Goal: Task Accomplishment & Management: Use online tool/utility

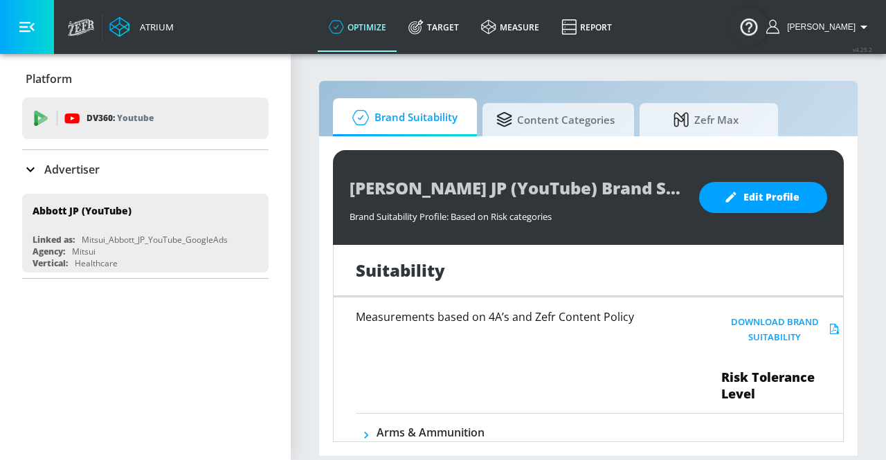
click at [38, 170] on icon at bounding box center [30, 169] width 17 height 17
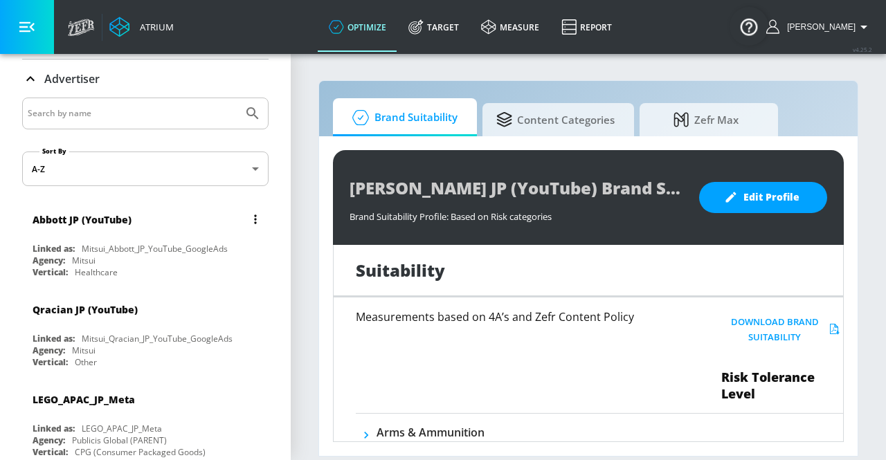
scroll to position [138, 0]
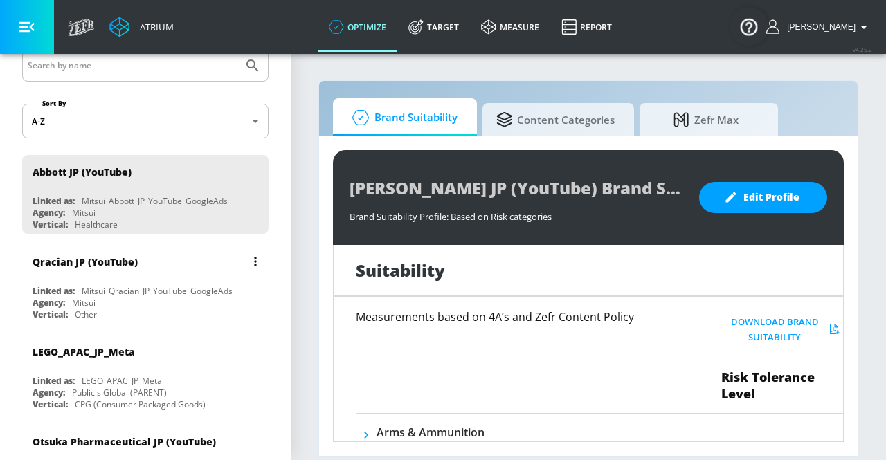
click at [91, 256] on div "Qracian JP (YouTube)" at bounding box center [85, 261] width 105 height 13
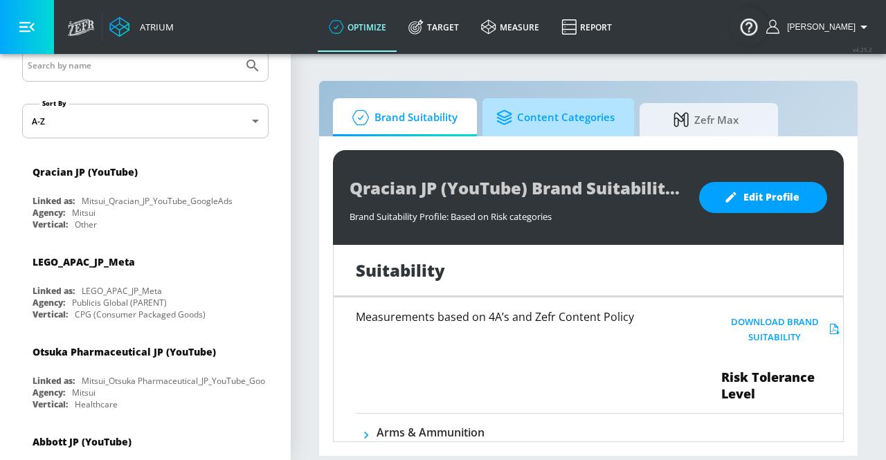
click at [574, 121] on span "Content Categories" at bounding box center [555, 117] width 118 height 33
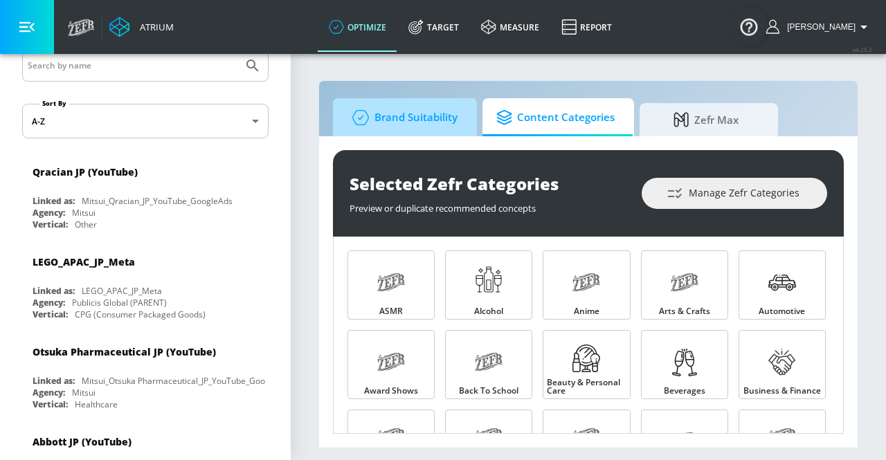
click at [441, 121] on span "Brand Suitability" at bounding box center [402, 117] width 111 height 33
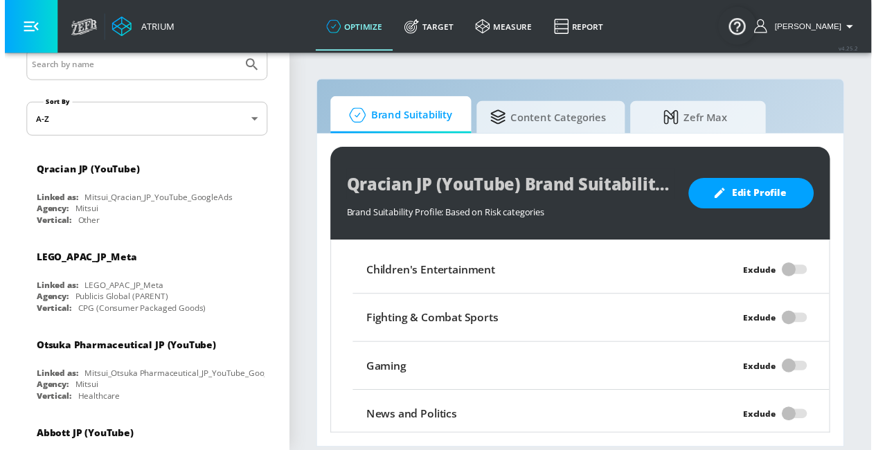
scroll to position [1288, 0]
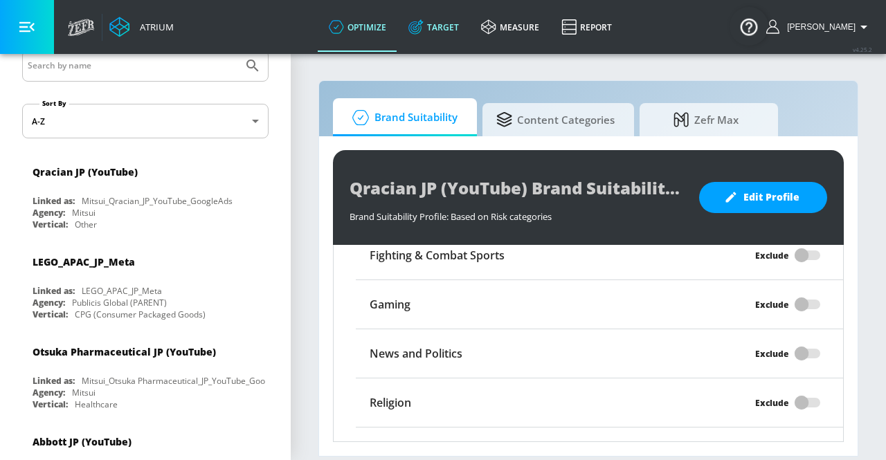
click at [424, 28] on icon at bounding box center [415, 26] width 15 height 15
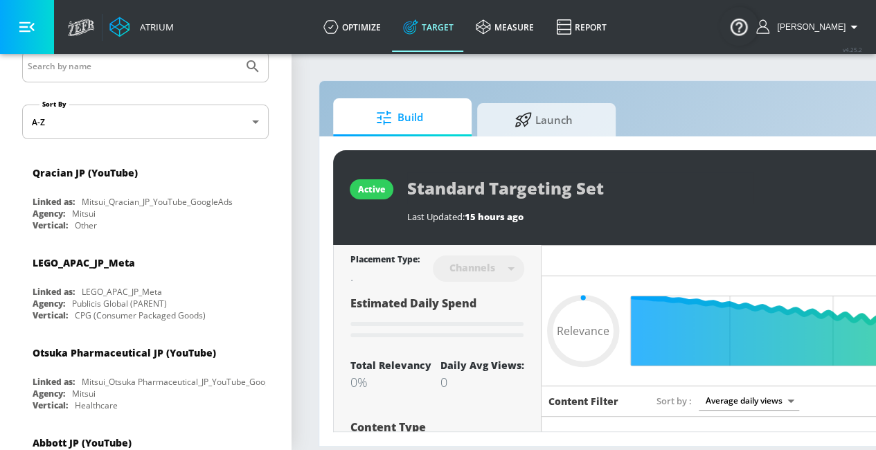
type input "0.05"
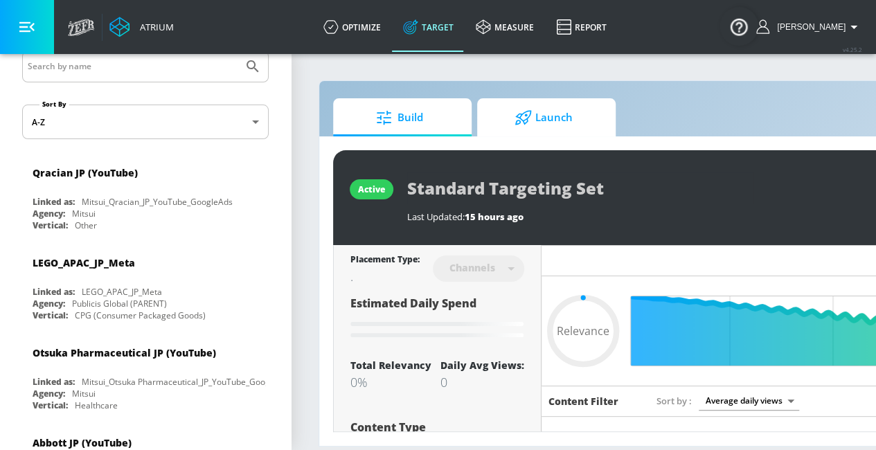
click at [522, 114] on icon at bounding box center [523, 117] width 16 height 15
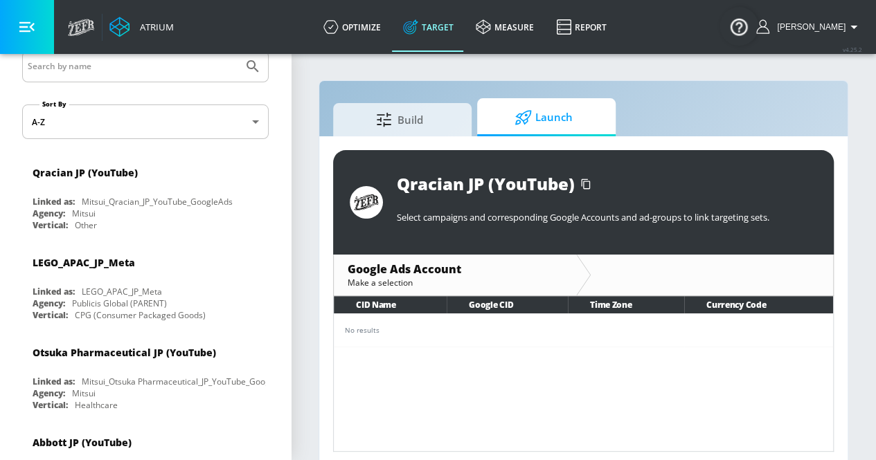
click at [370, 333] on div "No results" at bounding box center [583, 330] width 477 height 10
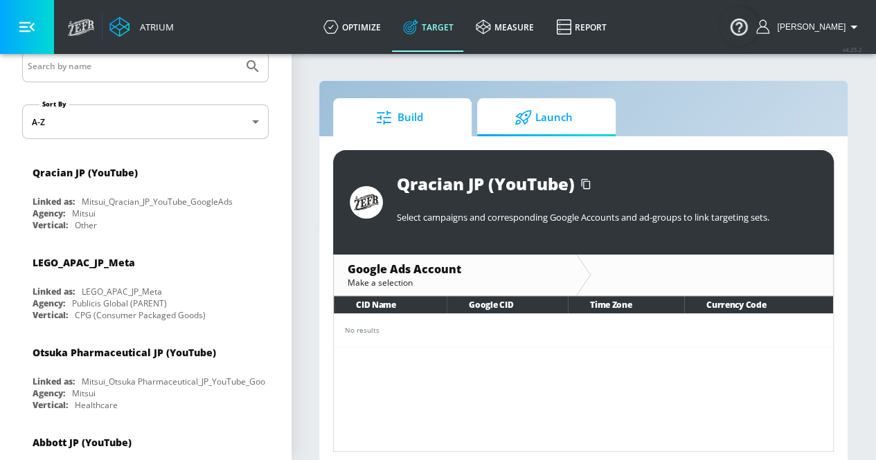
click at [415, 131] on span "Build" at bounding box center [399, 117] width 105 height 33
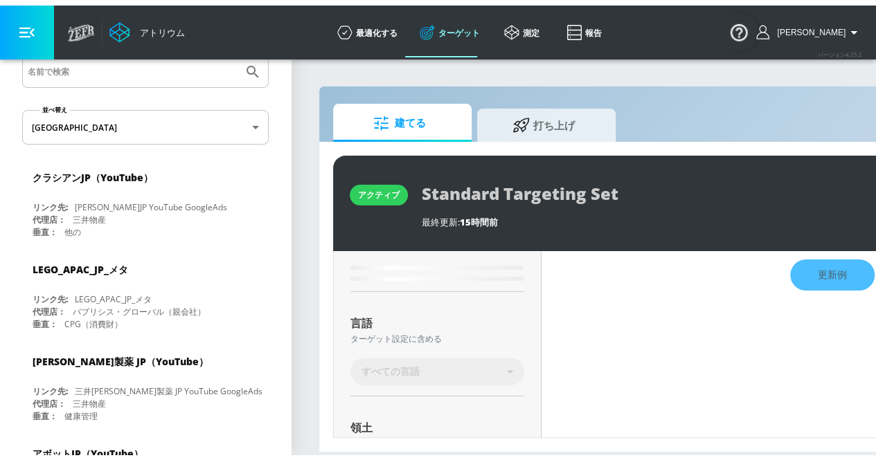
scroll to position [216, 0]
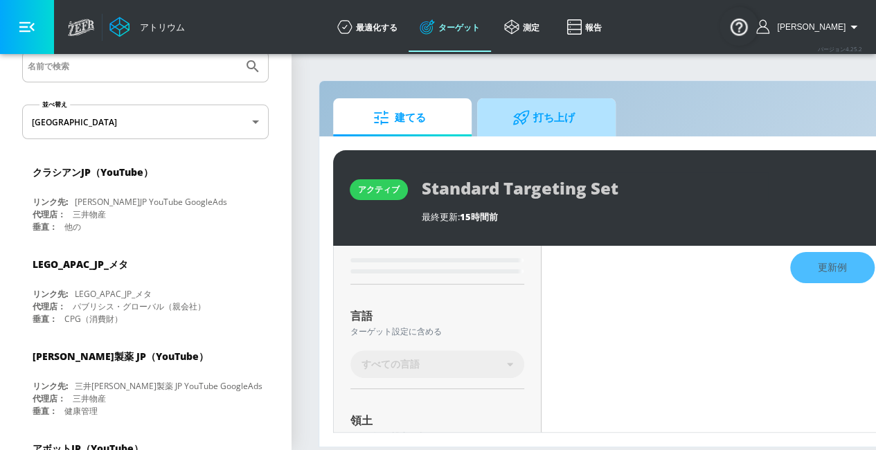
click at [564, 128] on span "打ち上げ" at bounding box center [543, 117] width 105 height 33
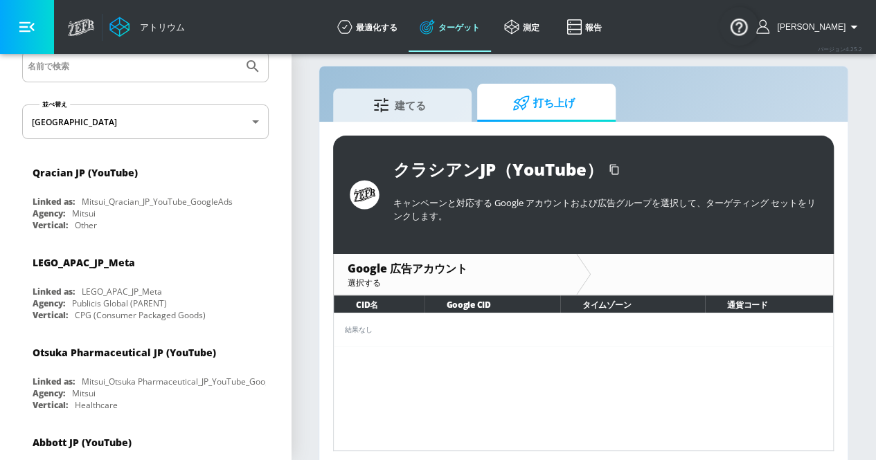
scroll to position [19, 0]
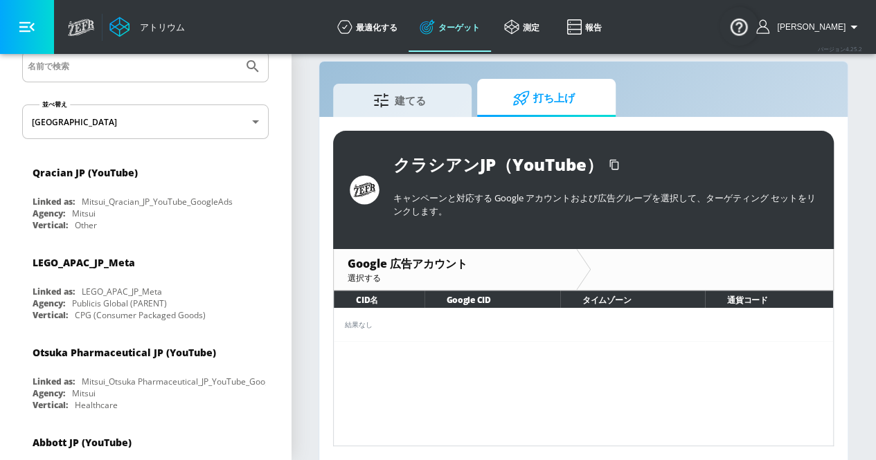
click at [358, 282] on font "選択する" at bounding box center [364, 278] width 33 height 12
click at [366, 276] on font "選択する" at bounding box center [364, 278] width 33 height 12
click at [624, 264] on div at bounding box center [712, 269] width 242 height 41
drag, startPoint x: 454, startPoint y: 33, endPoint x: 426, endPoint y: 266, distance: 234.3
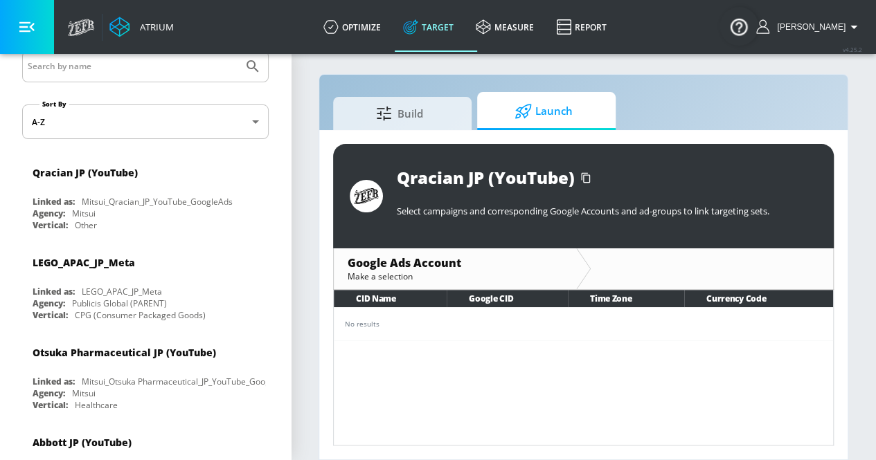
scroll to position [6, 0]
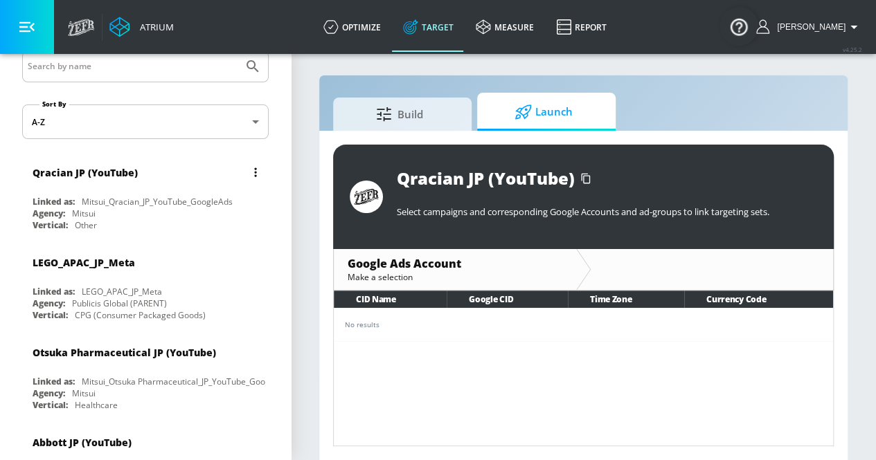
click at [125, 216] on div "Agency: Mitsui" at bounding box center [149, 214] width 233 height 12
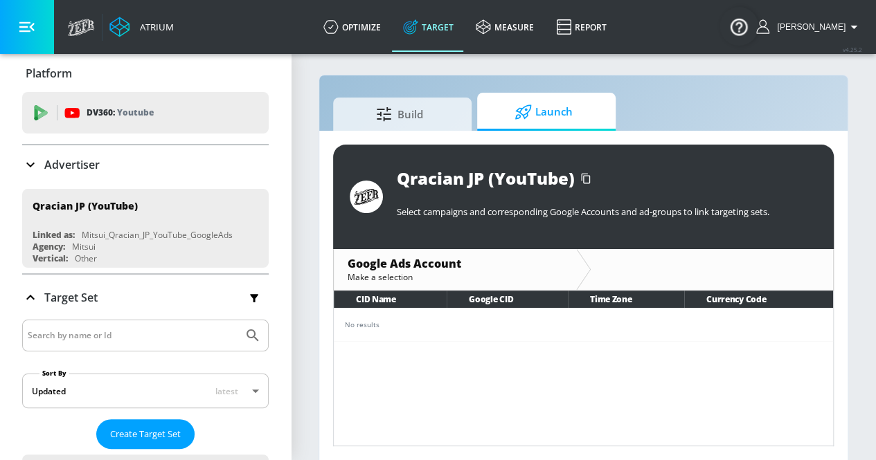
scroll to position [0, 0]
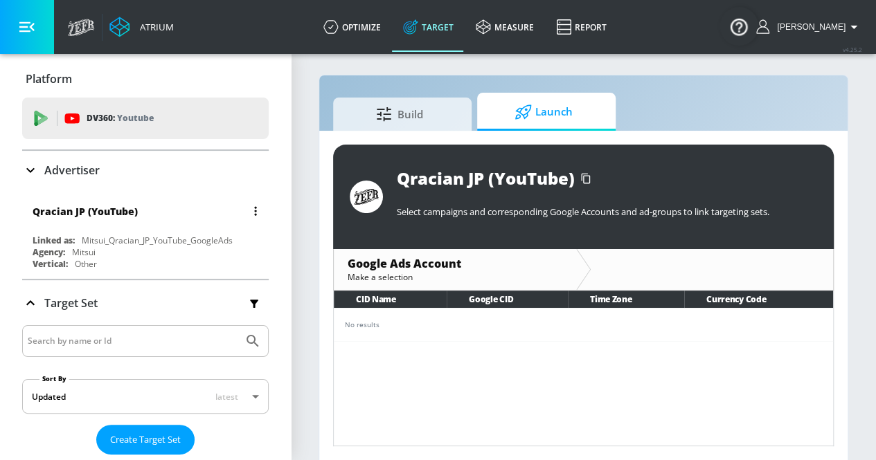
click at [145, 226] on div "Qracian JP (YouTube)" at bounding box center [149, 211] width 233 height 33
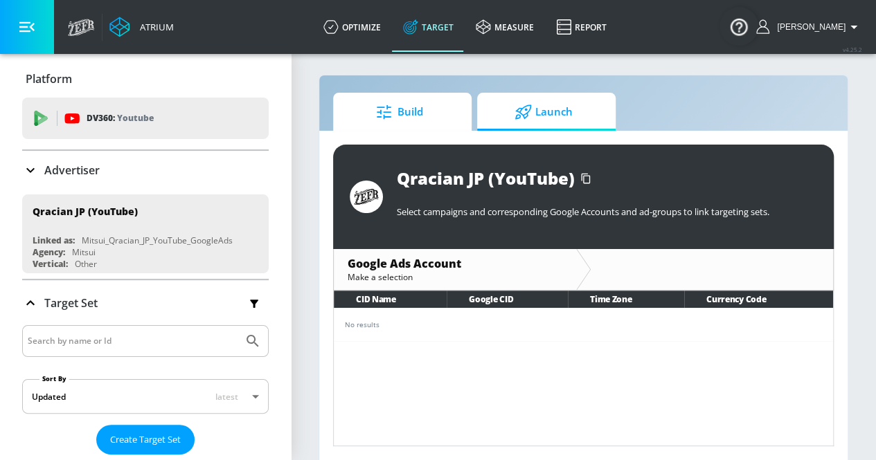
click at [429, 123] on span "Build" at bounding box center [399, 112] width 105 height 33
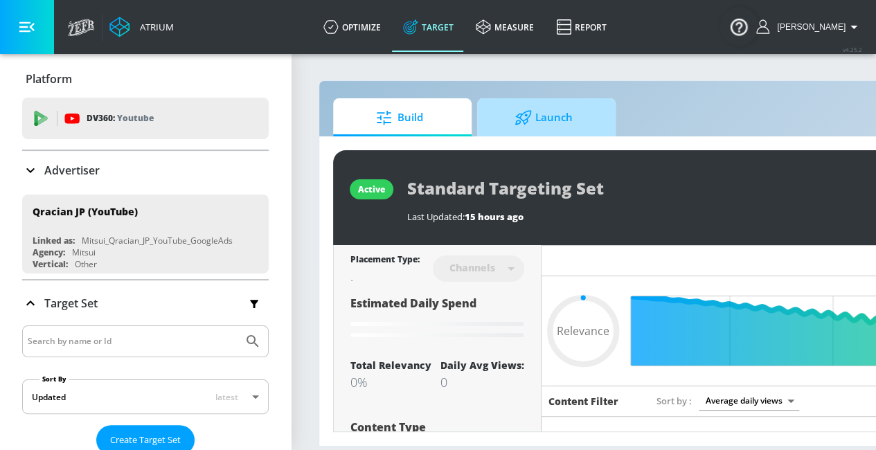
click at [533, 110] on div at bounding box center [524, 117] width 21 height 15
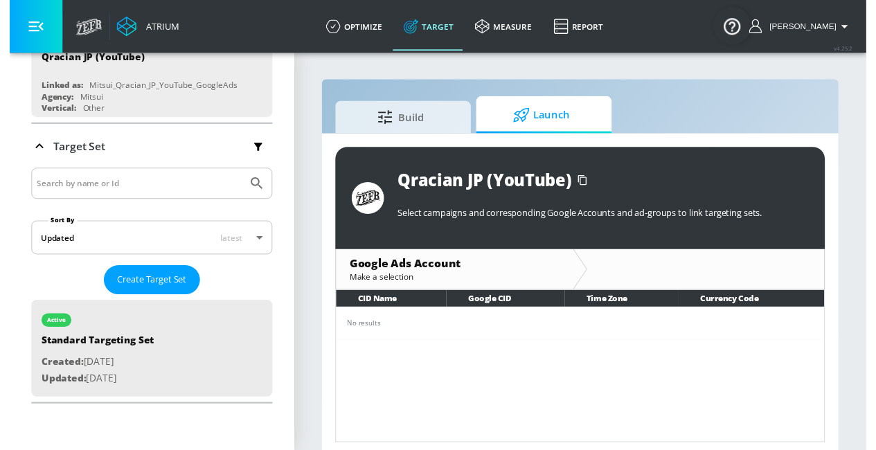
scroll to position [85, 0]
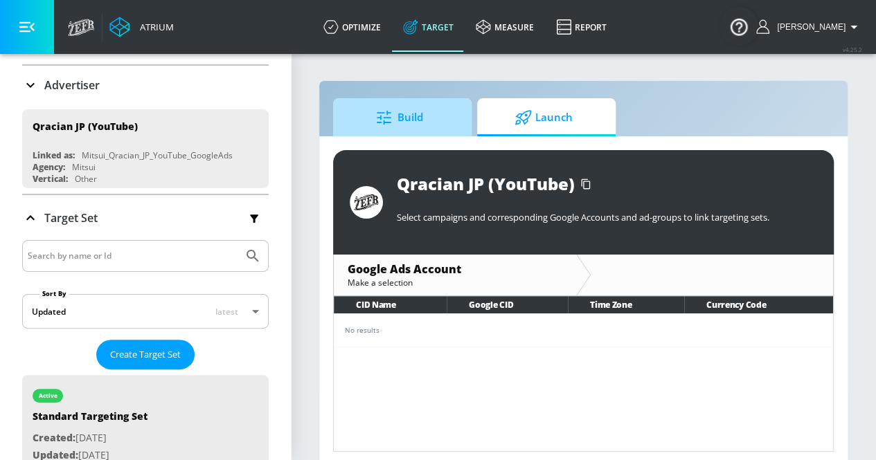
click at [427, 111] on span "Build" at bounding box center [399, 117] width 105 height 33
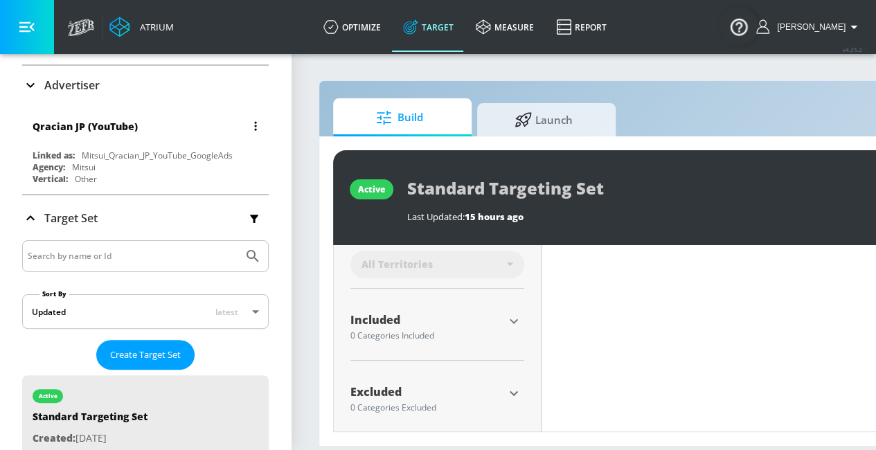
click at [119, 167] on div "Agency: Mitsui" at bounding box center [149, 167] width 233 height 12
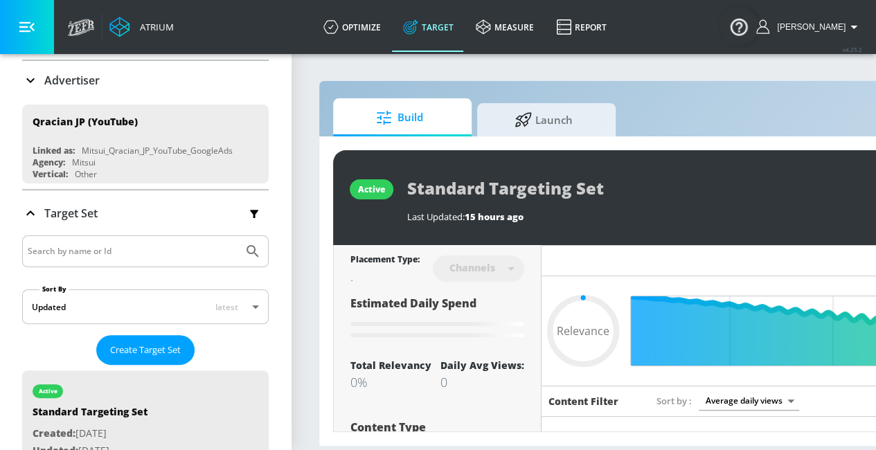
scroll to position [69, 0]
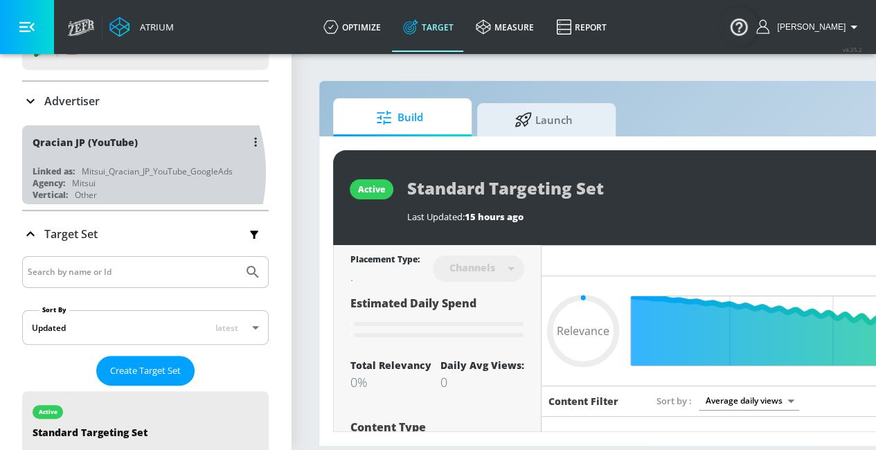
click at [98, 172] on div "Mitsui_Qracian_JP_YouTube_GoogleAds" at bounding box center [157, 171] width 151 height 12
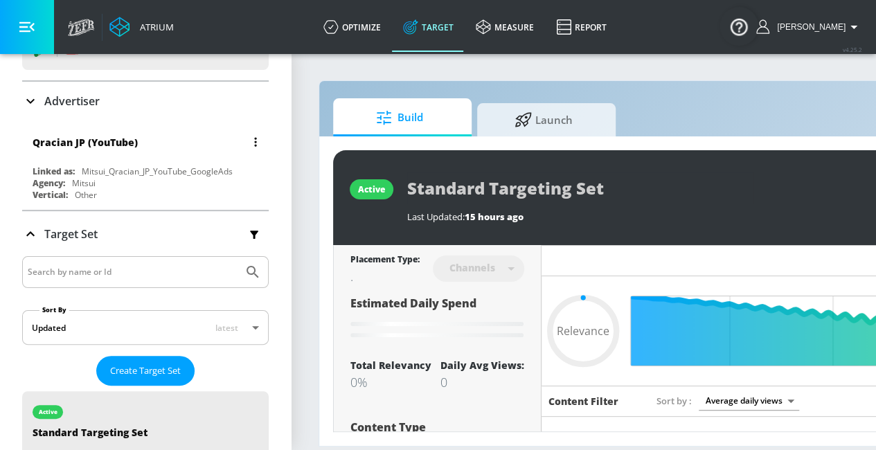
click at [102, 163] on div "Qracian JP (YouTube) Linked as: Mitsui_Qracian_JP_YouTube_GoogleAds Agency: Mit…" at bounding box center [145, 164] width 246 height 79
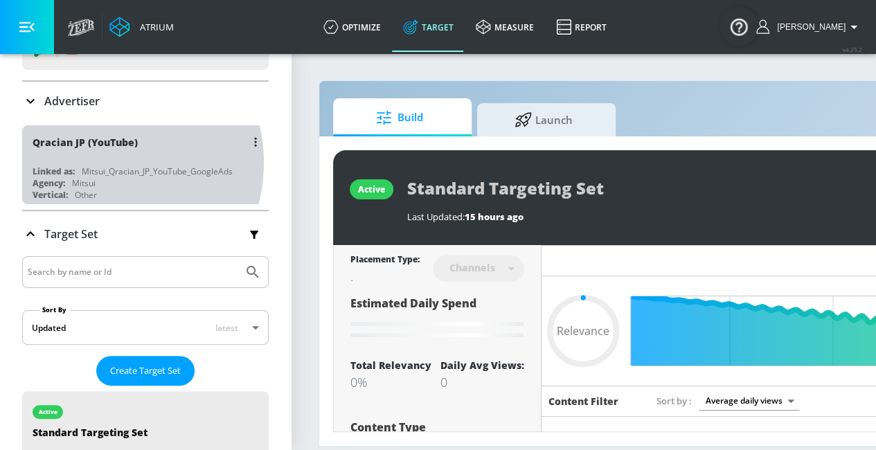
click at [102, 163] on div "Qracian JP (YouTube) Linked as: Mitsui_Qracian_JP_YouTube_GoogleAds Agency: Mit…" at bounding box center [145, 164] width 246 height 79
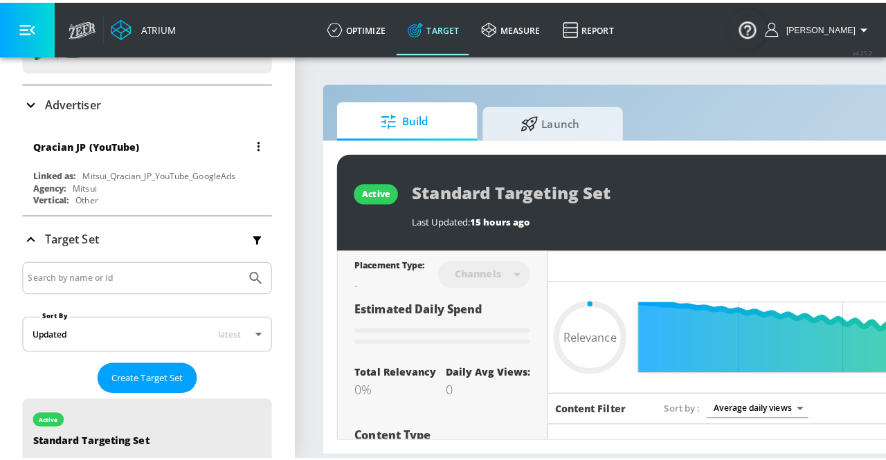
scroll to position [0, 0]
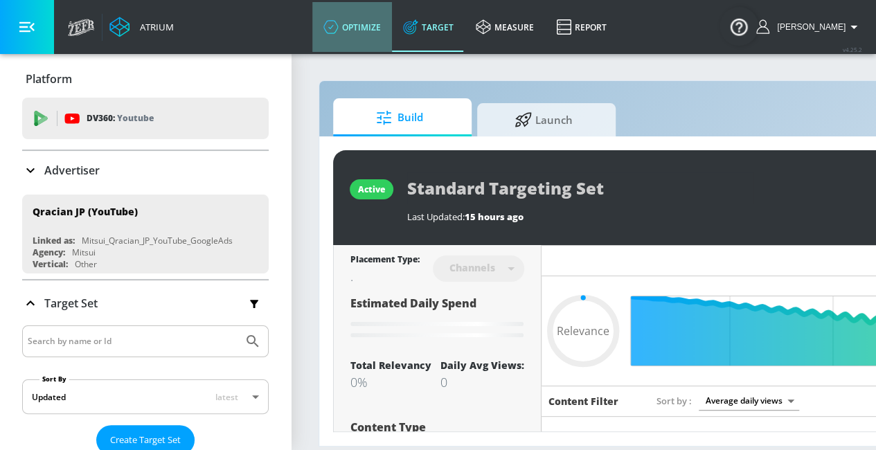
click at [392, 35] on link "optimize" at bounding box center [352, 27] width 80 height 50
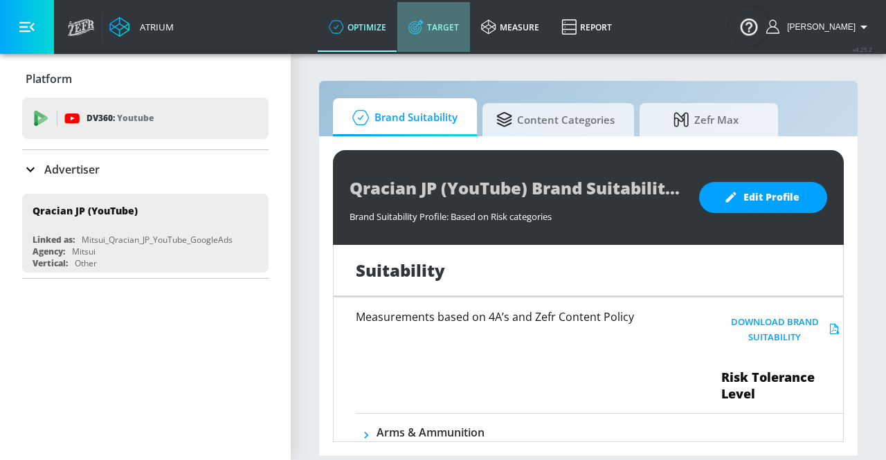
click at [451, 30] on link "Target" at bounding box center [433, 27] width 73 height 50
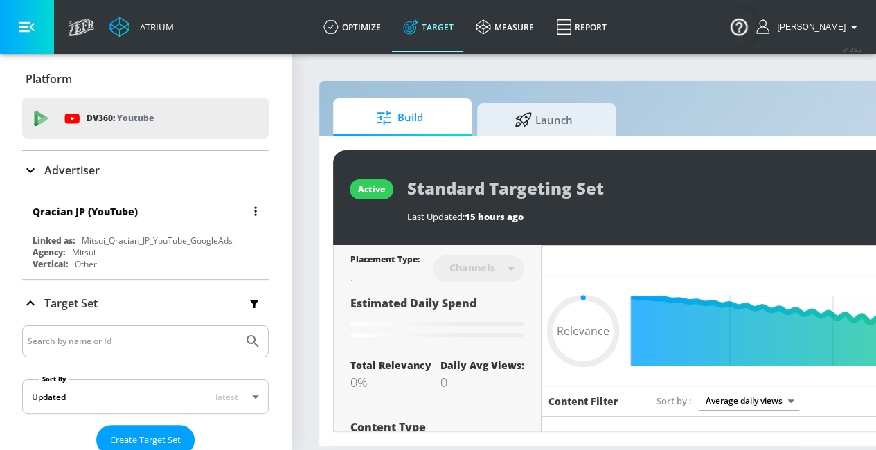
click at [136, 207] on div "Qracian JP (YouTube)" at bounding box center [85, 211] width 105 height 13
click at [63, 212] on div "Qracian JP (YouTube)" at bounding box center [85, 211] width 105 height 13
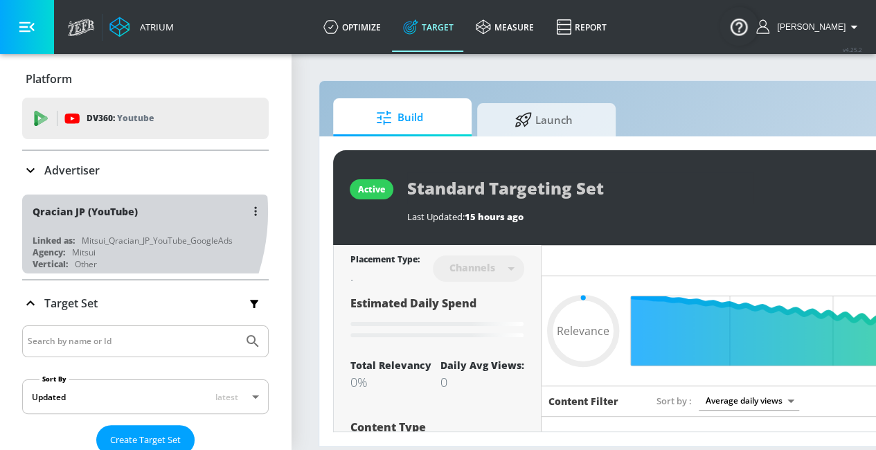
click at [63, 212] on div "Qracian JP (YouTube)" at bounding box center [85, 211] width 105 height 13
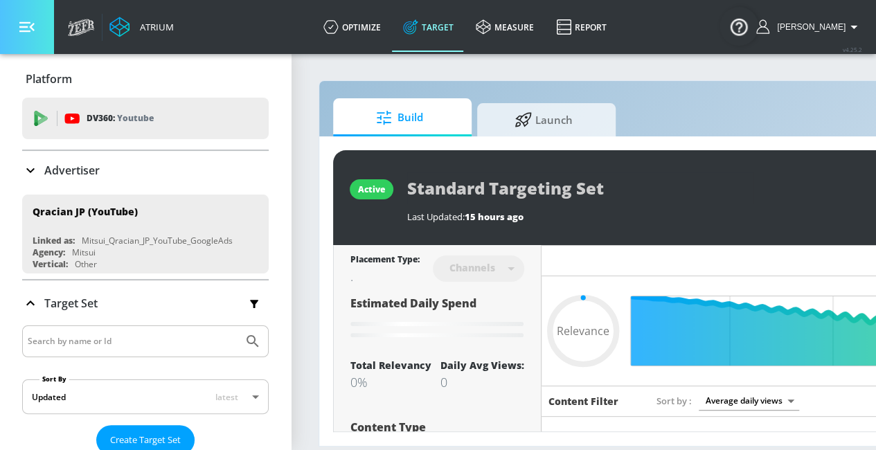
click at [33, 30] on icon "button" at bounding box center [26, 27] width 15 height 10
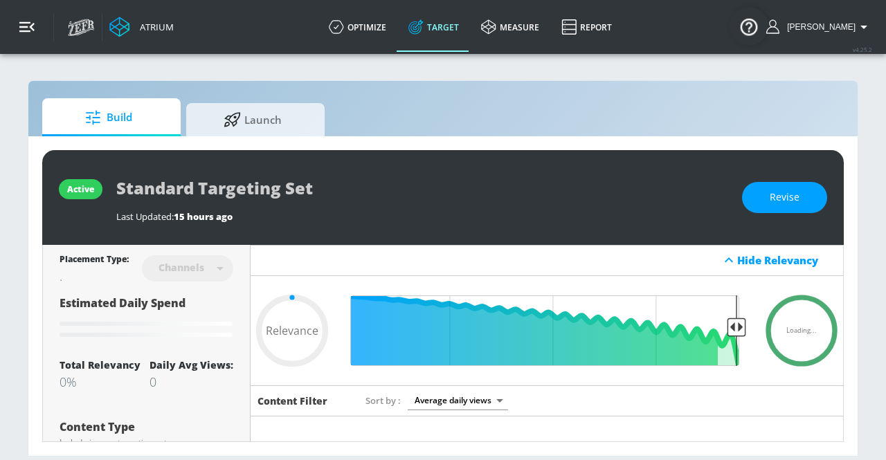
click at [33, 30] on icon "button" at bounding box center [26, 27] width 15 height 10
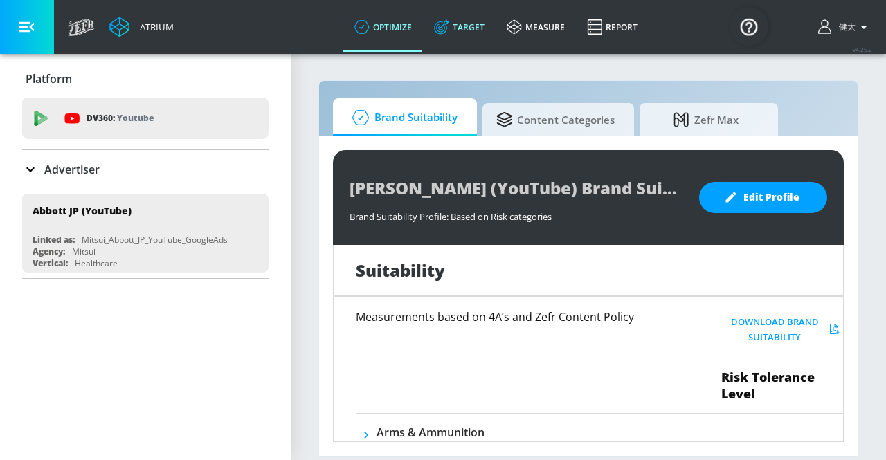
click at [474, 35] on link "Target" at bounding box center [459, 27] width 73 height 50
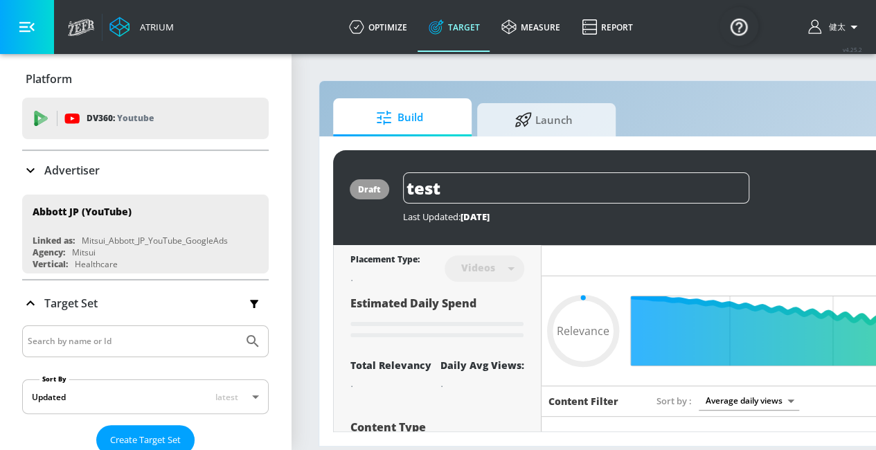
type input "0.5"
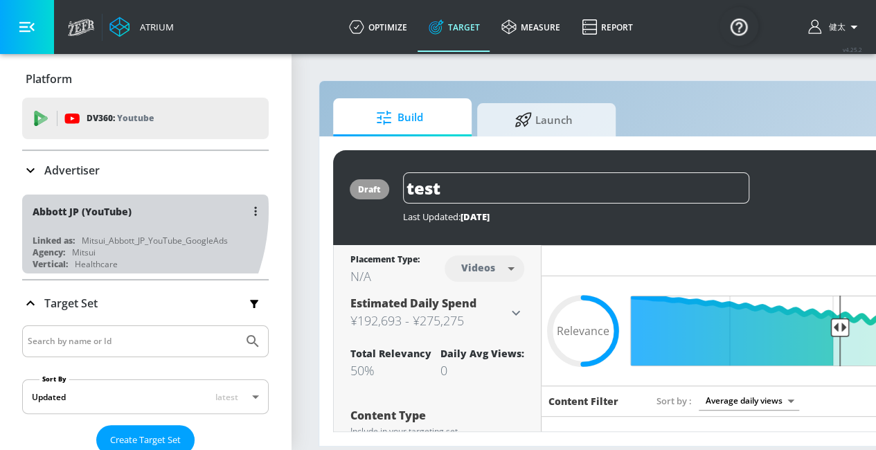
click at [74, 210] on div "Abbott JP (YouTube)" at bounding box center [82, 211] width 99 height 13
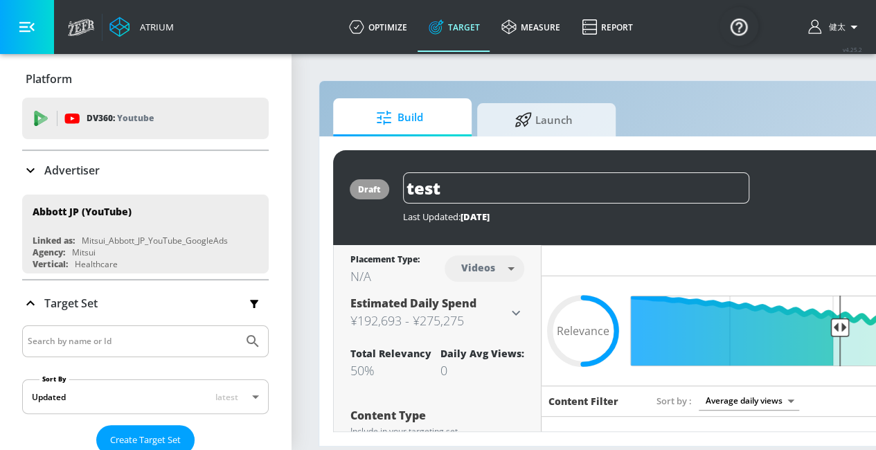
click at [33, 170] on icon at bounding box center [30, 170] width 17 height 17
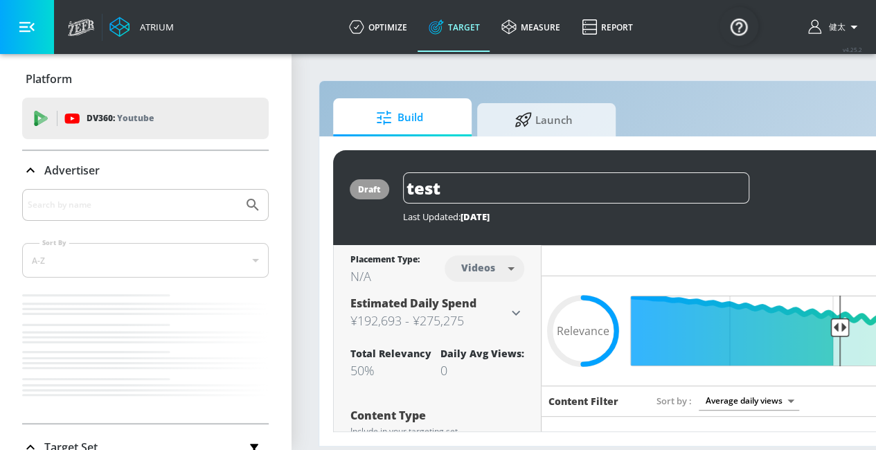
click at [33, 170] on icon at bounding box center [30, 170] width 8 height 5
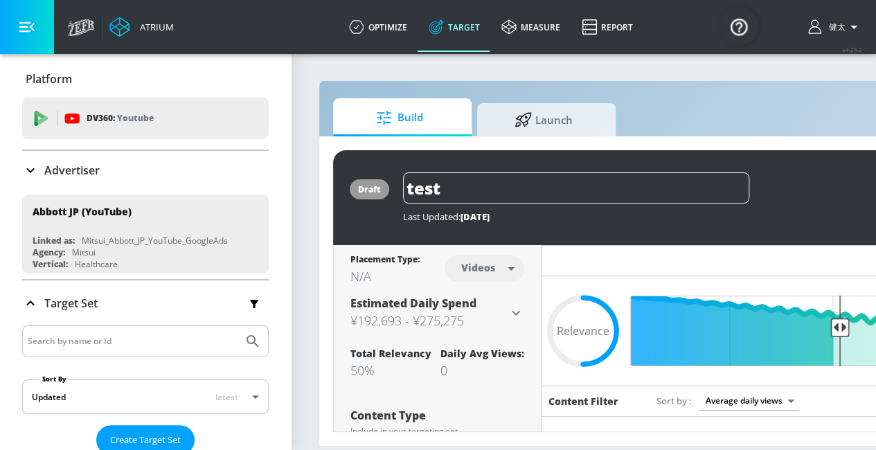
click at [33, 170] on icon at bounding box center [30, 170] width 17 height 17
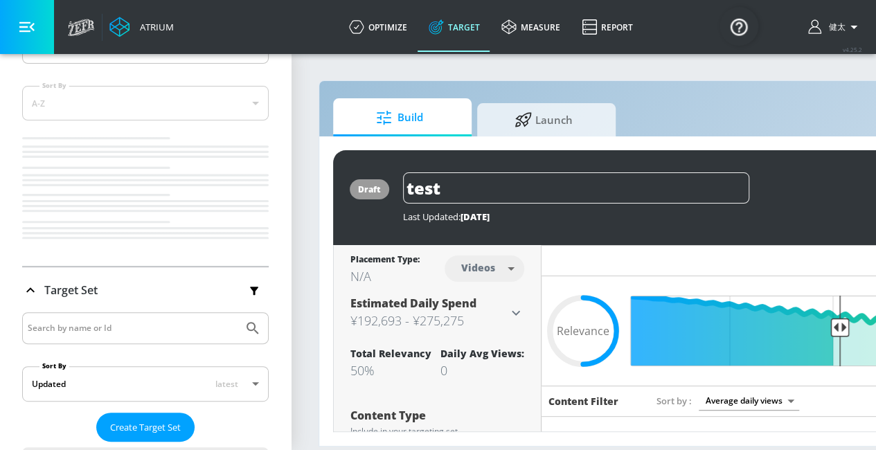
scroll to position [208, 0]
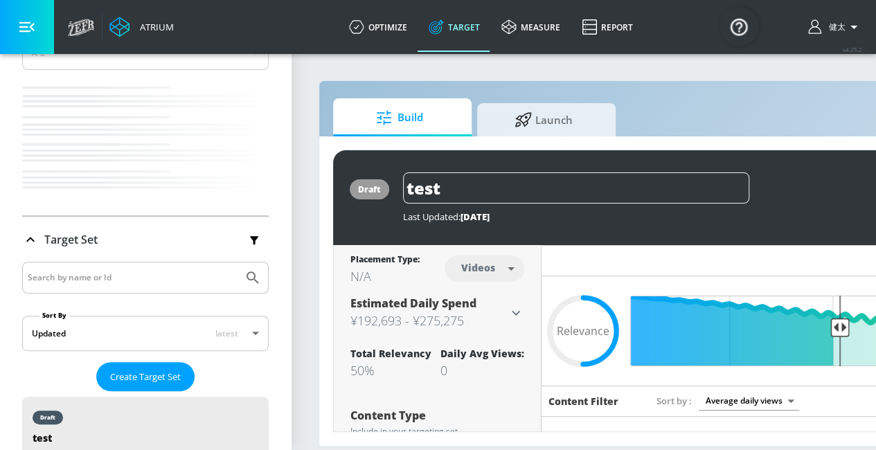
click at [33, 237] on icon at bounding box center [30, 239] width 8 height 5
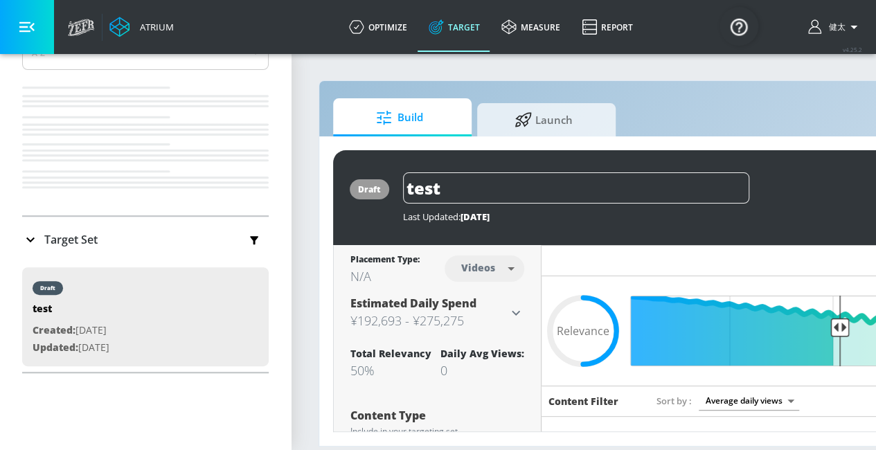
click at [33, 237] on icon at bounding box center [30, 239] width 8 height 5
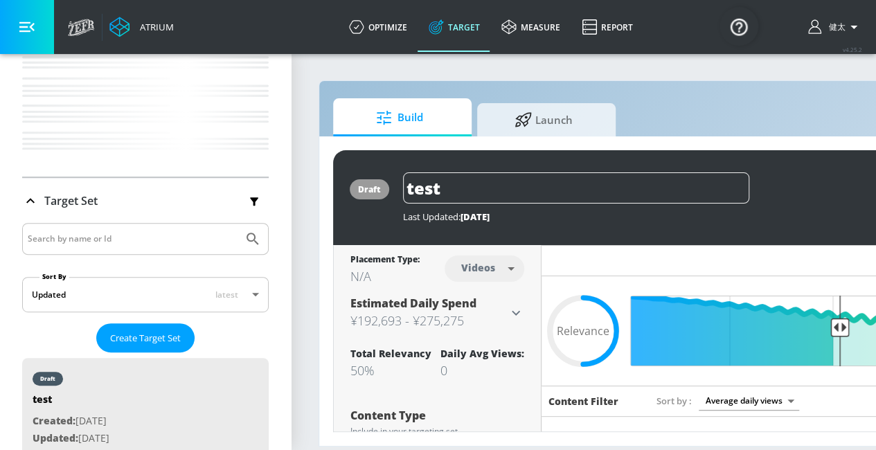
scroll to position [277, 0]
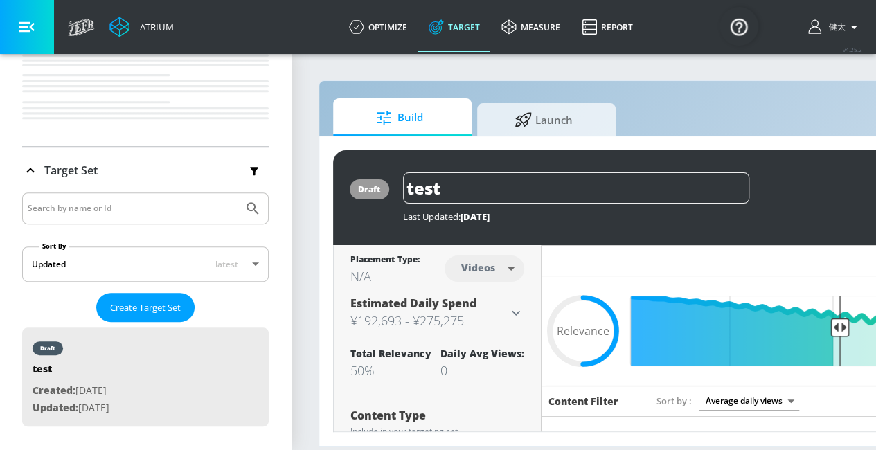
click at [28, 162] on icon at bounding box center [30, 170] width 17 height 17
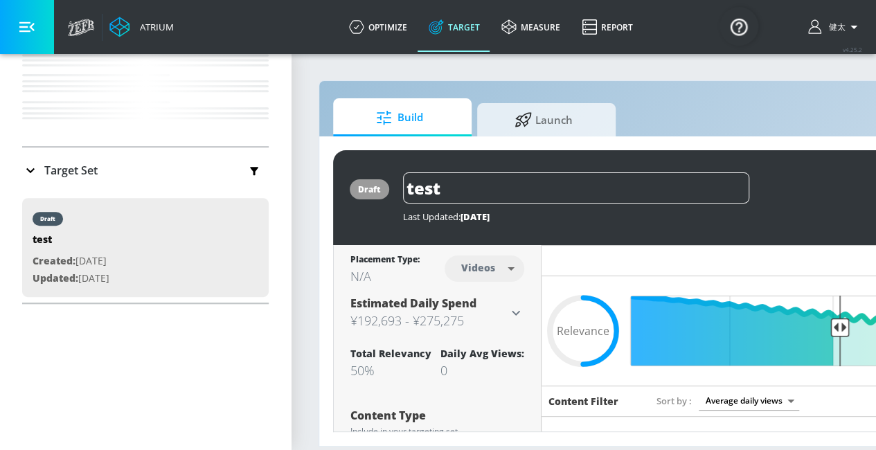
scroll to position [69, 0]
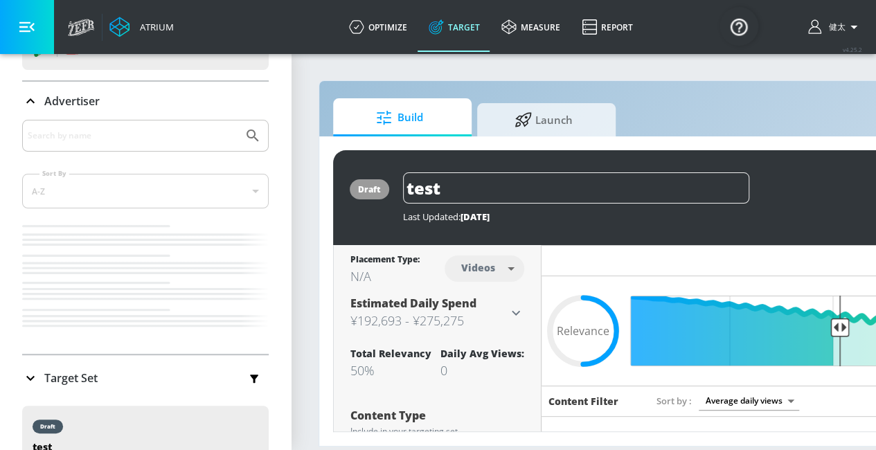
click at [33, 109] on div "Advertiser" at bounding box center [145, 101] width 246 height 39
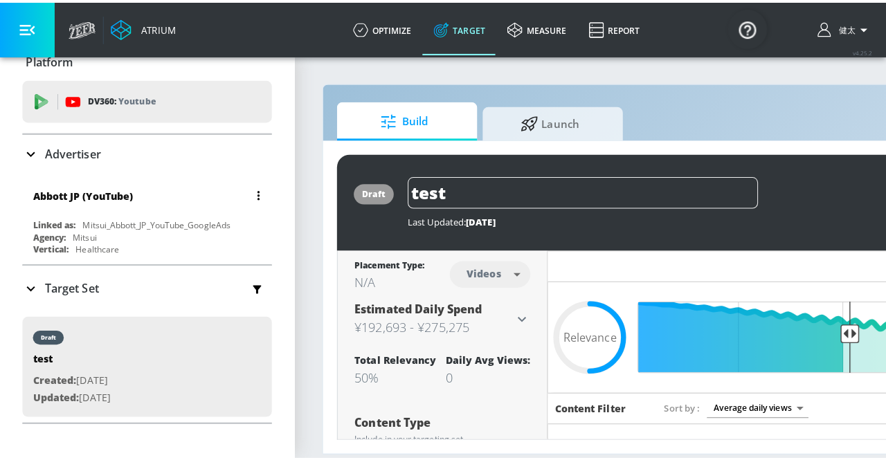
scroll to position [0, 0]
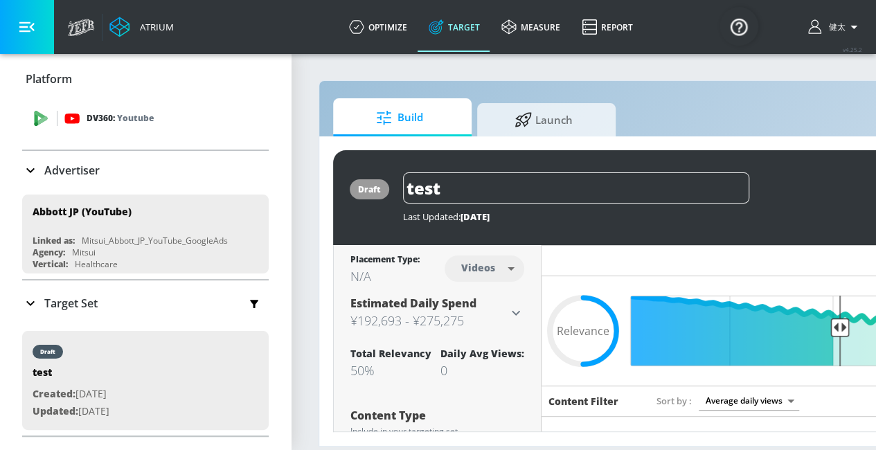
click at [109, 115] on p "DV360: Youtube" at bounding box center [120, 118] width 67 height 15
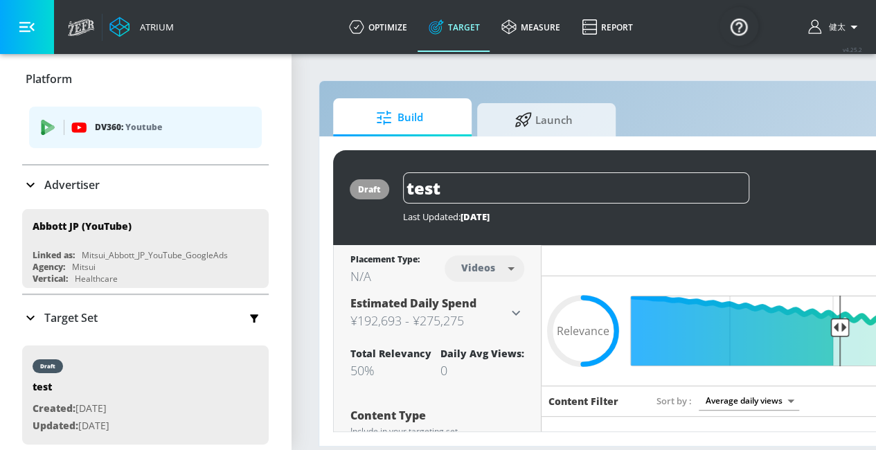
click at [37, 125] on div "DV360: Youtube" at bounding box center [145, 128] width 233 height 42
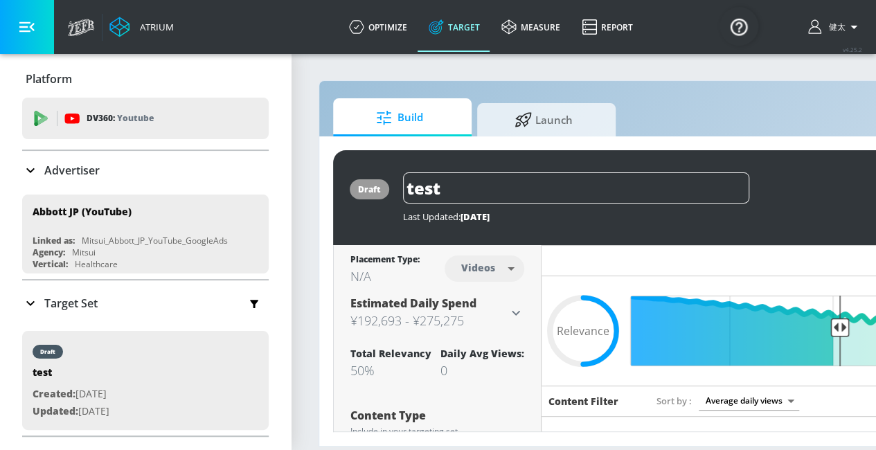
click at [64, 82] on p "Platform" at bounding box center [49, 78] width 46 height 15
click at [54, 89] on div "Platform" at bounding box center [145, 79] width 246 height 39
click at [62, 81] on p "Platform" at bounding box center [49, 78] width 46 height 15
click at [397, 34] on link "optimize" at bounding box center [378, 27] width 80 height 50
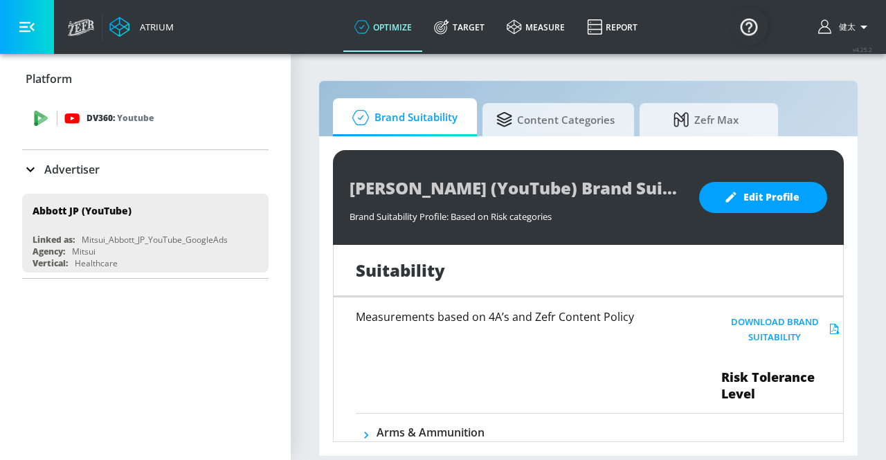
click at [103, 128] on div "DV360: Youtube" at bounding box center [145, 119] width 246 height 42
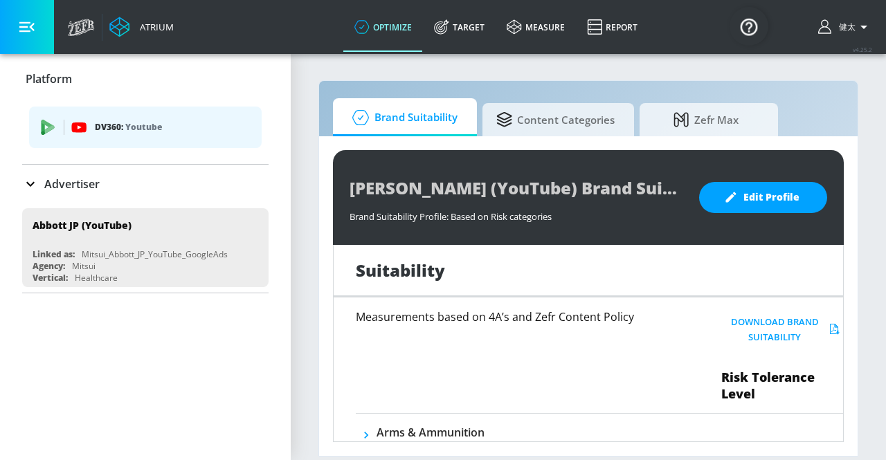
click at [75, 128] on icon "list of platforms" at bounding box center [78, 128] width 15 height 10
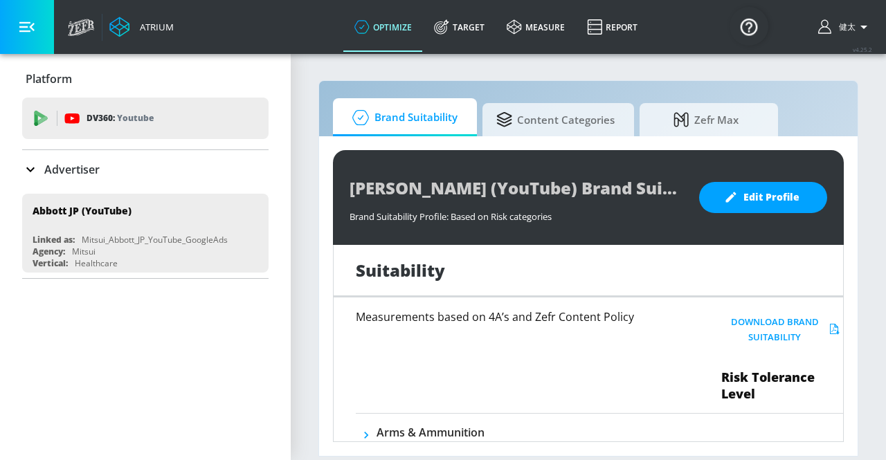
click at [37, 170] on icon at bounding box center [30, 169] width 17 height 17
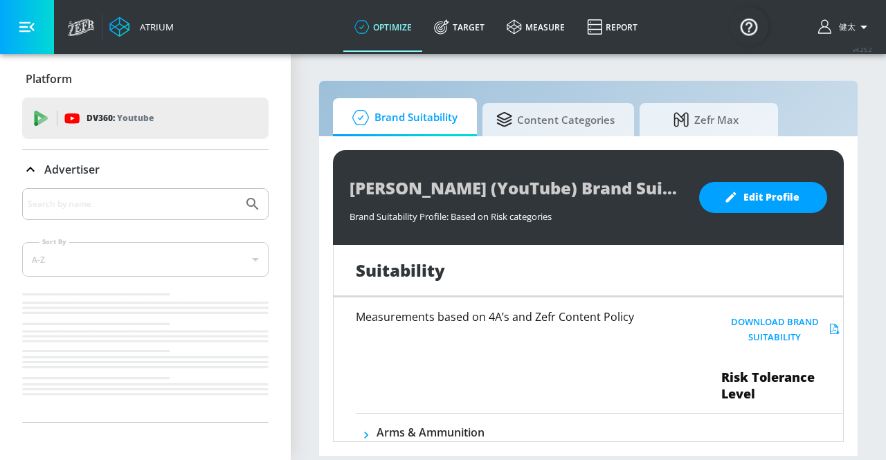
click at [31, 12] on button "button" at bounding box center [27, 27] width 54 height 54
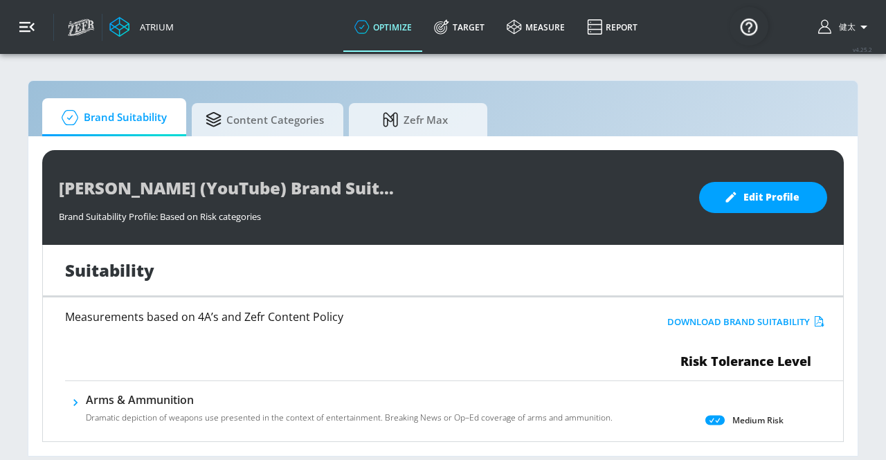
click at [26, 39] on button "button" at bounding box center [27, 27] width 54 height 54
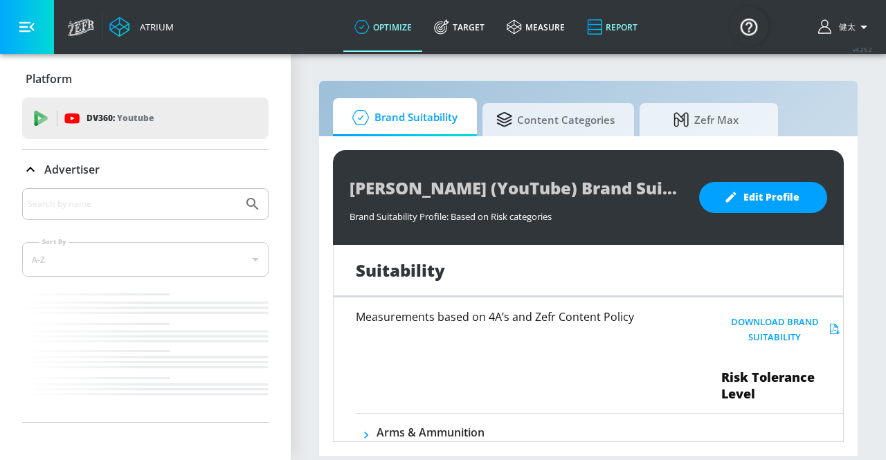
click at [598, 23] on icon at bounding box center [594, 27] width 15 height 17
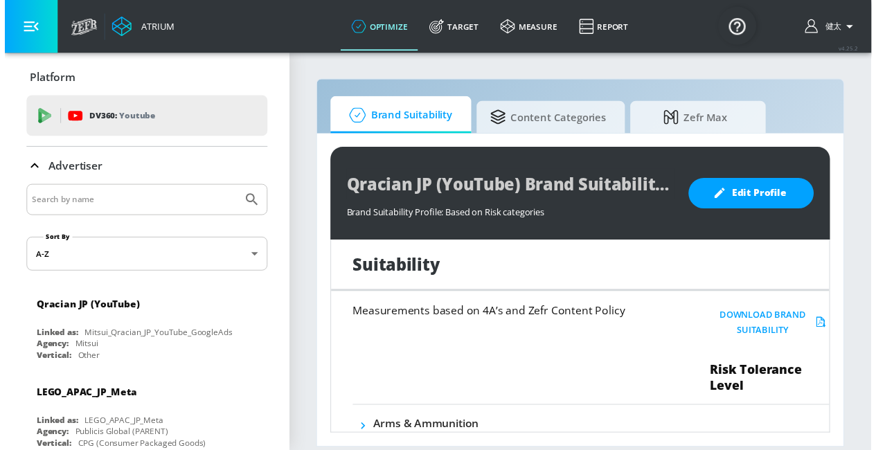
scroll to position [138, 0]
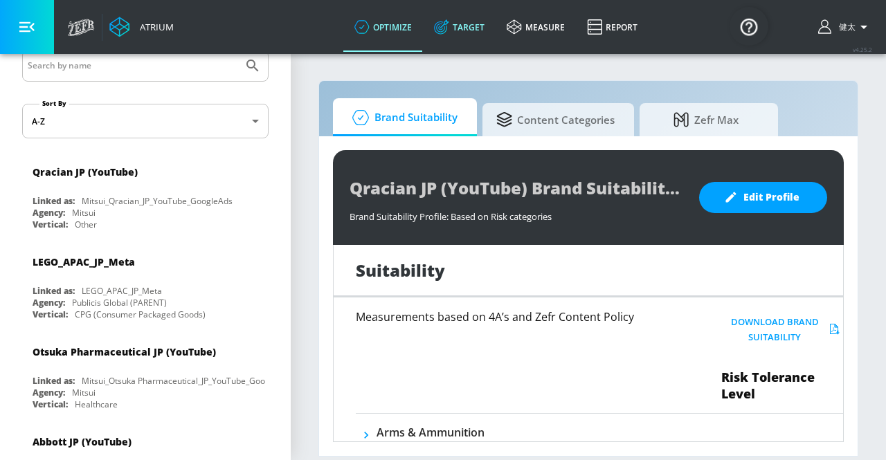
click at [473, 34] on link "Target" at bounding box center [459, 27] width 73 height 50
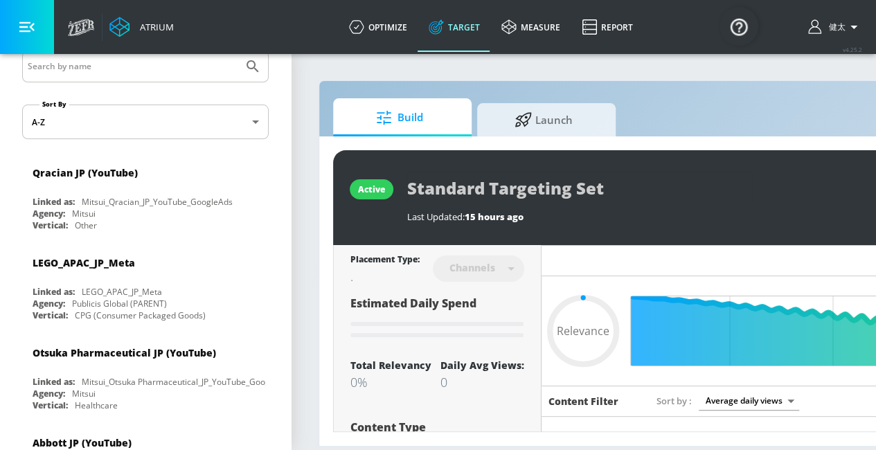
type input "0.05"
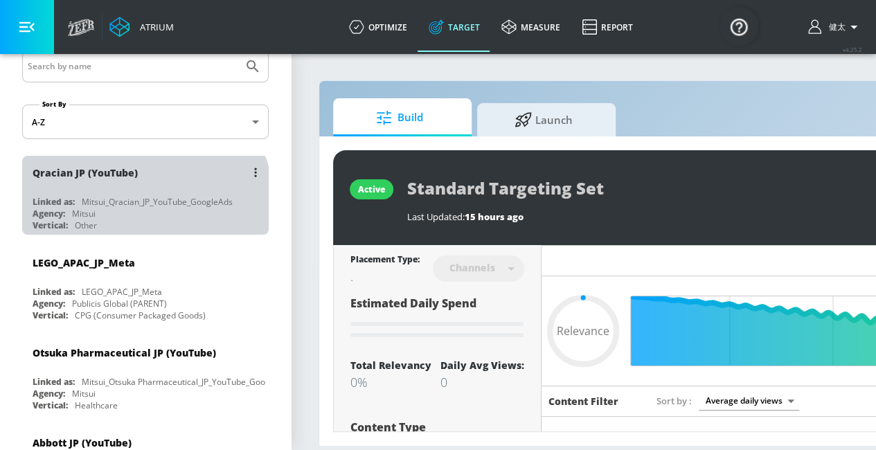
click at [143, 199] on div "Mitsui_Qracian_JP_YouTube_GoogleAds" at bounding box center [157, 202] width 151 height 12
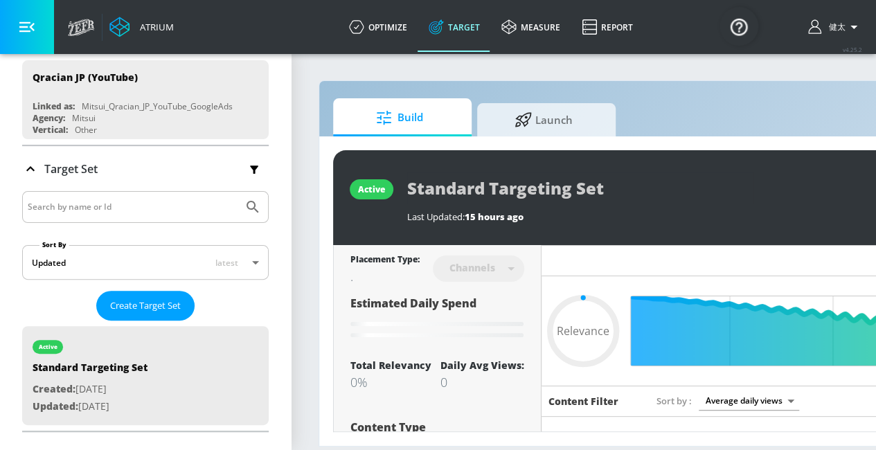
scroll to position [16, 0]
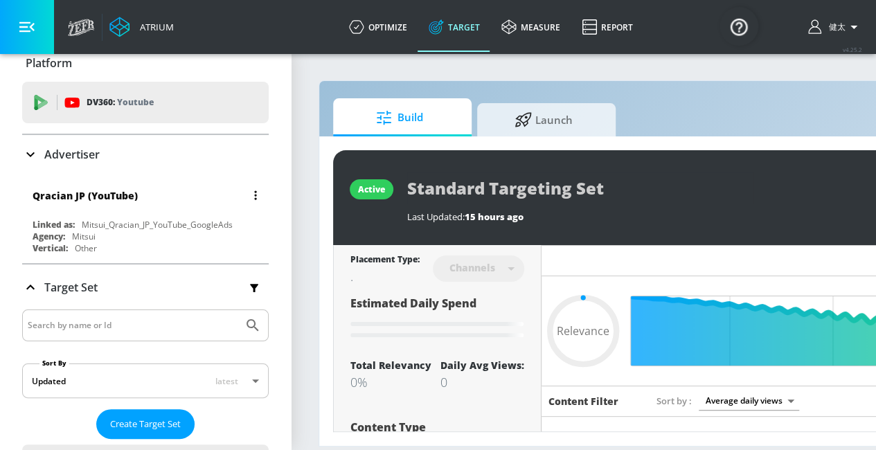
click at [61, 211] on div "Qracian JP (YouTube)" at bounding box center [149, 195] width 233 height 33
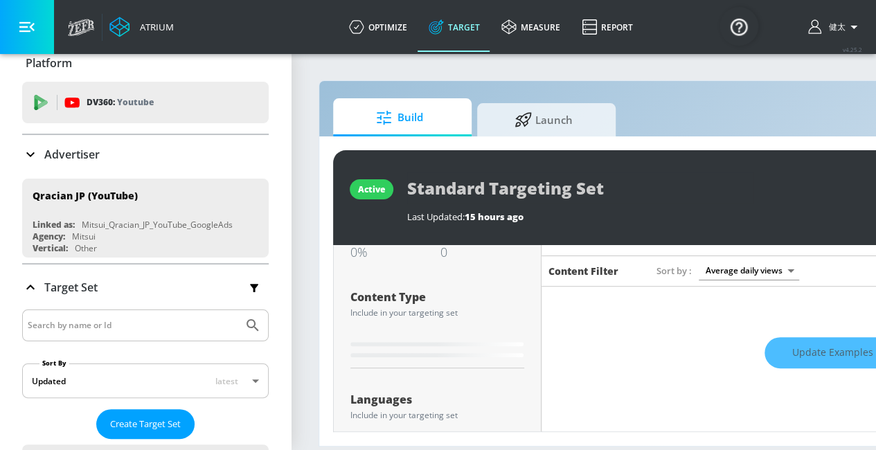
scroll to position [0, 0]
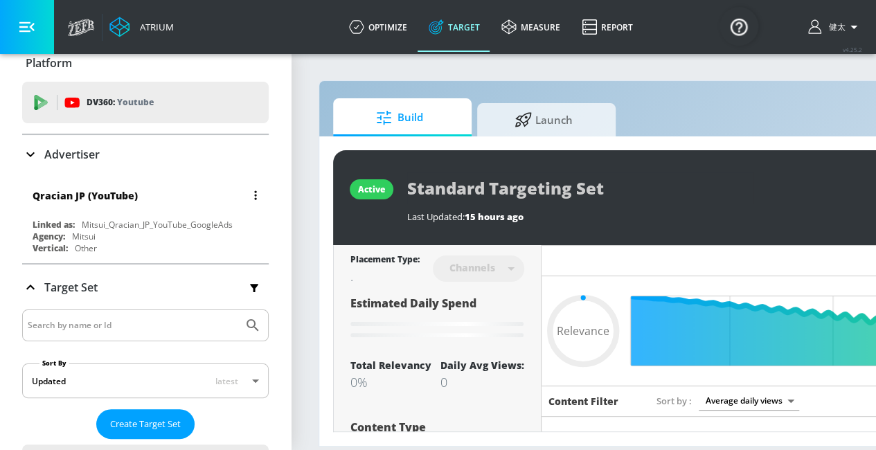
click at [193, 215] on div "Qracian JP (YouTube) Linked as: Mitsui_Qracian_JP_YouTube_GoogleAds Agency: Mit…" at bounding box center [145, 218] width 246 height 79
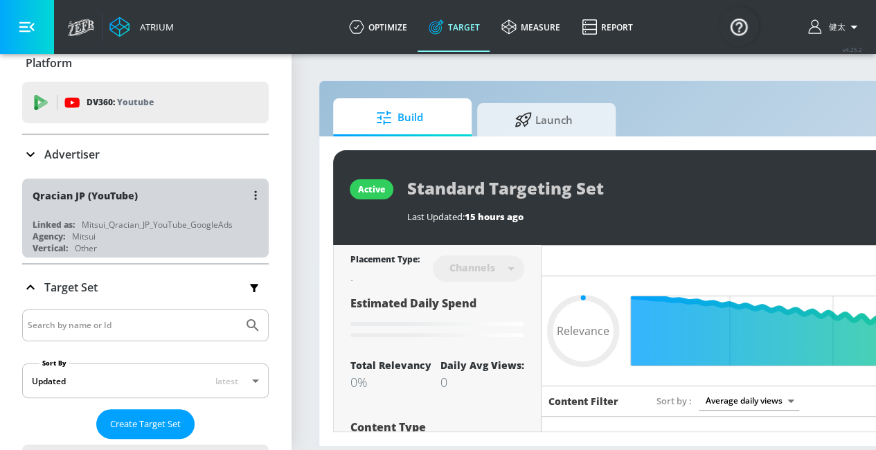
click at [193, 215] on div "Qracian JP (YouTube) Linked as: Mitsui_Qracian_JP_YouTube_GoogleAds Agency: Mit…" at bounding box center [145, 218] width 246 height 79
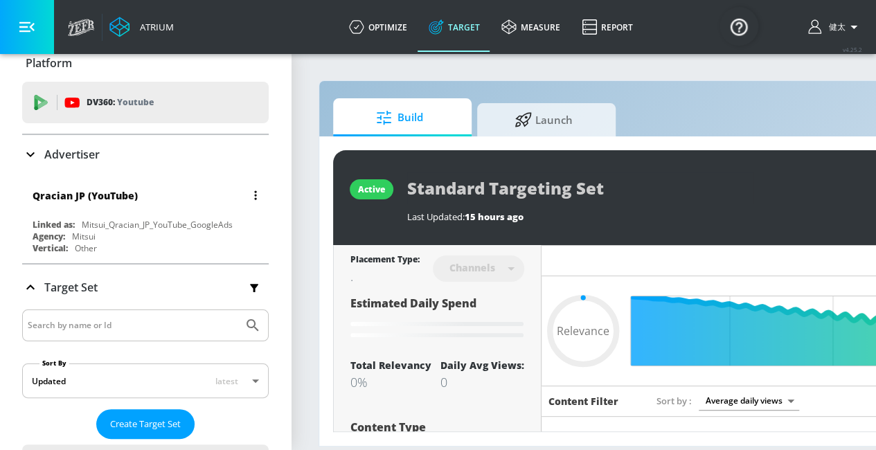
click at [254, 193] on icon "button" at bounding box center [255, 195] width 3 height 10
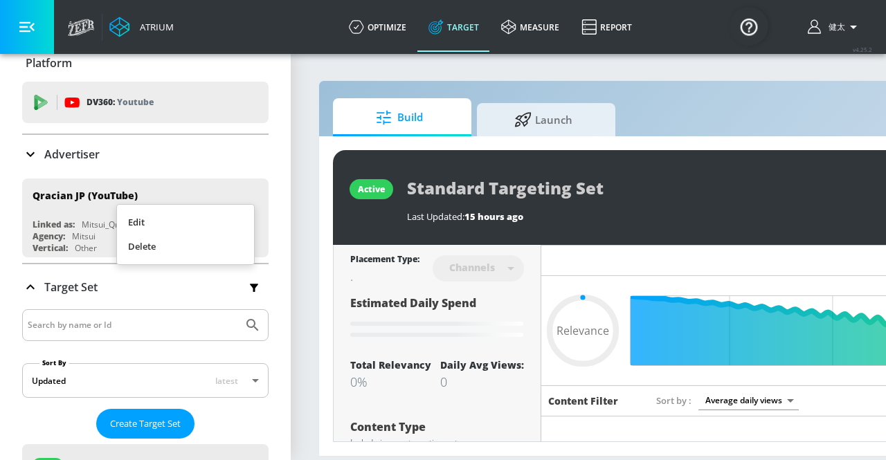
click at [145, 196] on div at bounding box center [443, 230] width 886 height 460
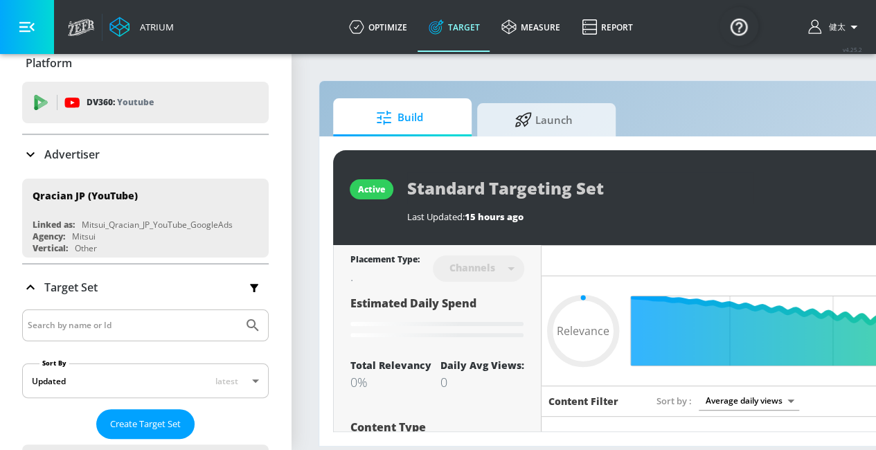
click at [75, 323] on input "Search by name or Id" at bounding box center [133, 325] width 210 height 18
type input "ｑ"
click at [247, 378] on body "Atrium optimize Target measure Report optimize Target measure Report v 4.25.2 健…" at bounding box center [438, 225] width 876 height 450
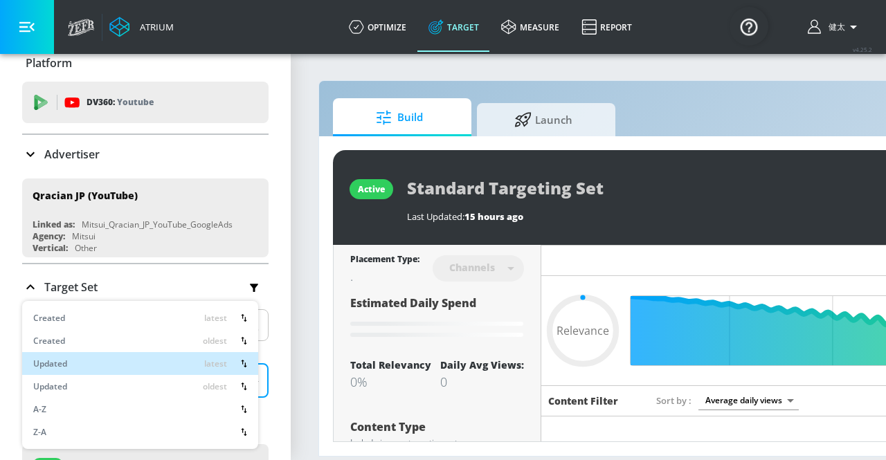
click at [91, 417] on li "A-Z" at bounding box center [140, 409] width 236 height 23
type input "asc"
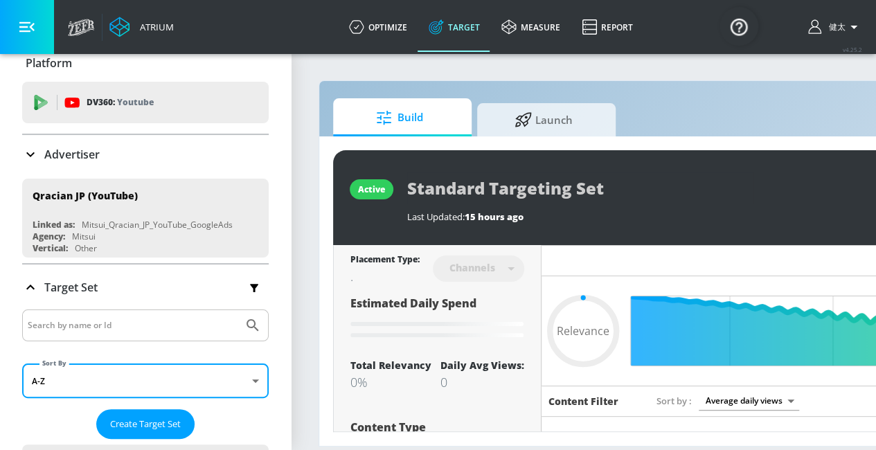
click at [55, 322] on input "Search by name or Id" at bounding box center [133, 325] width 210 height 18
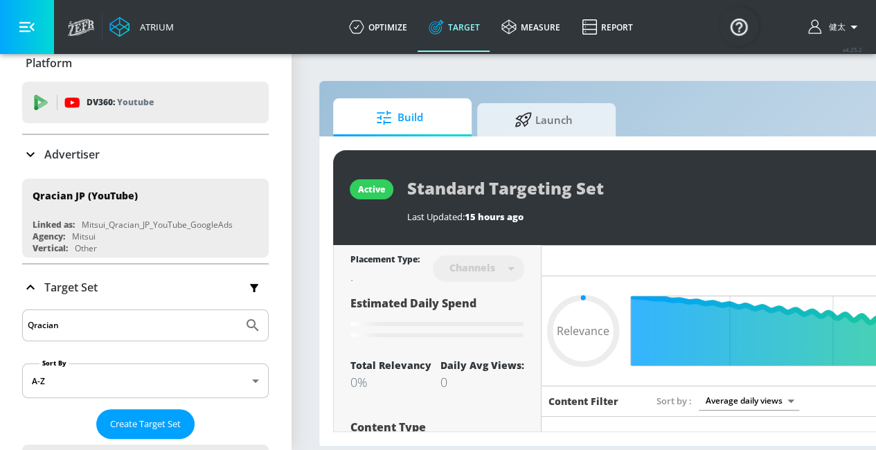
type input "Qracian"
click at [237, 310] on button "Submit Search" at bounding box center [252, 325] width 30 height 30
click at [161, 424] on span "Create Target Set" at bounding box center [145, 424] width 71 height 16
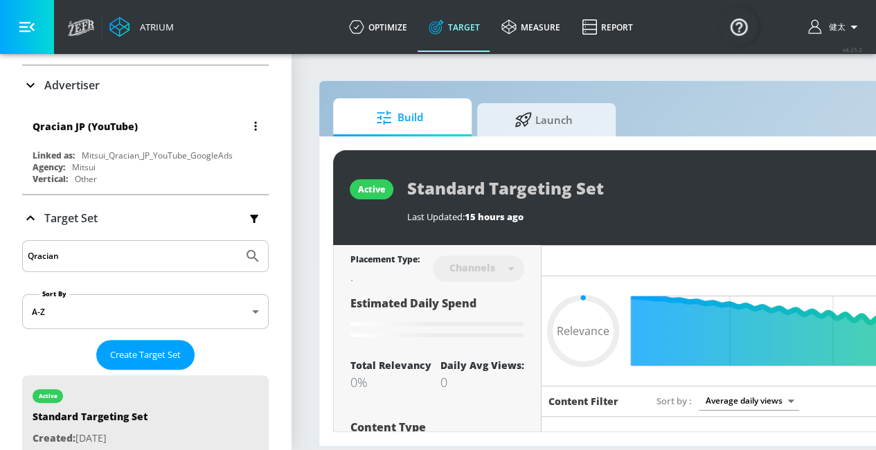
click at [129, 176] on div "Vertical: Other" at bounding box center [149, 179] width 233 height 12
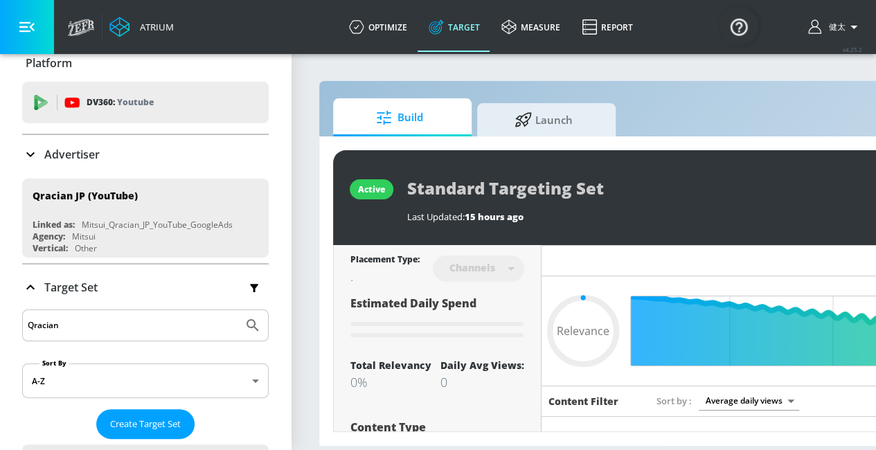
click at [26, 155] on icon at bounding box center [30, 154] width 17 height 17
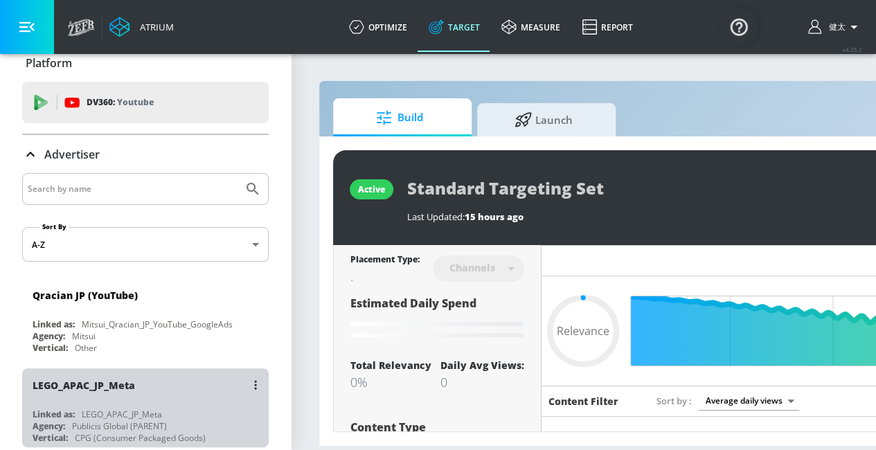
click at [166, 420] on div "Publicis Global (PARENT)" at bounding box center [119, 426] width 95 height 12
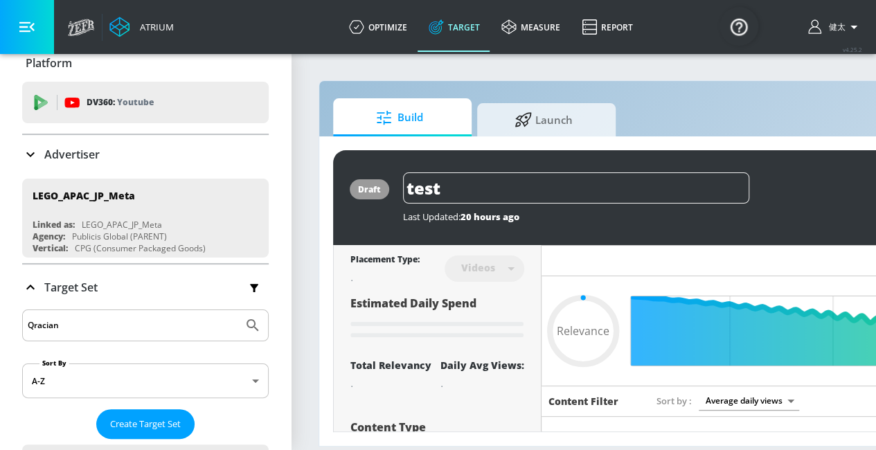
type input "0.05"
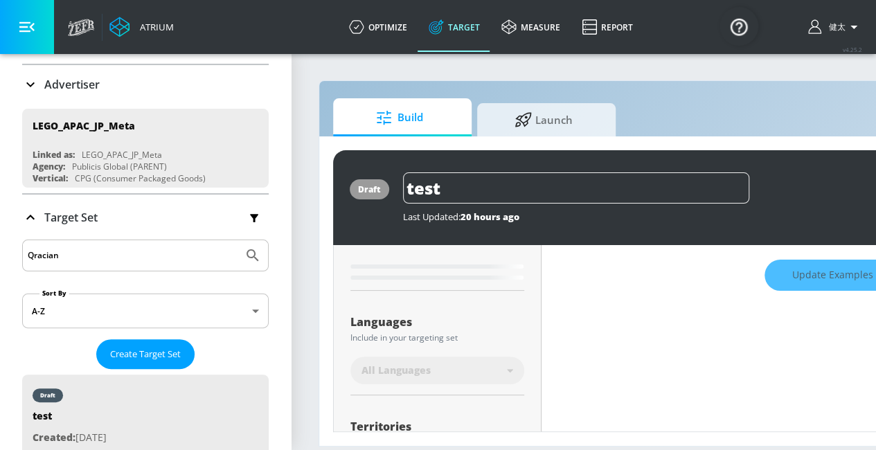
scroll to position [85, 0]
click at [33, 88] on icon at bounding box center [30, 85] width 17 height 17
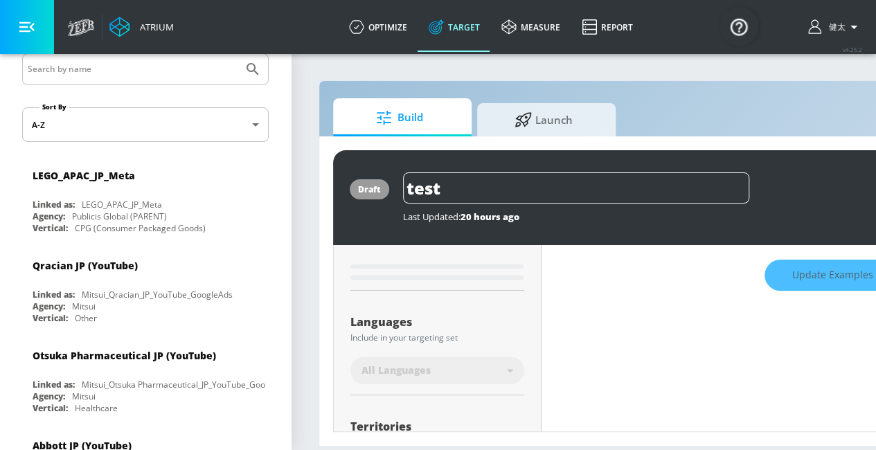
scroll to position [154, 0]
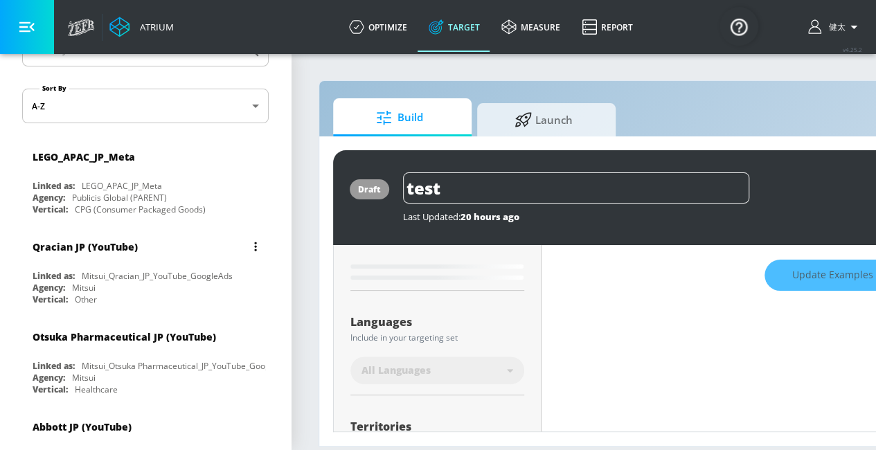
click at [131, 294] on div "Vertical: Other" at bounding box center [149, 300] width 233 height 12
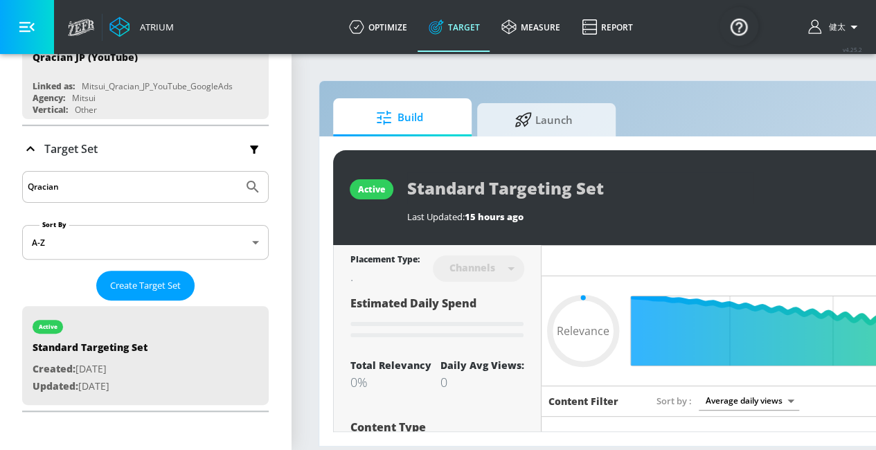
type input "0.5"
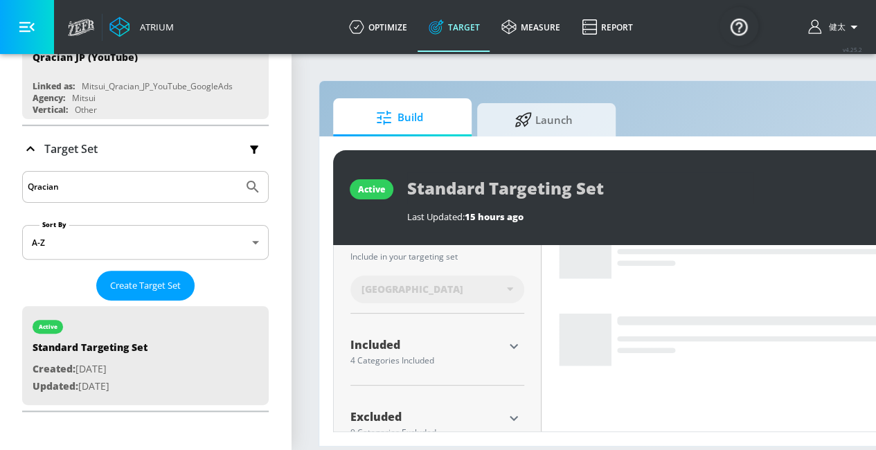
scroll to position [402, 0]
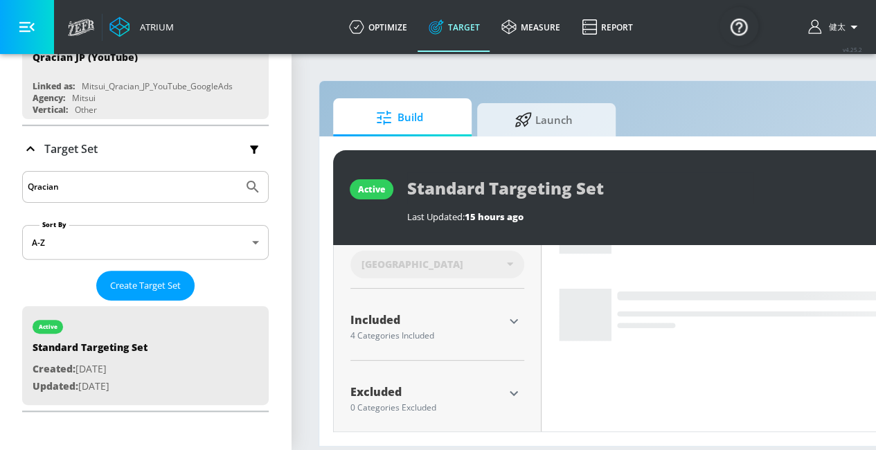
click at [512, 321] on icon "button" at bounding box center [514, 321] width 8 height 5
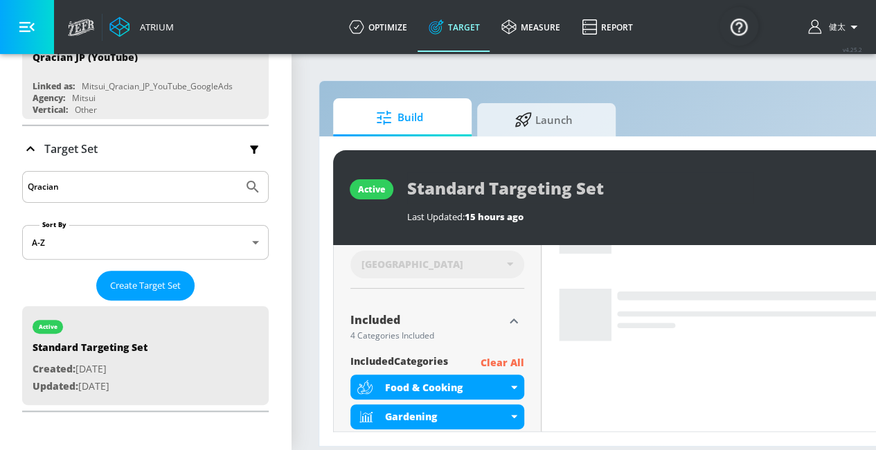
click at [512, 321] on icon "button" at bounding box center [513, 321] width 17 height 17
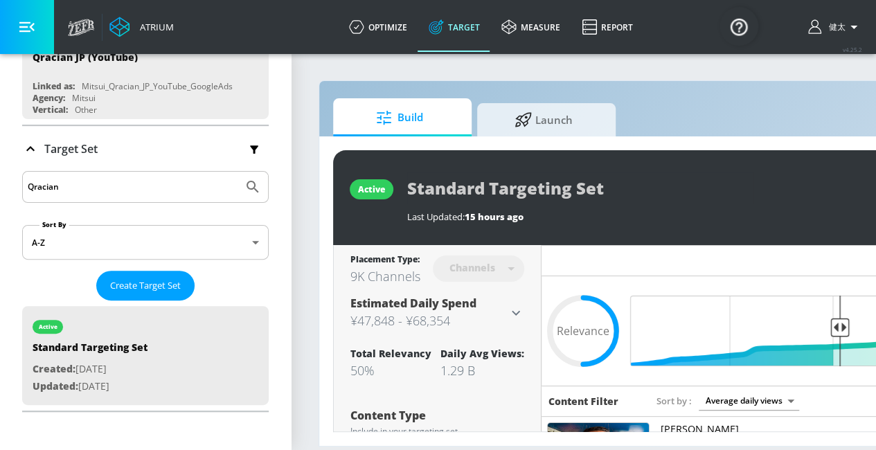
scroll to position [85, 0]
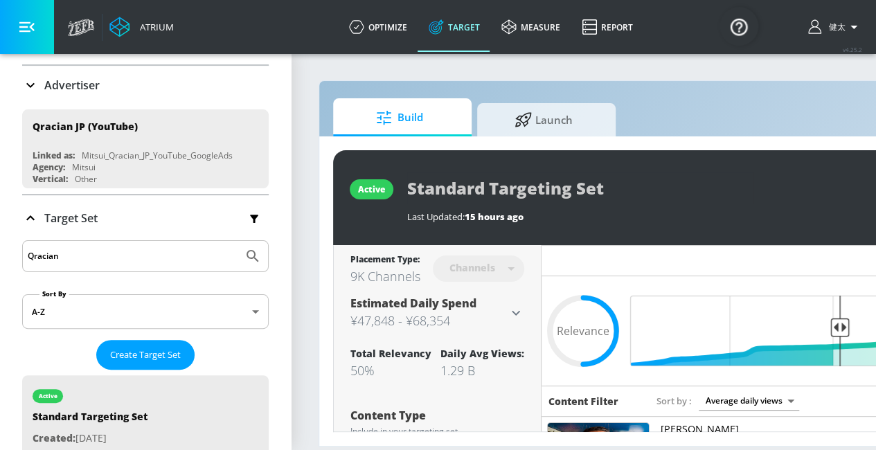
click at [418, 117] on span "Build" at bounding box center [399, 117] width 105 height 33
click at [372, 190] on div "active" at bounding box center [371, 189] width 27 height 12
click at [469, 190] on div "active Standard Targeting Set Last Updated: 15 hours ago Revise" at bounding box center [728, 197] width 791 height 95
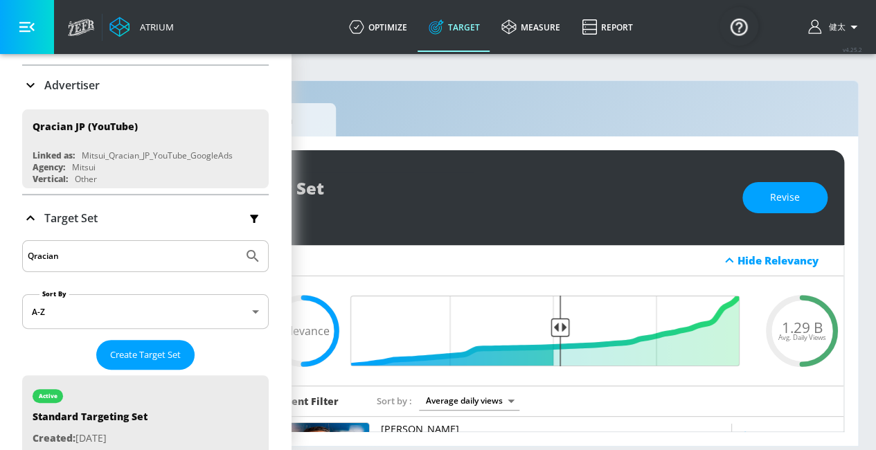
scroll to position [0, 280]
click at [792, 193] on span "Revise" at bounding box center [784, 197] width 30 height 17
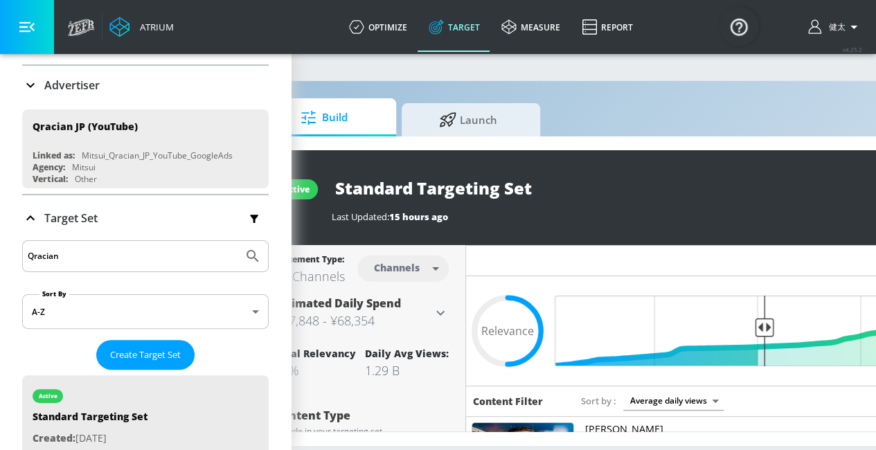
scroll to position [0, 70]
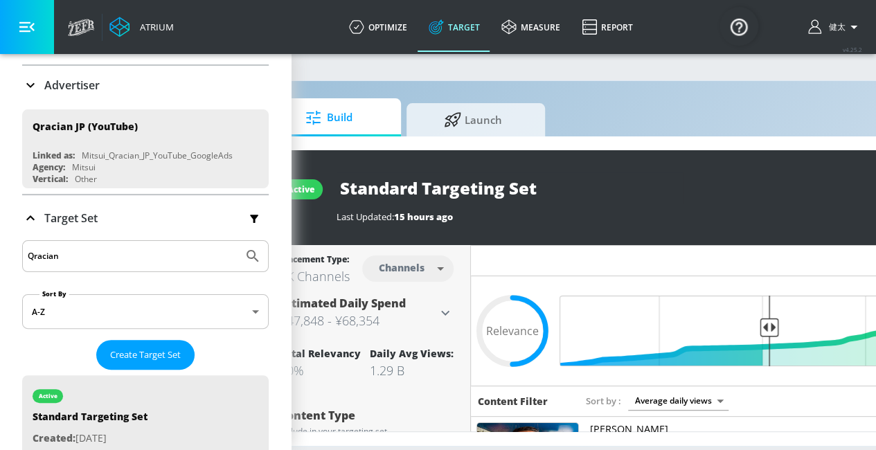
click at [489, 191] on input "Standard Targeting Set" at bounding box center [509, 187] width 346 height 31
click at [489, 191] on input "Standard Targeting Set" at bounding box center [510, 187] width 346 height 31
drag, startPoint x: 543, startPoint y: 190, endPoint x: 339, endPoint y: 187, distance: 205.0
click at [339, 187] on input "Standard Targeting Set" at bounding box center [510, 187] width 346 height 31
type input "Qracian Jp"
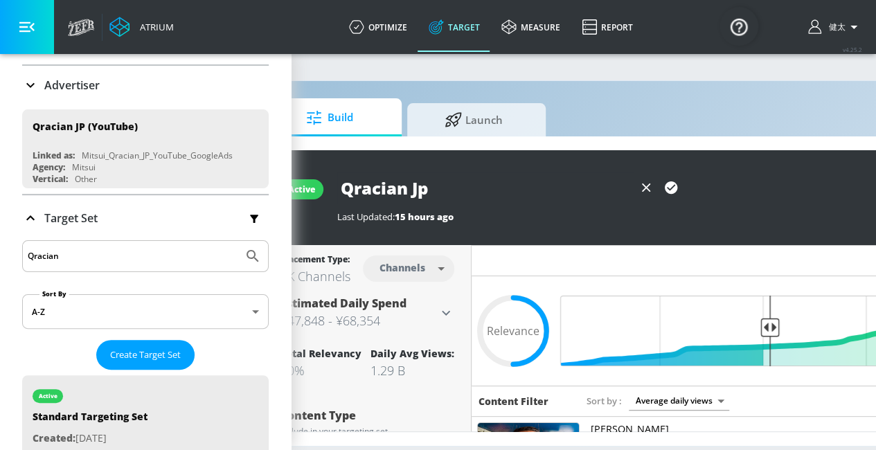
click at [674, 183] on icon "button" at bounding box center [671, 187] width 12 height 12
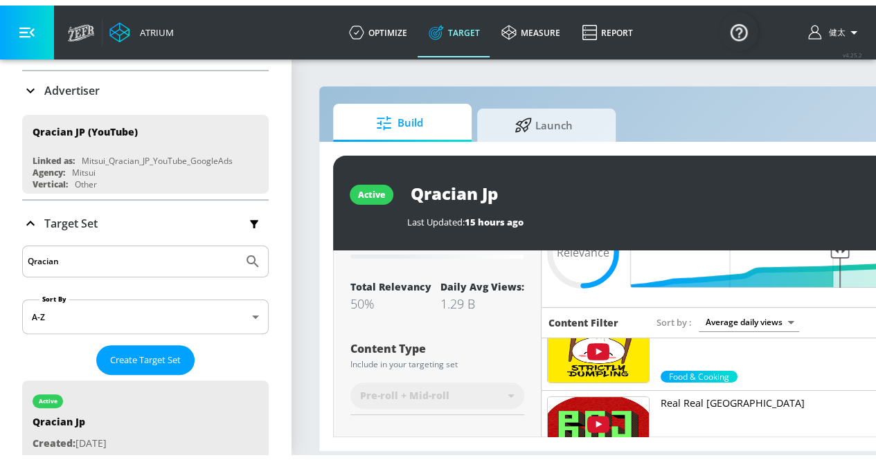
scroll to position [0, 0]
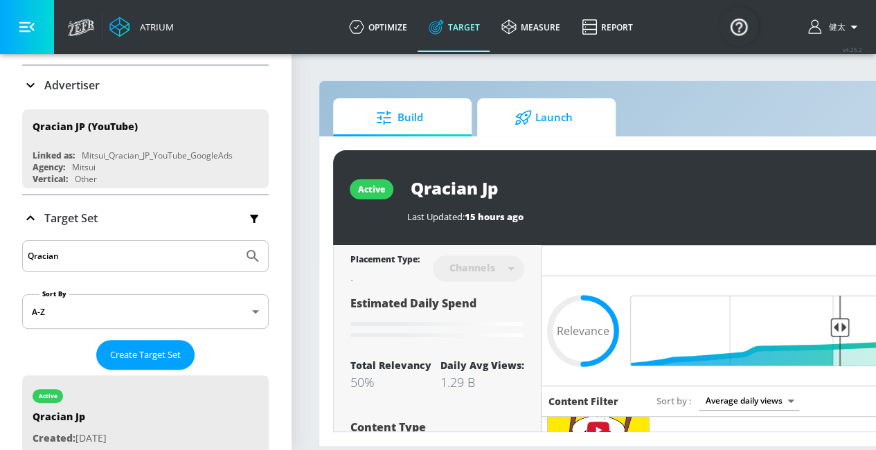
click at [532, 128] on span "Launch" at bounding box center [543, 117] width 105 height 33
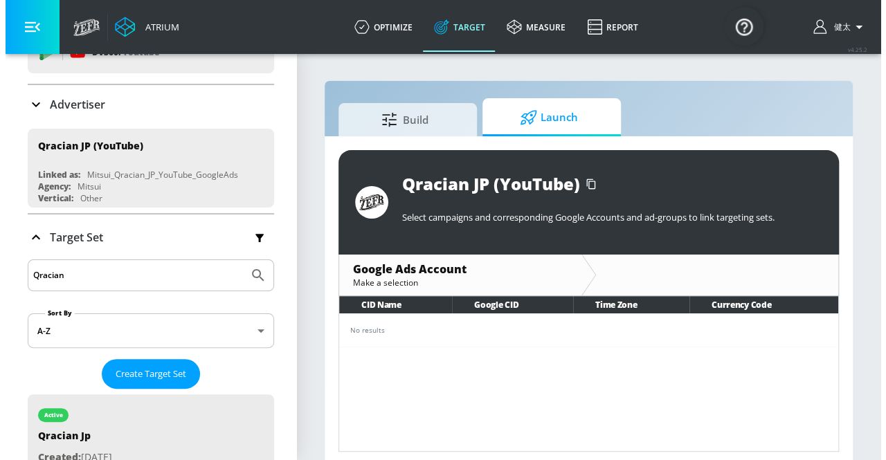
scroll to position [47, 0]
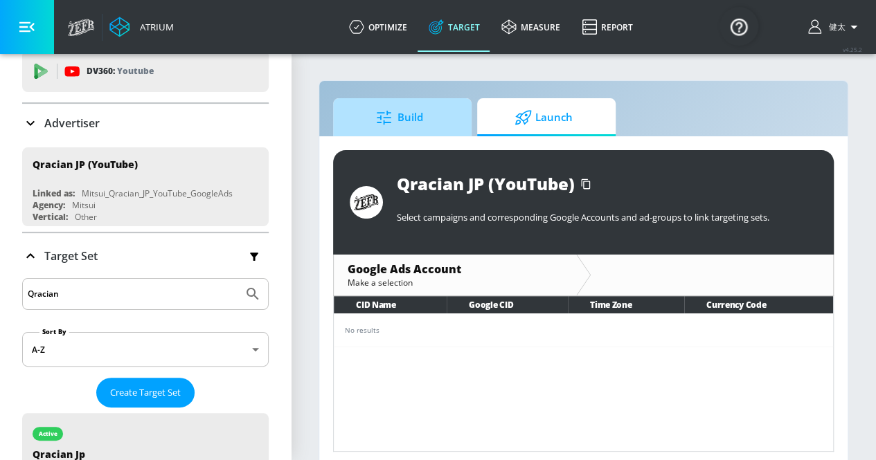
click at [397, 116] on span "Build" at bounding box center [399, 117] width 105 height 33
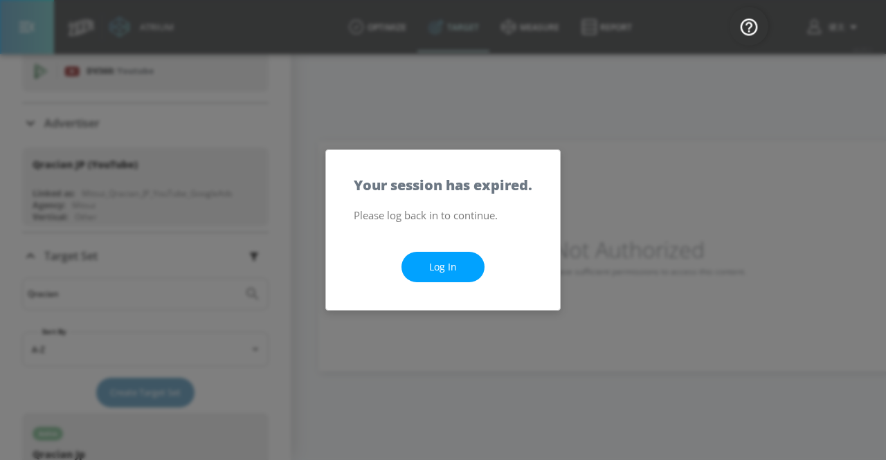
click at [487, 272] on div "Log In" at bounding box center [443, 267] width 234 height 87
click at [476, 272] on link "Log In" at bounding box center [443, 267] width 83 height 31
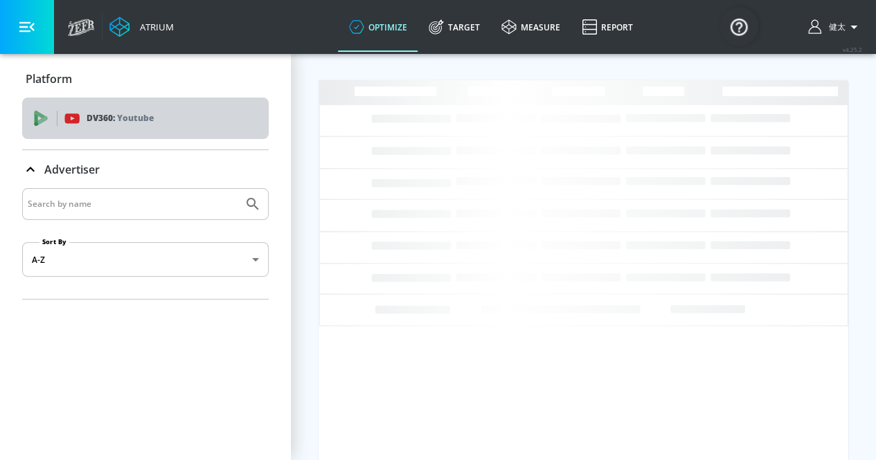
click at [96, 118] on p "DV360: Youtube" at bounding box center [120, 118] width 67 height 15
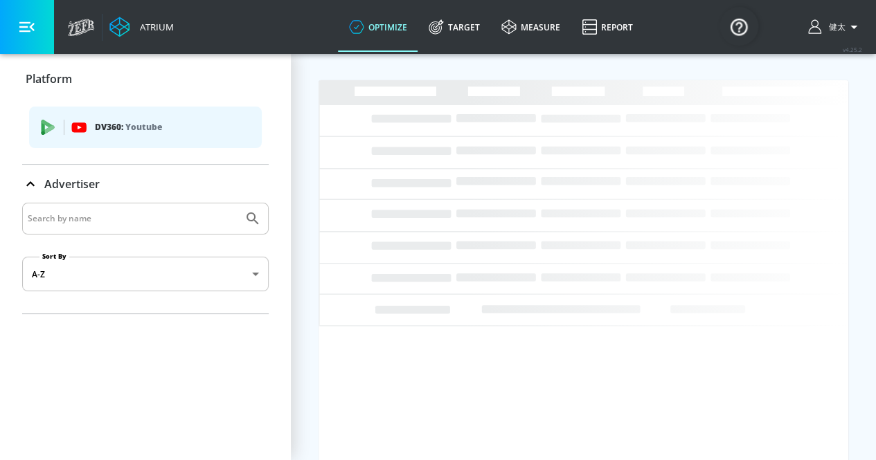
click at [76, 127] on icon "list of platforms" at bounding box center [78, 128] width 15 height 10
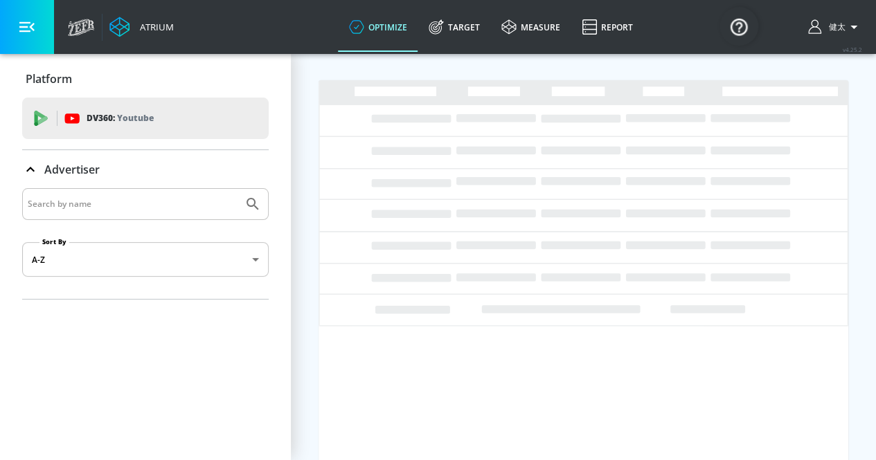
click at [78, 127] on div "Platform DV360: Youtube DV360: Youtube Advertiser Sort By A-Z asc ​" at bounding box center [145, 179] width 291 height 251
click at [82, 40] on div "Atrium" at bounding box center [121, 27] width 120 height 54
click at [125, 31] on icon at bounding box center [119, 27] width 20 height 20
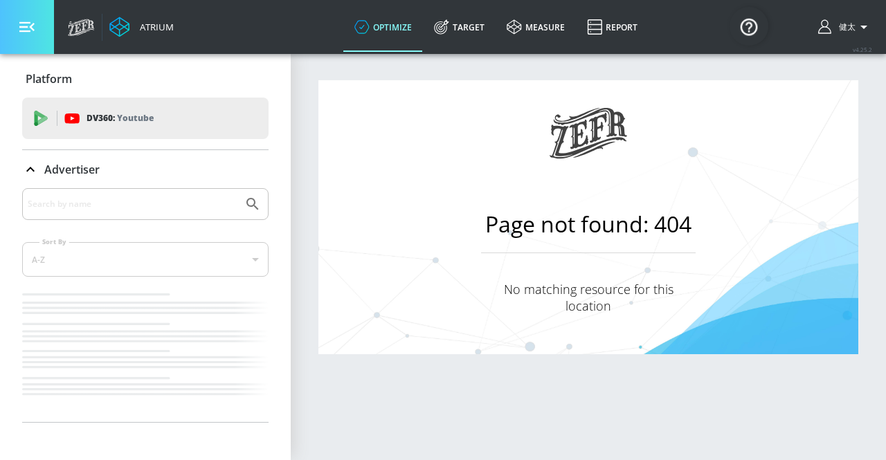
click at [36, 25] on button "button" at bounding box center [27, 27] width 54 height 54
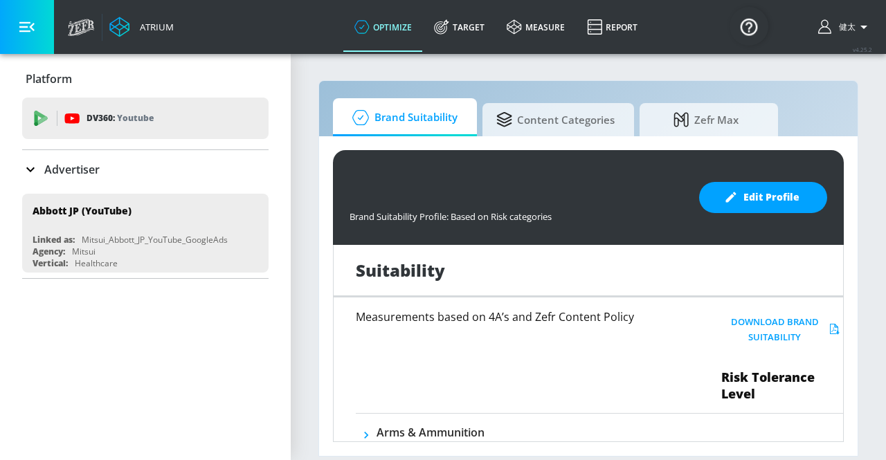
click at [28, 170] on icon at bounding box center [30, 170] width 8 height 5
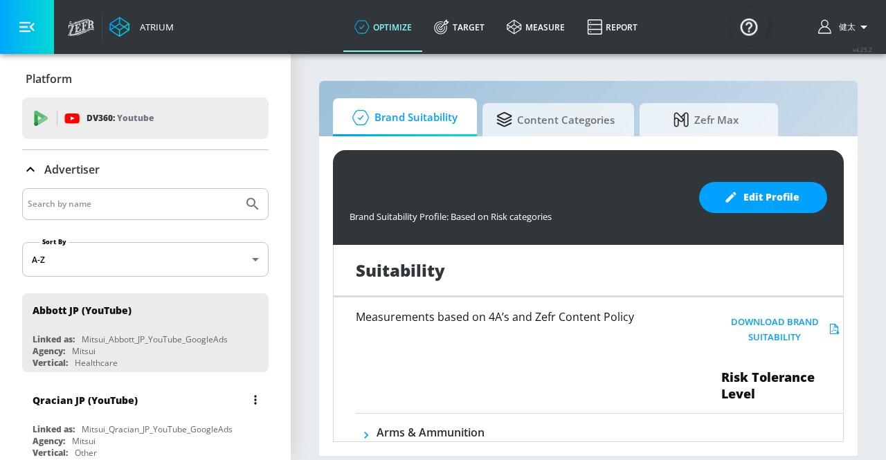
click at [111, 419] on div "Qracian JP (YouTube) Linked as: Mitsui_Qracian_JP_YouTube_GoogleAds Agency: Mit…" at bounding box center [145, 423] width 246 height 79
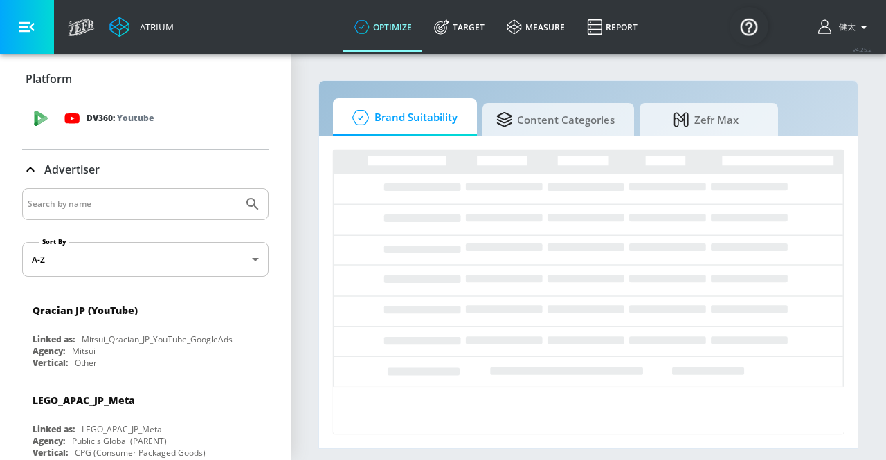
click at [64, 114] on span "DV360: Youtube" at bounding box center [145, 118] width 224 height 15
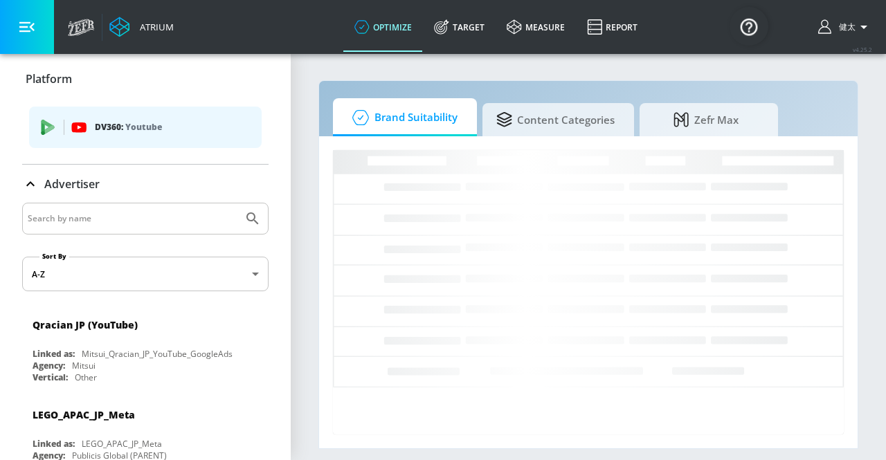
click at [69, 221] on input "Search by name" at bounding box center [133, 219] width 210 height 18
click at [29, 186] on icon at bounding box center [30, 184] width 17 height 17
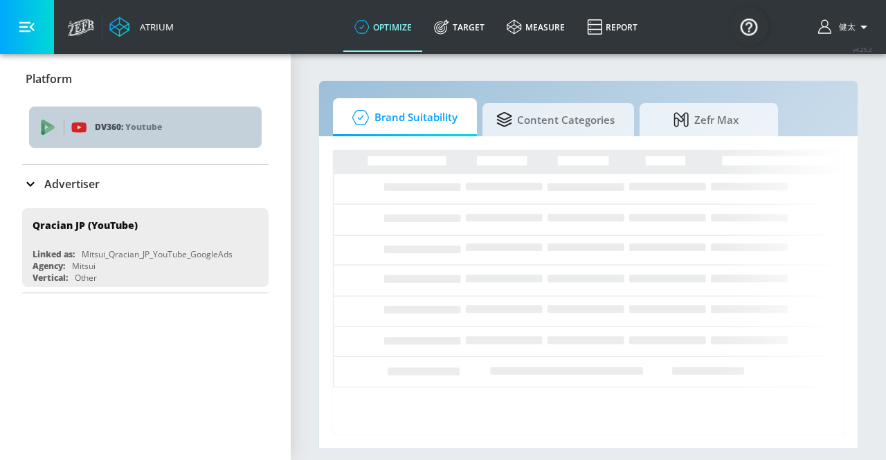
click at [67, 121] on span "DV360: Youtube" at bounding box center [145, 127] width 210 height 15
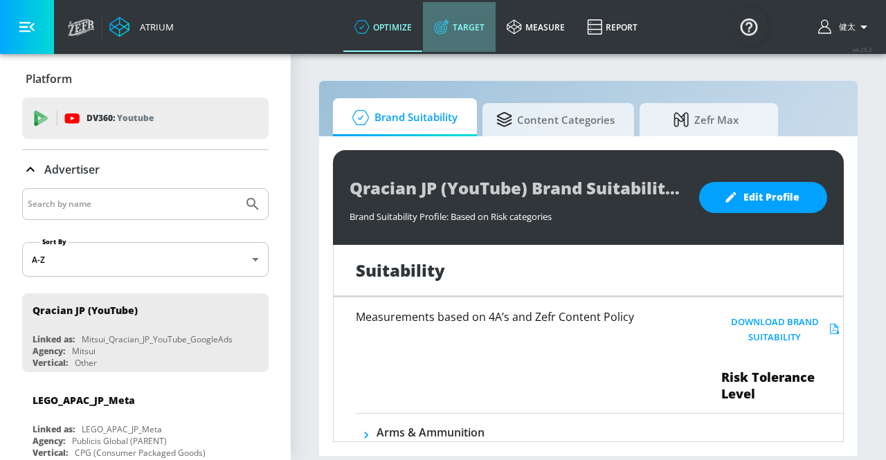
click at [456, 30] on link "Target" at bounding box center [459, 27] width 73 height 50
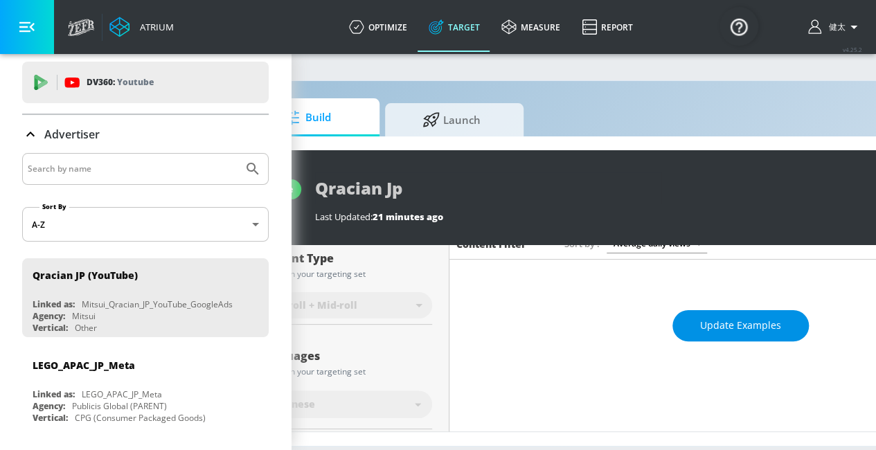
scroll to position [10, 100]
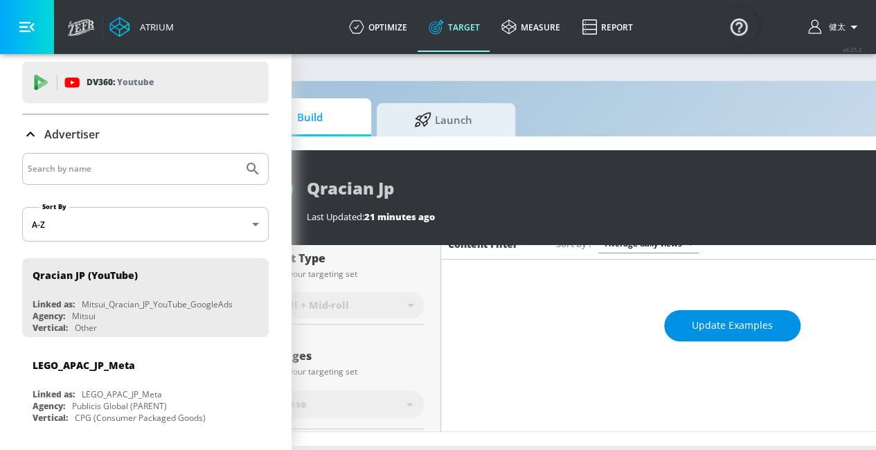
click at [711, 317] on span "Update Examples" at bounding box center [732, 325] width 81 height 17
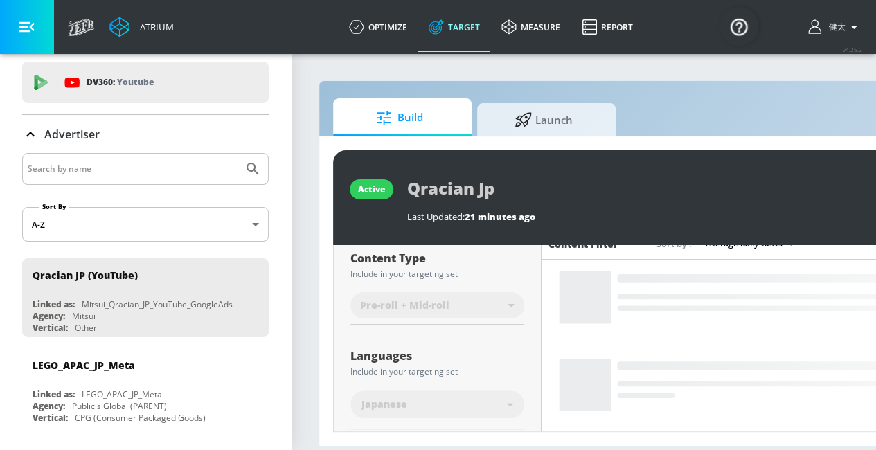
scroll to position [0, 0]
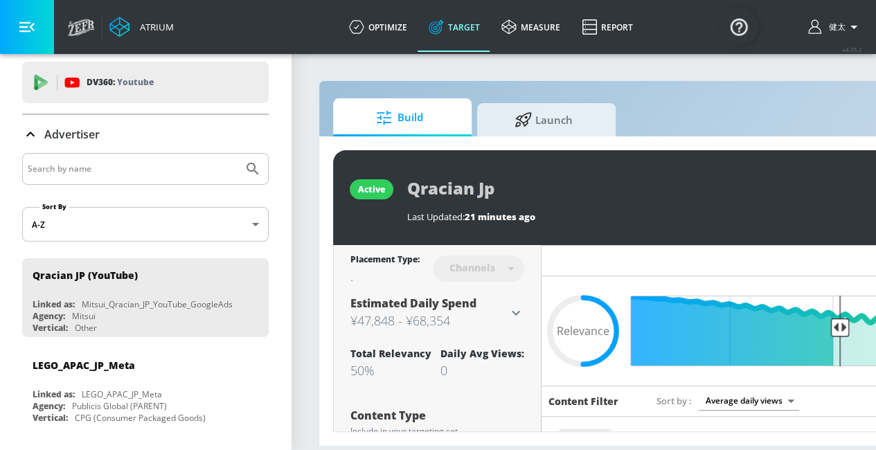
click at [23, 24] on icon "button" at bounding box center [26, 26] width 15 height 15
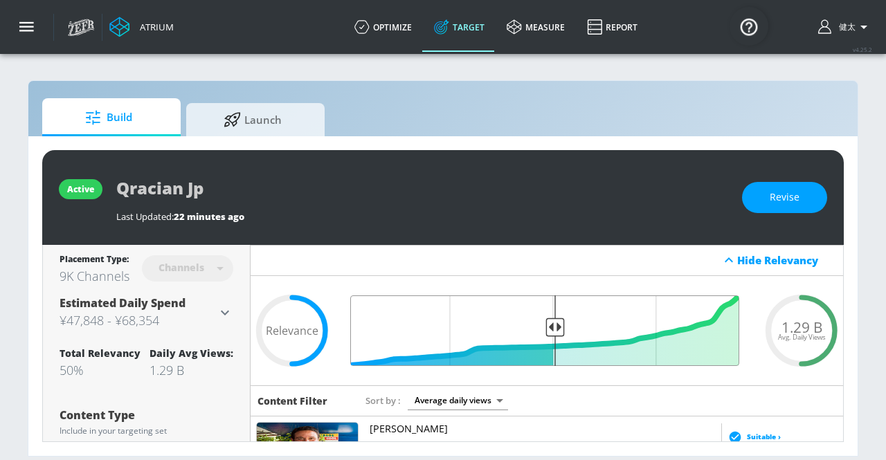
drag, startPoint x: 555, startPoint y: 326, endPoint x: 605, endPoint y: 331, distance: 50.8
click at [605, 331] on input "Final Threshold" at bounding box center [547, 331] width 399 height 71
click at [556, 330] on input "Final Threshold" at bounding box center [547, 331] width 399 height 71
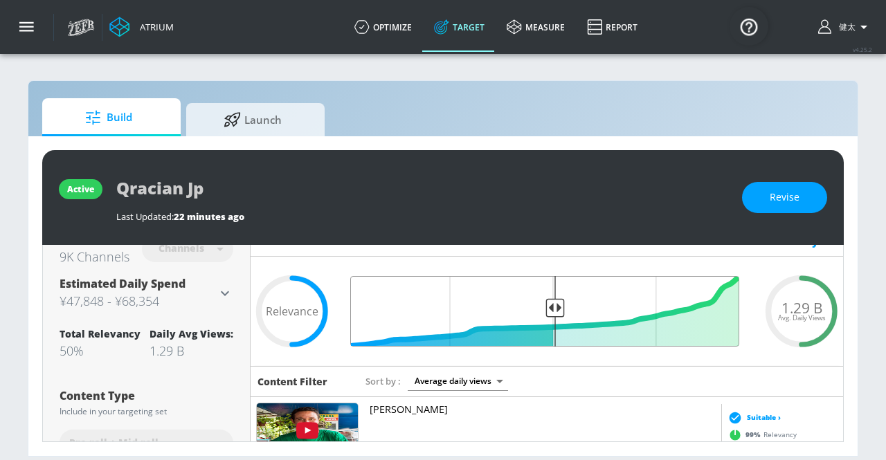
scroll to position [20, 0]
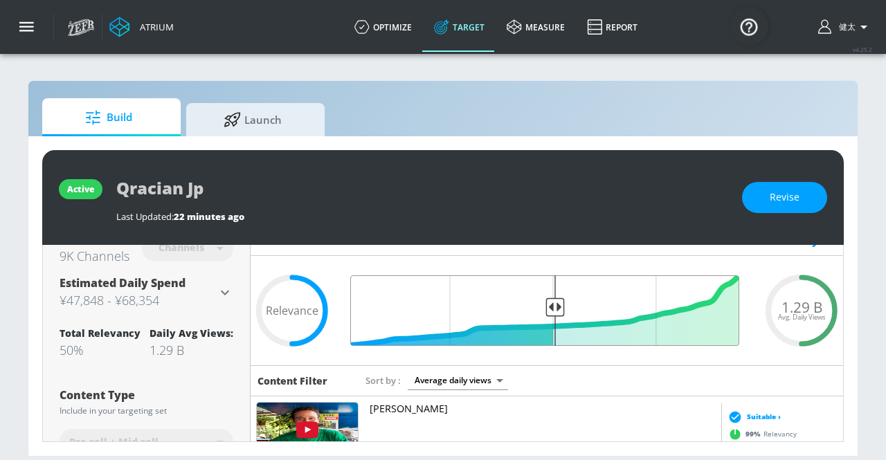
click at [546, 308] on input "Final Threshold" at bounding box center [547, 311] width 399 height 71
click at [556, 307] on input "Final Threshold" at bounding box center [547, 311] width 399 height 71
click at [552, 305] on input "Final Threshold" at bounding box center [547, 311] width 399 height 71
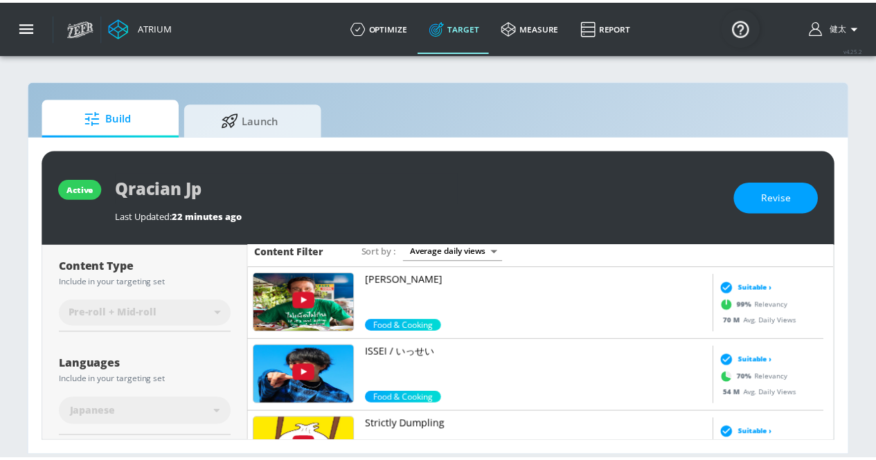
scroll to position [0, 0]
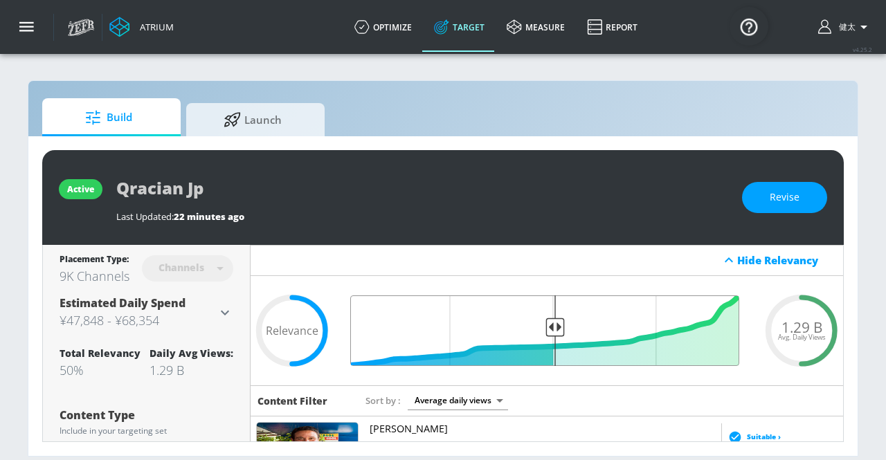
type input "0.5"
click at [536, 331] on input "Final Threshold" at bounding box center [547, 331] width 399 height 71
click at [553, 346] on input "Final Threshold" at bounding box center [547, 331] width 399 height 71
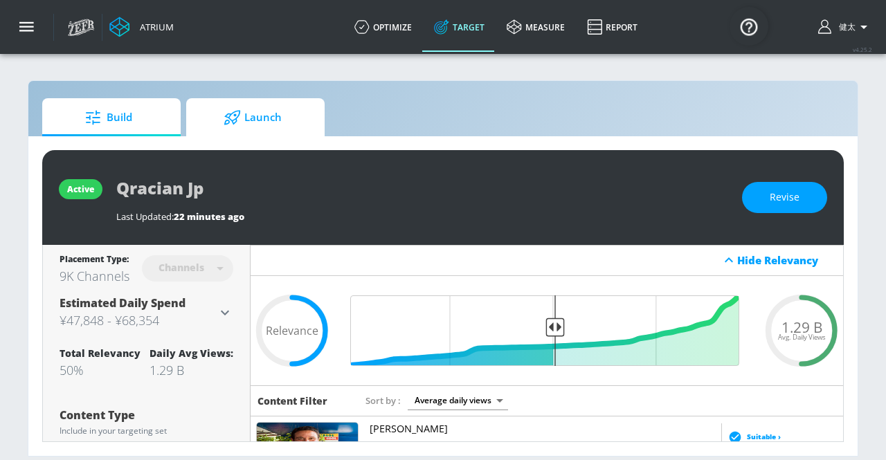
click at [274, 121] on span "Launch" at bounding box center [252, 117] width 105 height 33
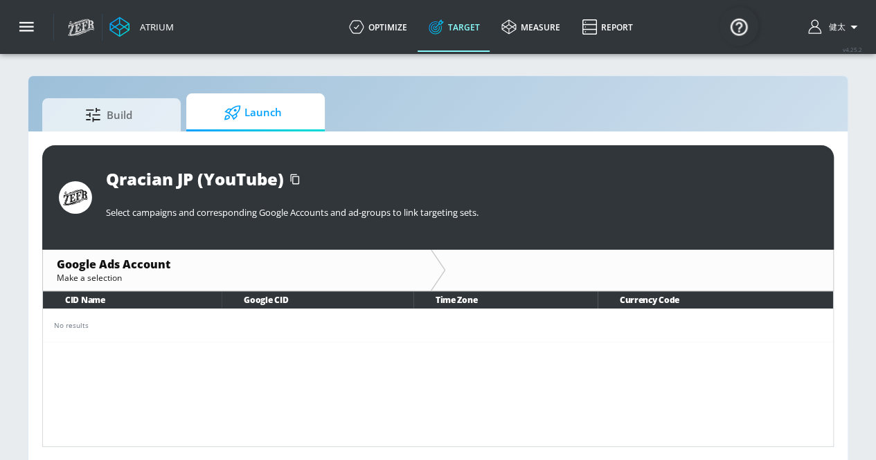
scroll to position [6, 0]
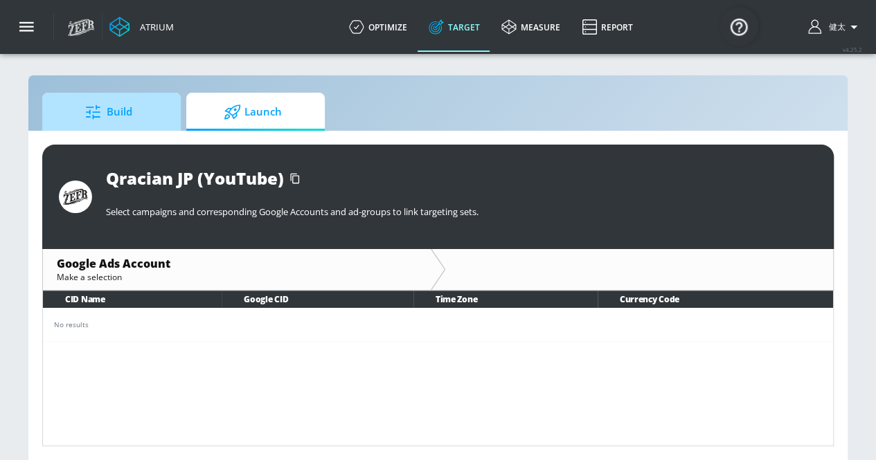
click at [145, 118] on span "Build" at bounding box center [108, 112] width 105 height 33
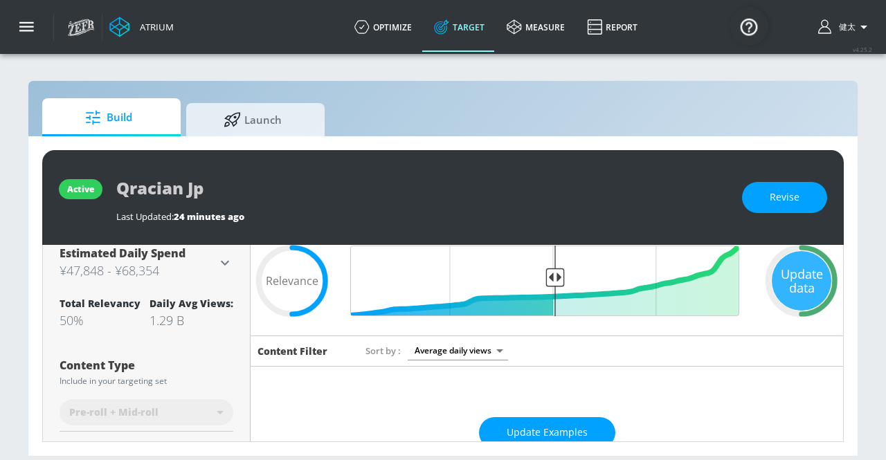
scroll to position [62, 0]
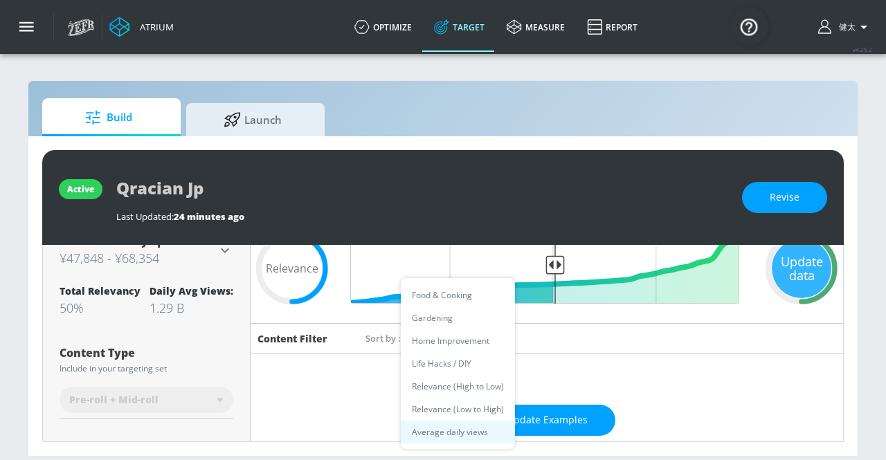
click at [496, 334] on body "Atrium optimize Target measure Report optimize Target measure Report v 4.25.2 健…" at bounding box center [443, 230] width 886 height 460
click at [539, 336] on div at bounding box center [443, 230] width 886 height 460
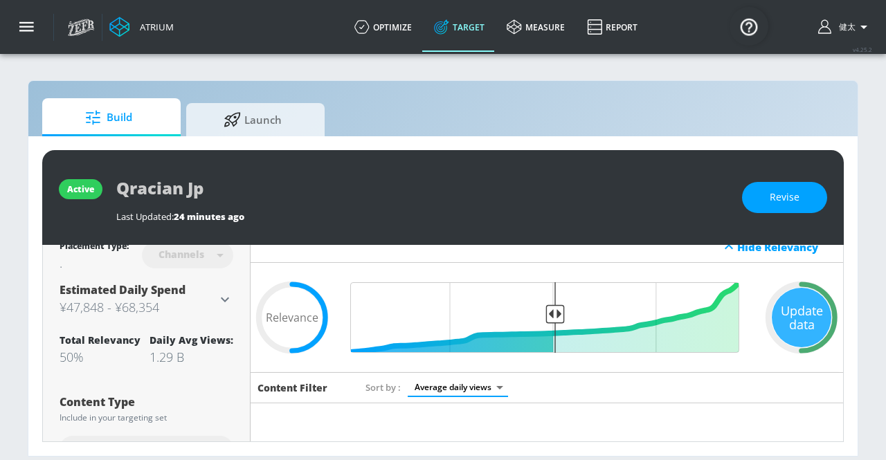
scroll to position [0, 0]
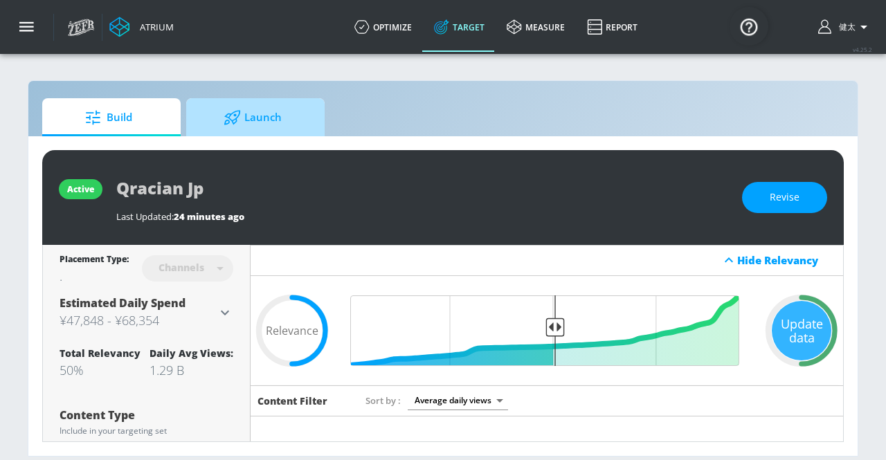
click at [256, 119] on span "Launch" at bounding box center [252, 117] width 105 height 33
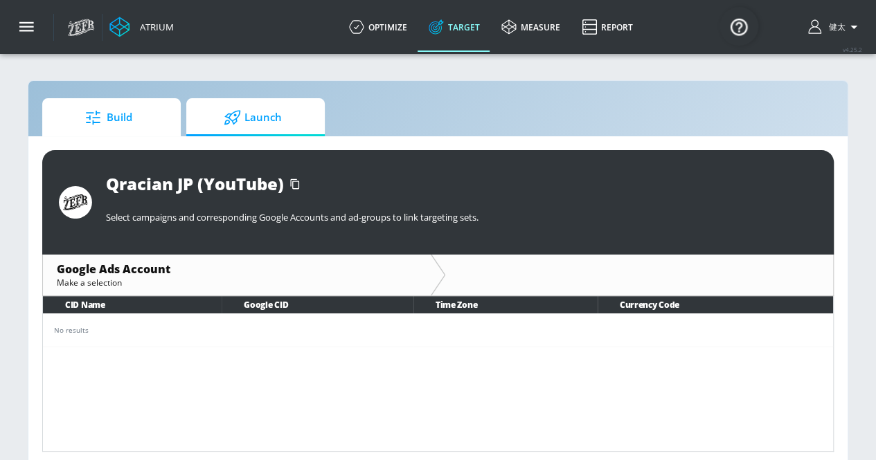
click at [140, 127] on span "Build" at bounding box center [108, 117] width 105 height 33
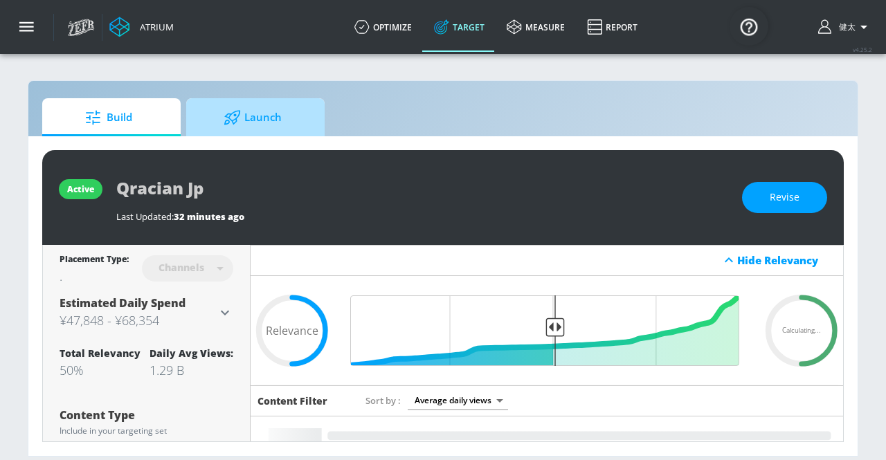
click at [208, 117] on span "Launch" at bounding box center [252, 117] width 105 height 33
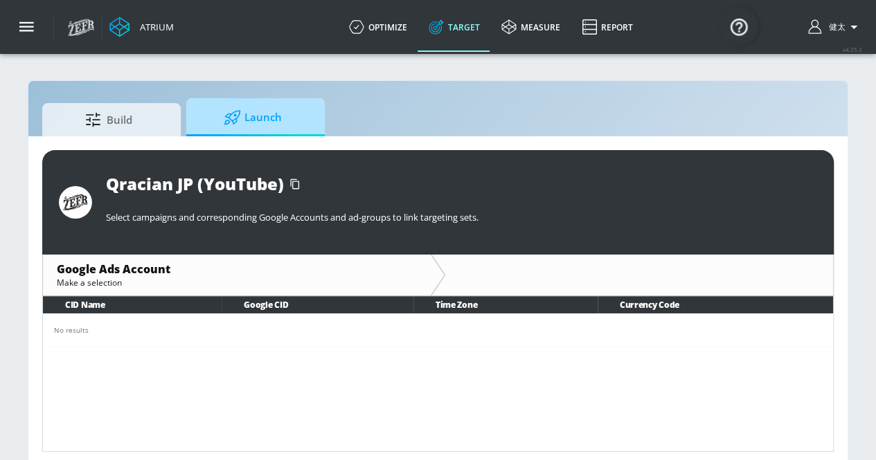
click at [291, 118] on span "Launch" at bounding box center [252, 117] width 105 height 33
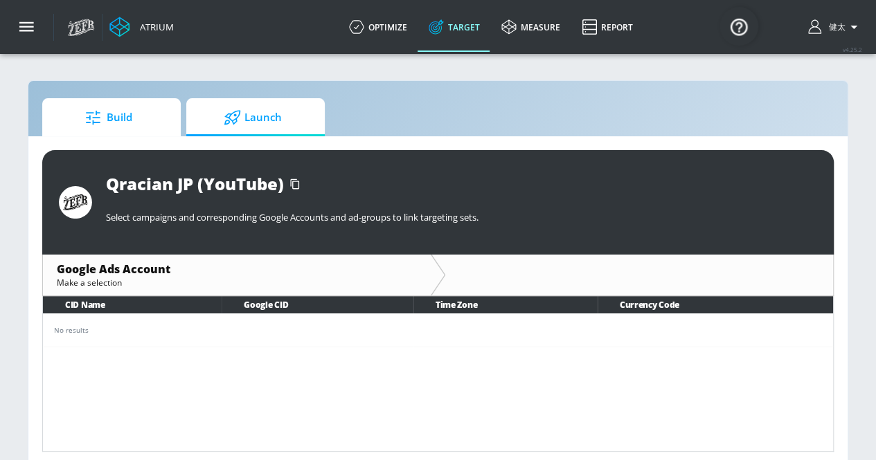
click at [105, 123] on div at bounding box center [95, 117] width 21 height 15
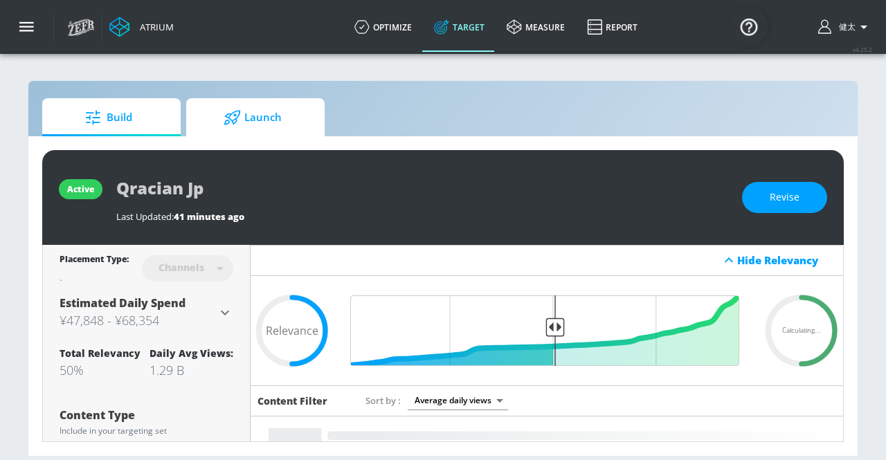
click at [242, 123] on div at bounding box center [234, 117] width 21 height 15
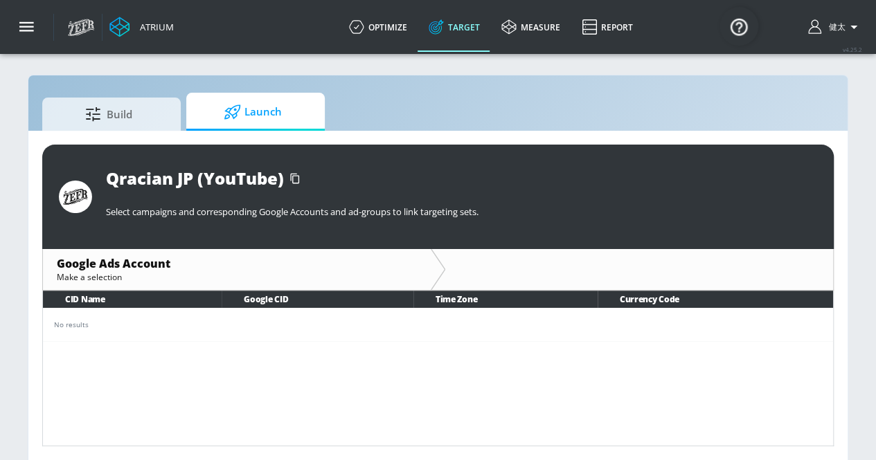
scroll to position [3, 0]
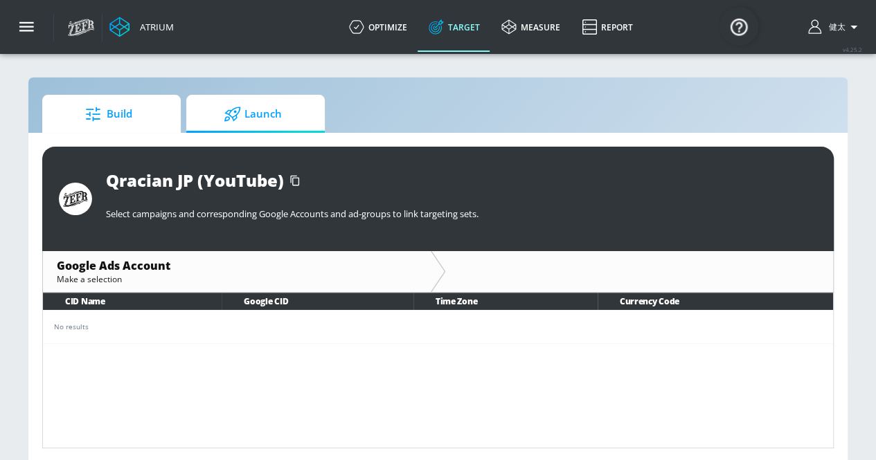
click at [129, 118] on span "Build" at bounding box center [108, 114] width 105 height 33
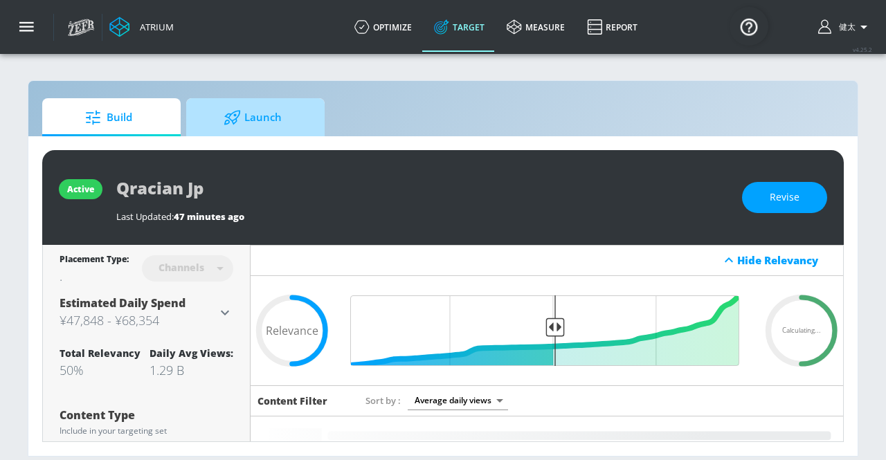
click at [270, 135] on link "Launch" at bounding box center [255, 117] width 138 height 38
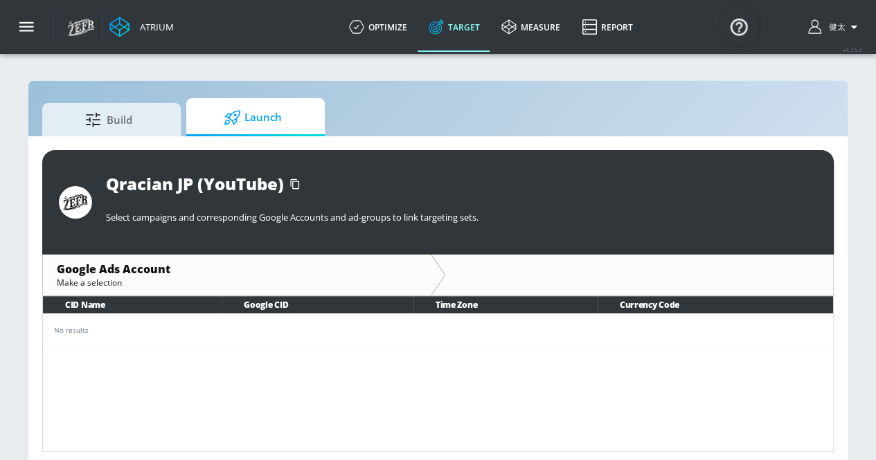
scroll to position [6, 0]
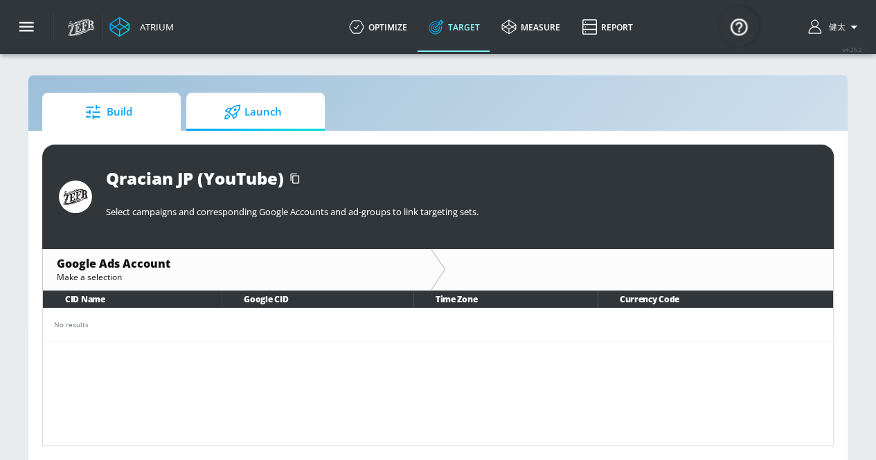
click at [132, 111] on span "Build" at bounding box center [108, 112] width 105 height 33
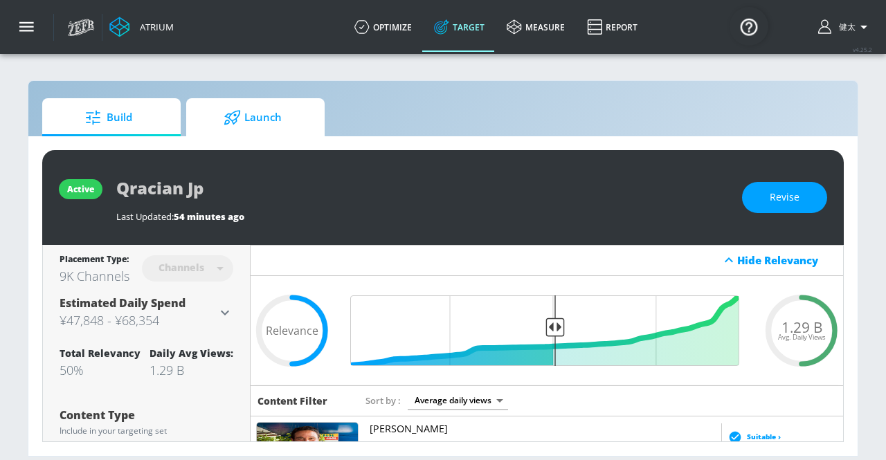
click at [273, 123] on span "Launch" at bounding box center [252, 117] width 105 height 33
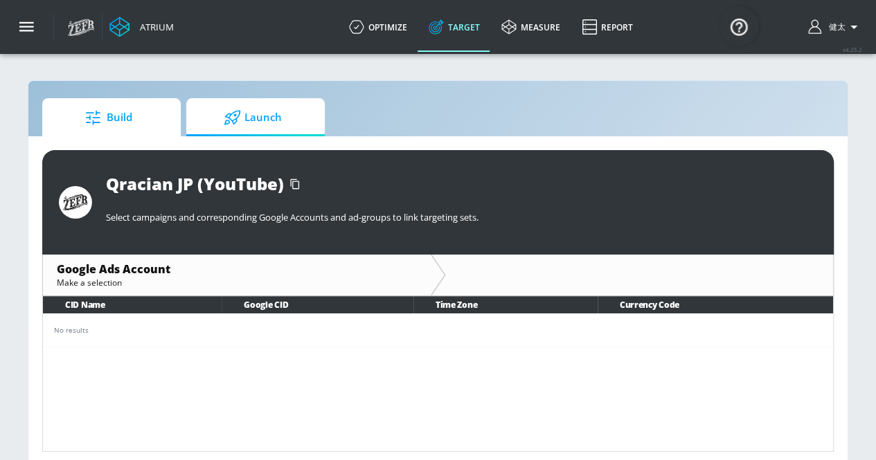
click at [111, 106] on span "Build" at bounding box center [108, 117] width 105 height 33
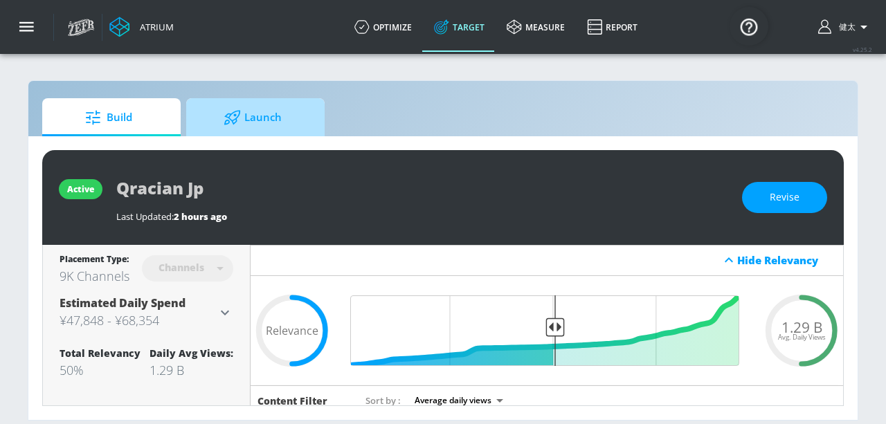
click at [266, 113] on span "Launch" at bounding box center [252, 117] width 105 height 33
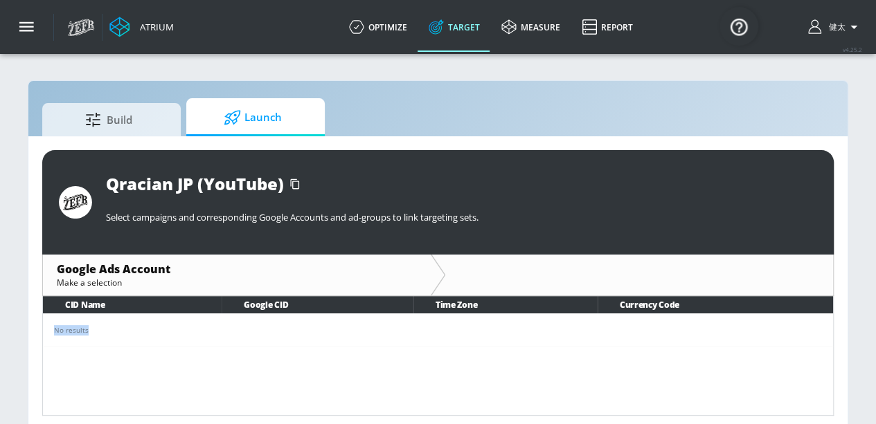
drag, startPoint x: 51, startPoint y: 329, endPoint x: 148, endPoint y: 333, distance: 97.0
click at [148, 333] on td "No results" at bounding box center [438, 330] width 790 height 33
click at [143, 332] on div "No results" at bounding box center [438, 330] width 768 height 10
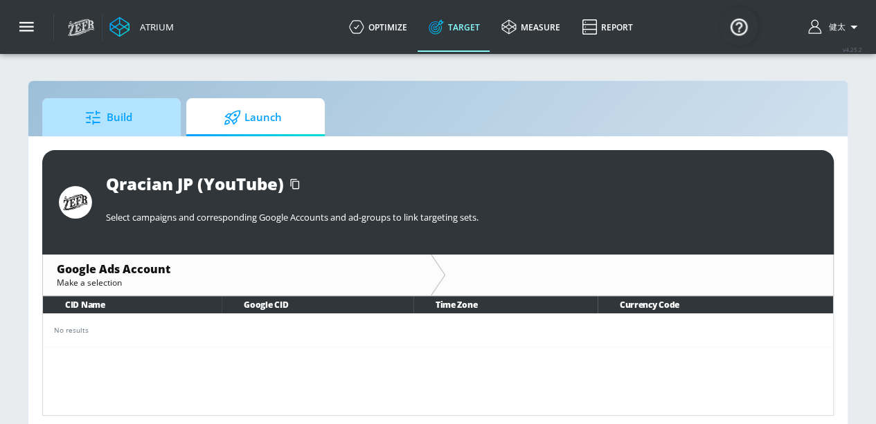
click at [118, 117] on span "Build" at bounding box center [108, 117] width 105 height 33
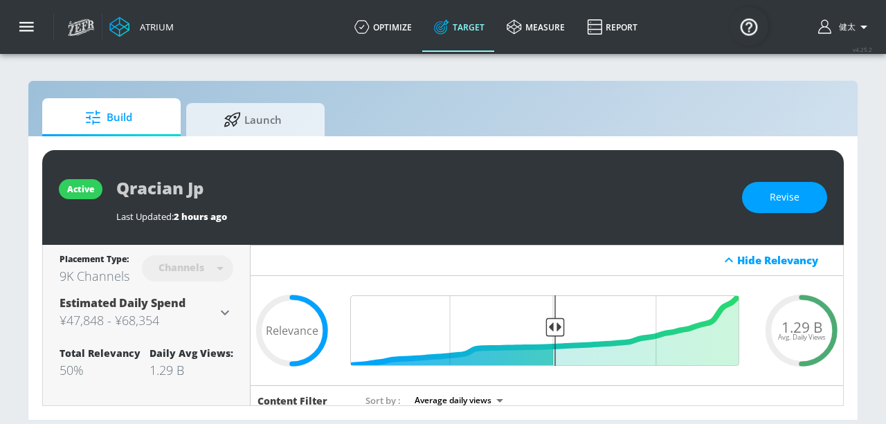
click at [205, 269] on div "Channels" at bounding box center [182, 268] width 60 height 12
click at [773, 199] on span "Revise" at bounding box center [785, 197] width 30 height 17
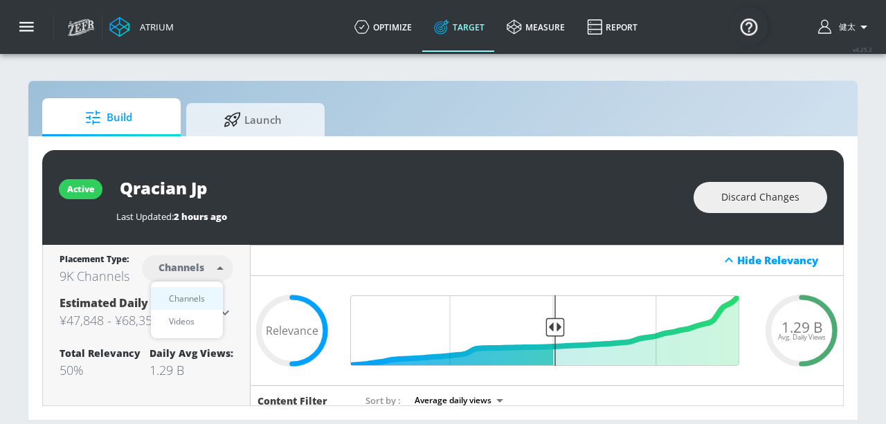
click at [222, 271] on body "Atrium optimize Target measure Report optimize Target measure Report v 4.25.2 健…" at bounding box center [443, 212] width 886 height 424
click at [198, 321] on div "Videos" at bounding box center [181, 321] width 39 height 15
type input "videos"
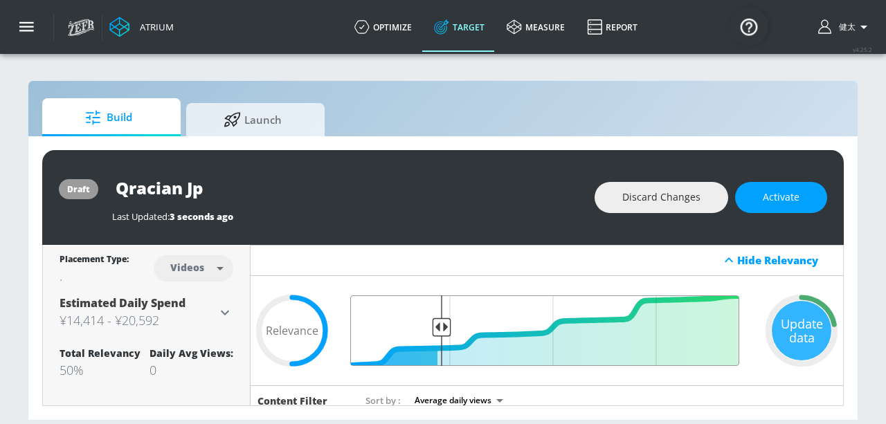
drag, startPoint x: 548, startPoint y: 327, endPoint x: 439, endPoint y: 333, distance: 108.8
click at [439, 333] on input "Final Threshold" at bounding box center [547, 331] width 399 height 71
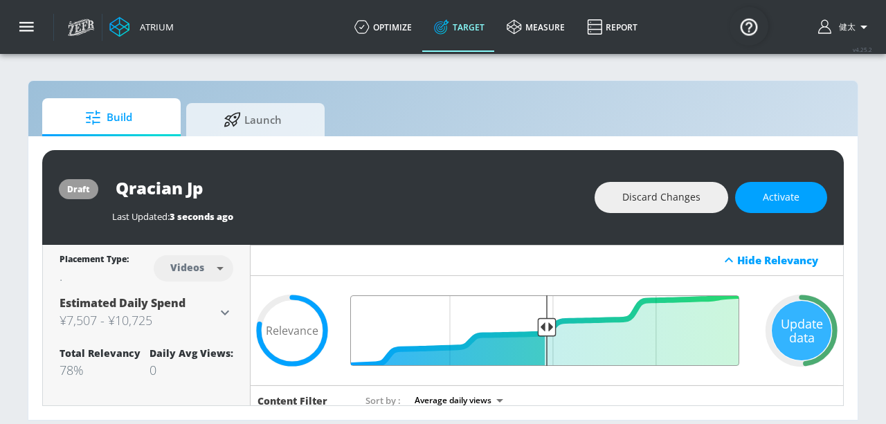
drag, startPoint x: 441, startPoint y: 326, endPoint x: 542, endPoint y: 330, distance: 101.1
click at [542, 330] on input "Final Threshold" at bounding box center [547, 331] width 399 height 71
drag, startPoint x: 542, startPoint y: 325, endPoint x: 550, endPoint y: 325, distance: 7.6
click at [550, 325] on input "Final Threshold" at bounding box center [547, 331] width 399 height 71
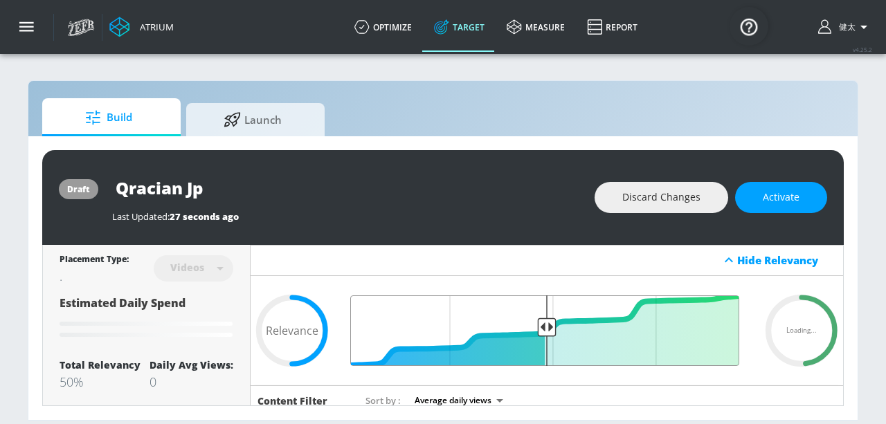
type input "0.52"
click at [543, 325] on input "Final Threshold" at bounding box center [547, 331] width 399 height 71
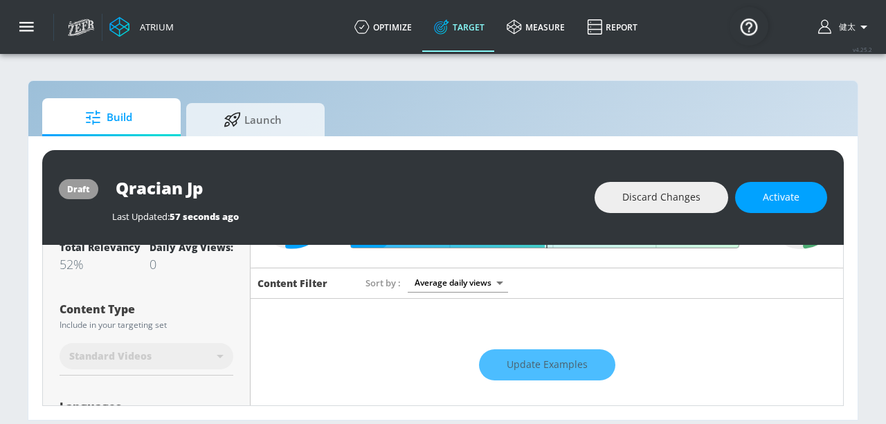
scroll to position [138, 0]
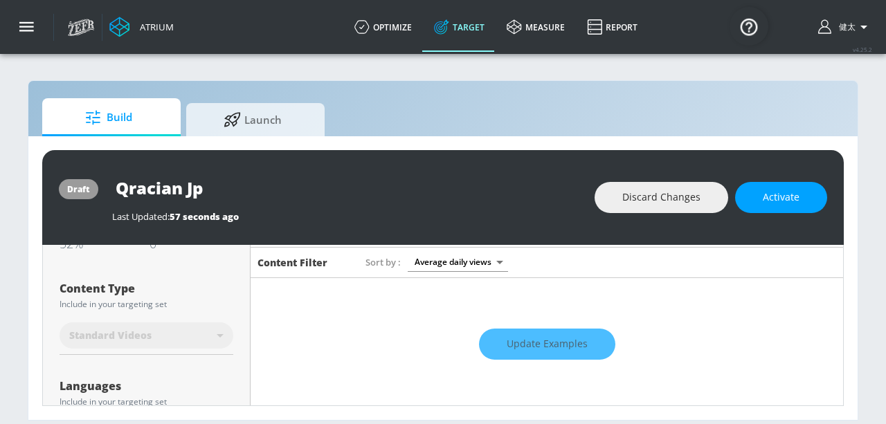
click at [497, 345] on div "Update Examples" at bounding box center [547, 345] width 593 height 48
click at [547, 341] on div "Update Examples" at bounding box center [547, 345] width 593 height 48
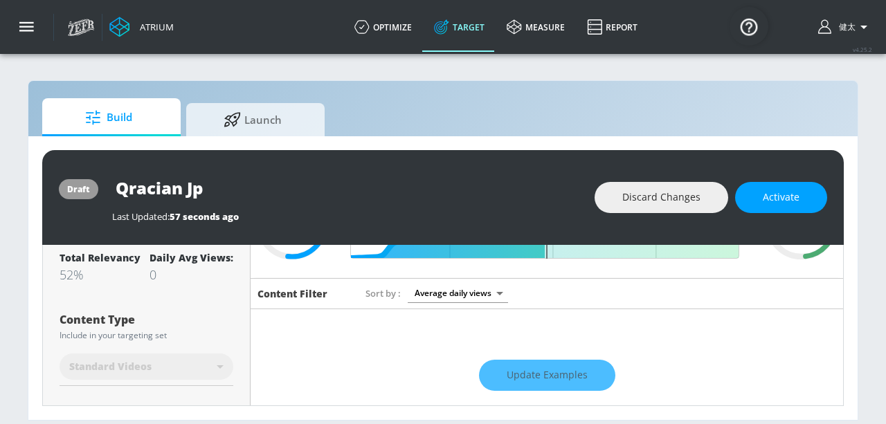
scroll to position [112, 0]
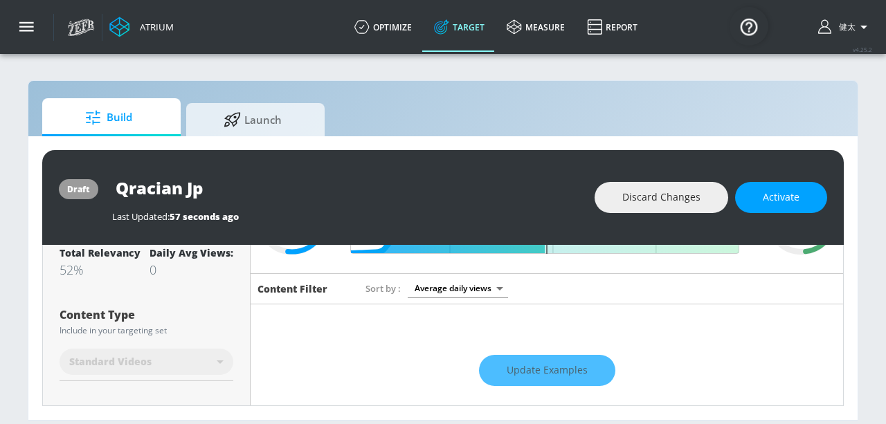
click at [541, 370] on div "Update Examples" at bounding box center [547, 371] width 593 height 48
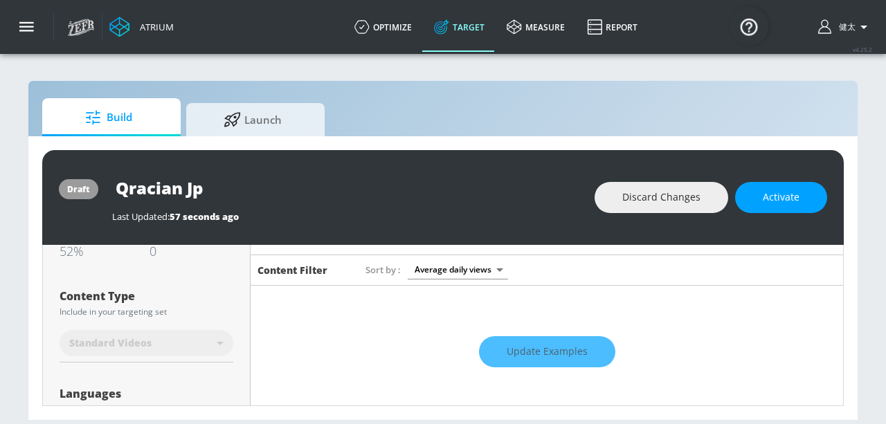
scroll to position [133, 0]
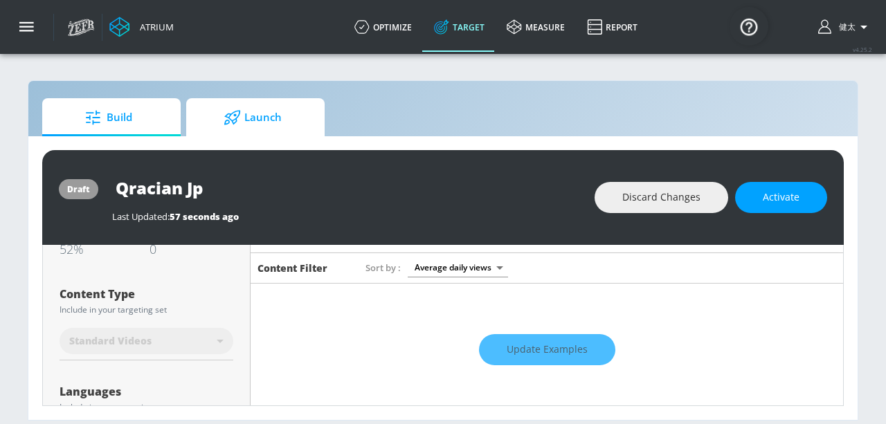
click at [281, 124] on span "Launch" at bounding box center [252, 117] width 105 height 33
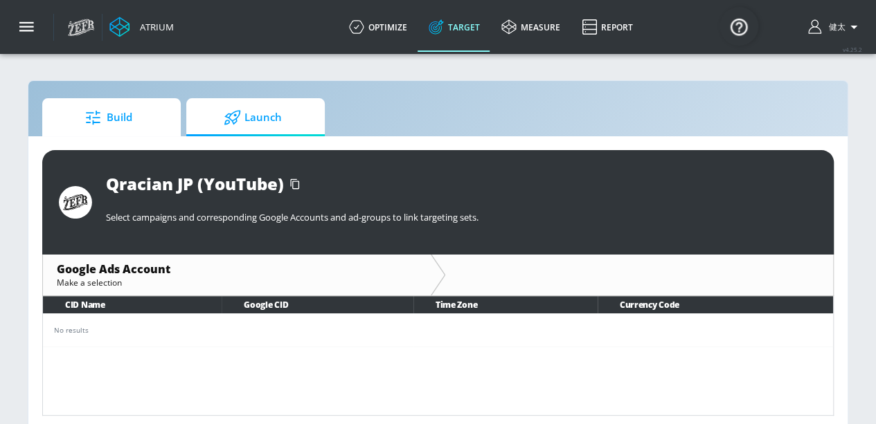
click at [129, 131] on span "Build" at bounding box center [108, 117] width 105 height 33
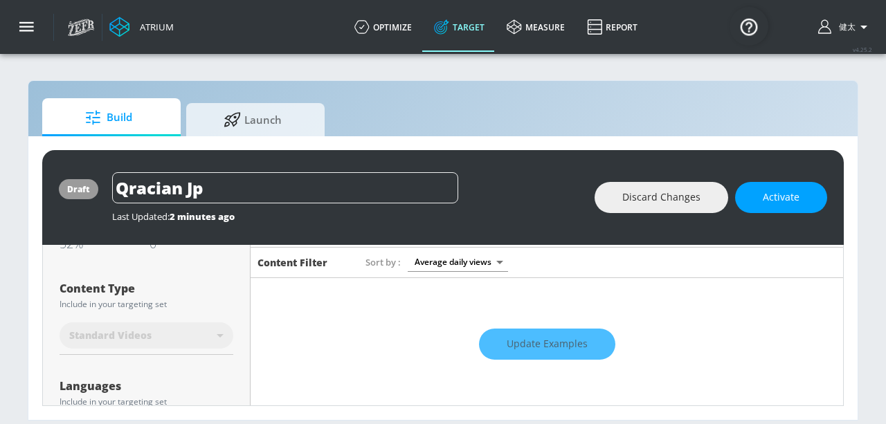
scroll to position [208, 0]
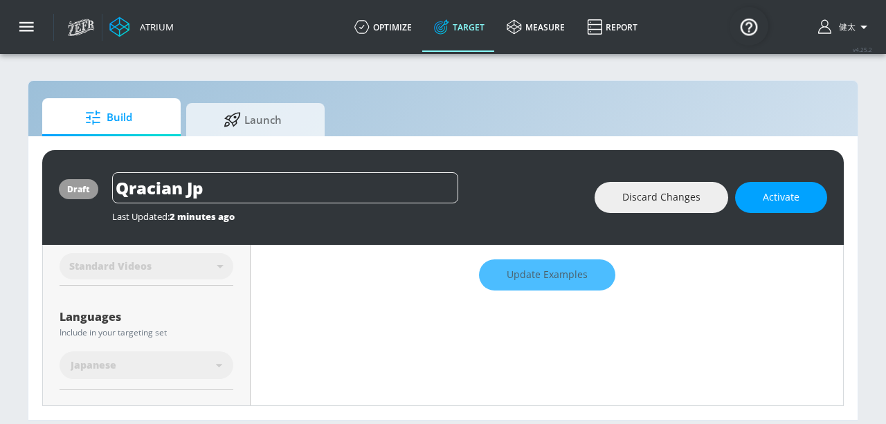
click at [545, 278] on div "Update Examples" at bounding box center [547, 275] width 593 height 48
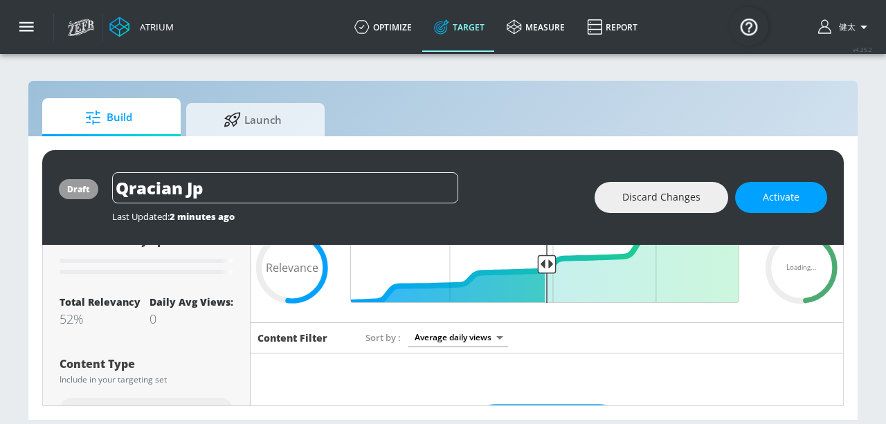
scroll to position [62, 0]
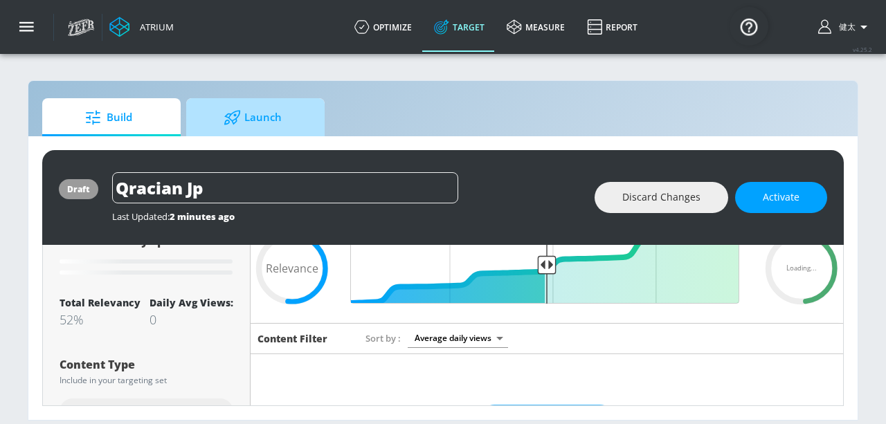
click at [302, 125] on span "Launch" at bounding box center [252, 117] width 105 height 33
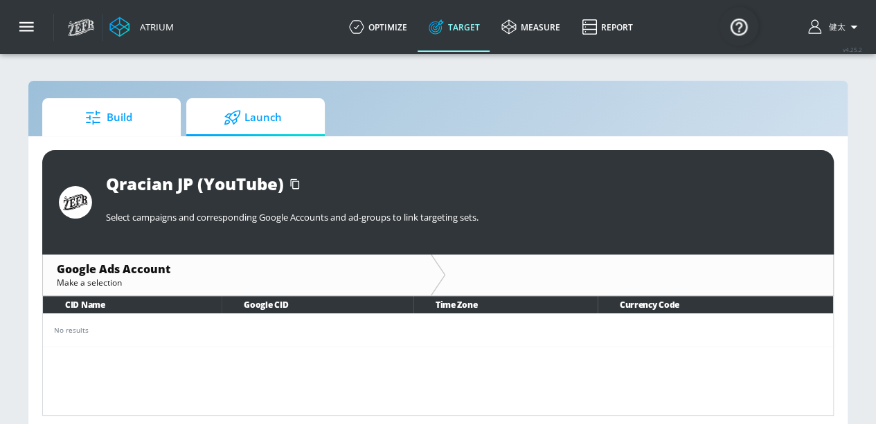
click at [96, 122] on icon at bounding box center [93, 117] width 14 height 14
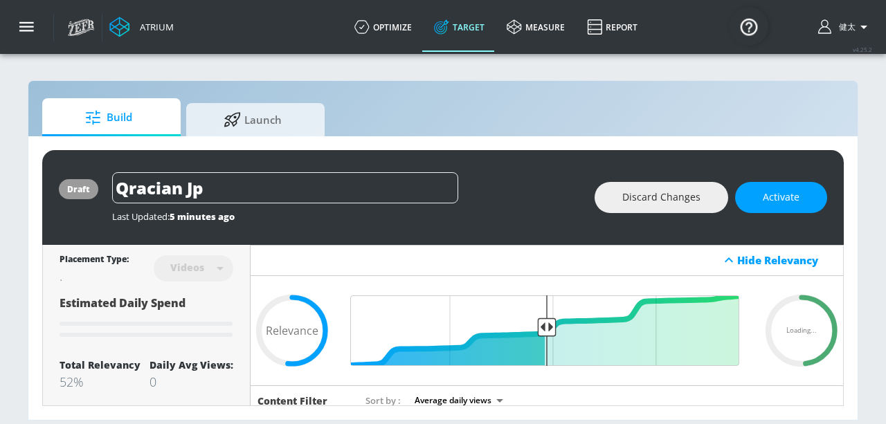
click at [66, 278] on div at bounding box center [94, 276] width 69 height 17
click at [188, 271] on div "Videos" at bounding box center [187, 268] width 48 height 12
click at [781, 197] on span "Activate" at bounding box center [781, 197] width 37 height 17
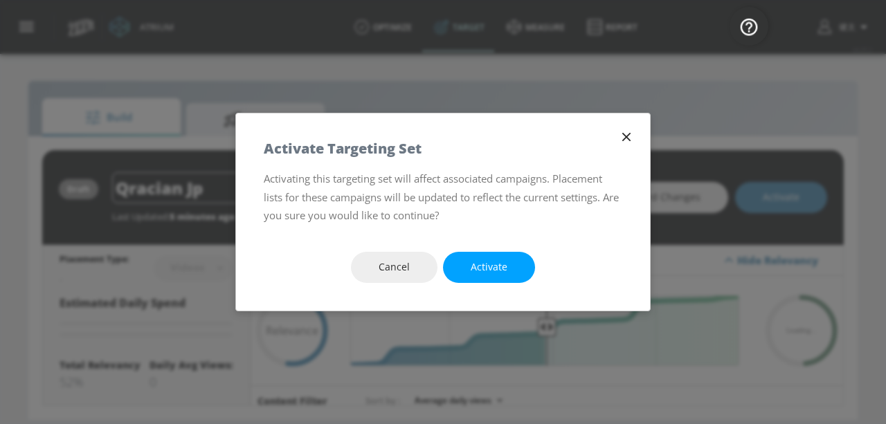
click at [631, 142] on icon "button" at bounding box center [626, 136] width 15 height 15
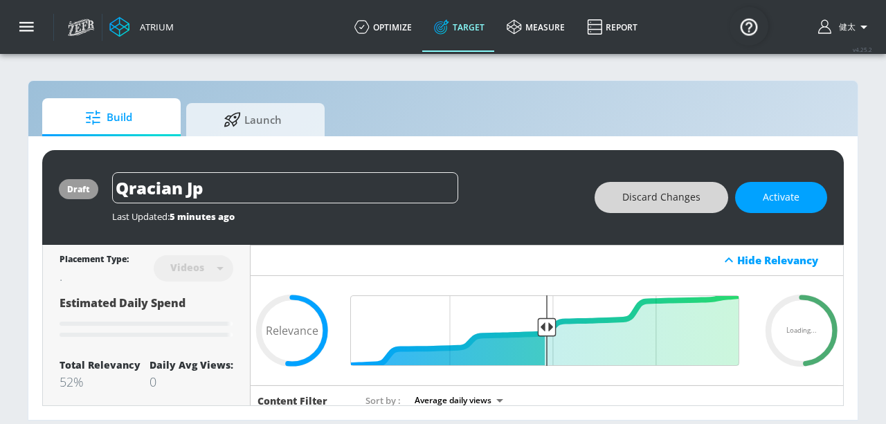
click at [676, 204] on span "Discard Changes" at bounding box center [661, 197] width 78 height 17
click at [568, 245] on div "Hide Relevancy" at bounding box center [547, 260] width 593 height 31
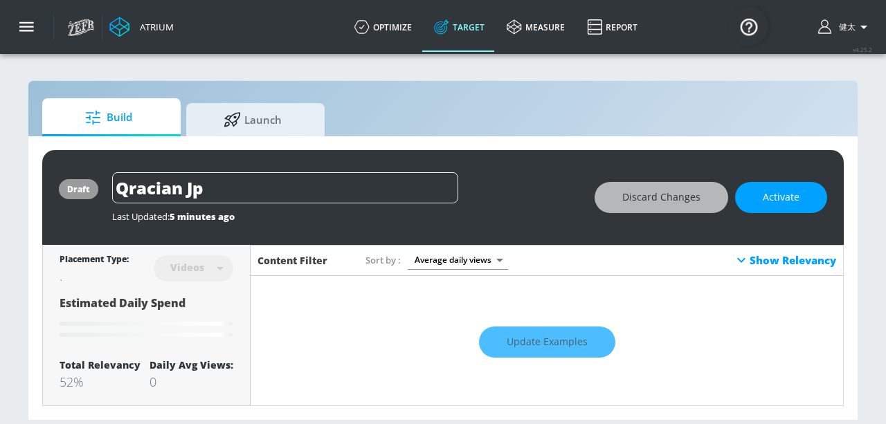
click at [786, 262] on div "Show Relevancy" at bounding box center [784, 260] width 103 height 17
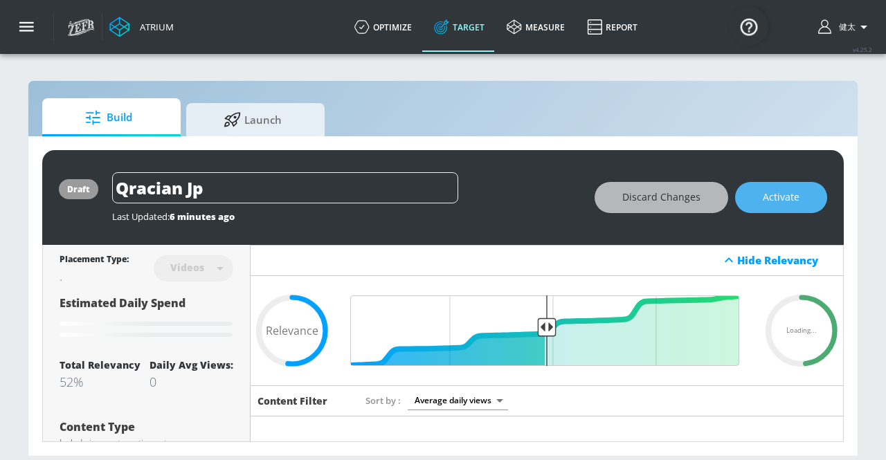
click at [770, 197] on span "Activate" at bounding box center [781, 197] width 37 height 17
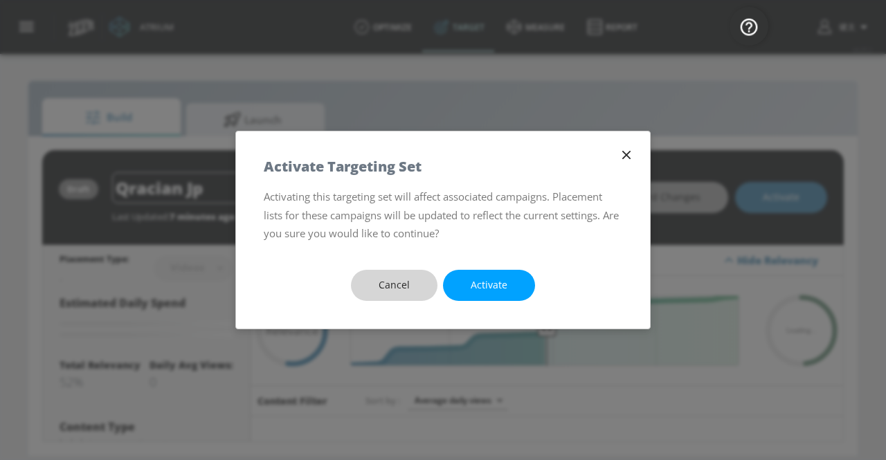
click at [415, 289] on button "Cancel" at bounding box center [394, 285] width 87 height 31
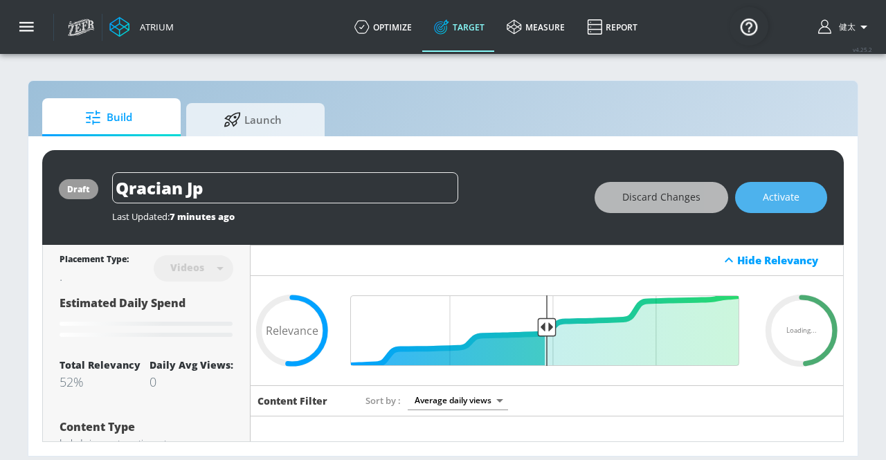
click at [759, 199] on button "Activate" at bounding box center [781, 197] width 92 height 31
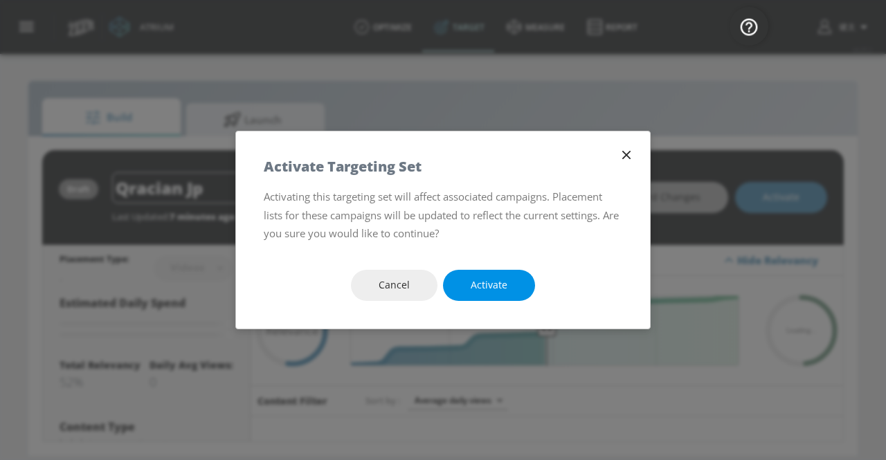
click at [510, 282] on button "Activate" at bounding box center [489, 285] width 92 height 31
click at [517, 289] on button "Activate" at bounding box center [489, 285] width 92 height 31
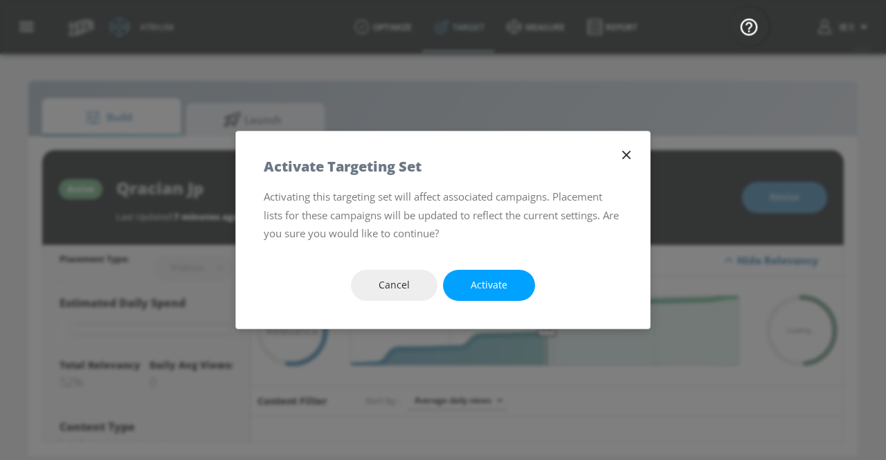
click at [629, 157] on icon "button" at bounding box center [626, 155] width 8 height 8
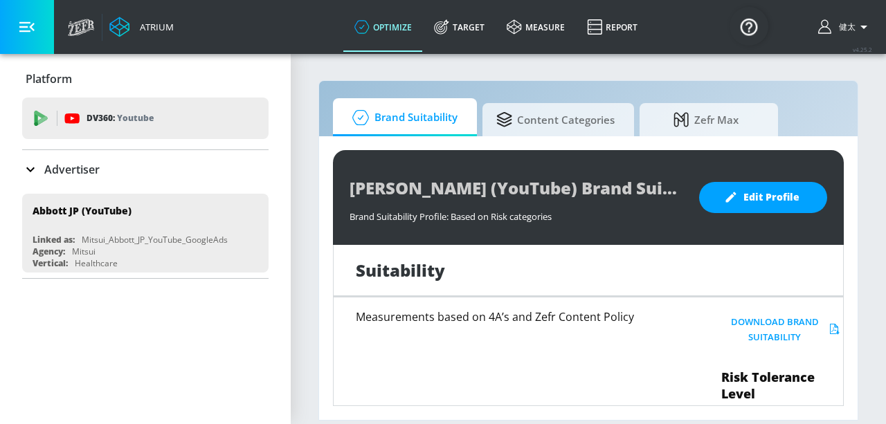
click at [43, 168] on div "Advertiser" at bounding box center [61, 169] width 78 height 17
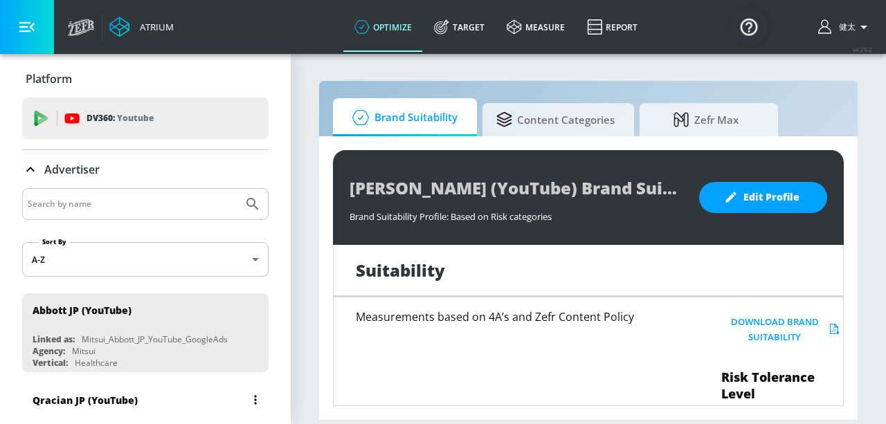
scroll to position [69, 0]
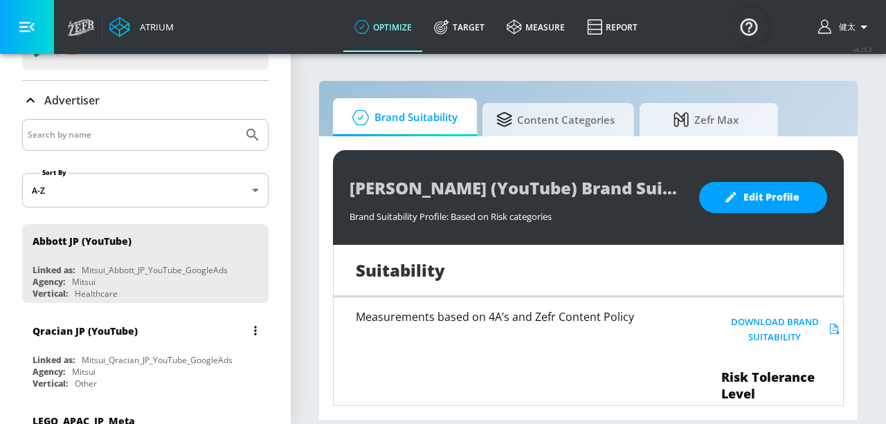
click at [127, 366] on div "Agency: Mitsui" at bounding box center [149, 372] width 233 height 12
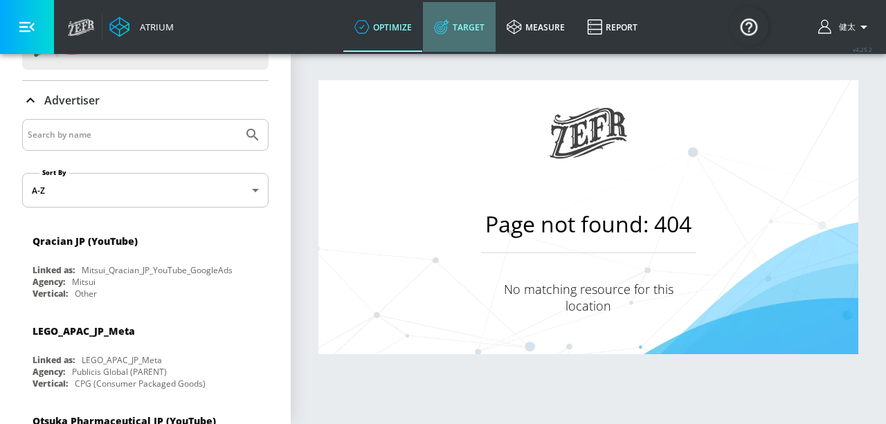
click at [467, 39] on link "Target" at bounding box center [459, 27] width 73 height 50
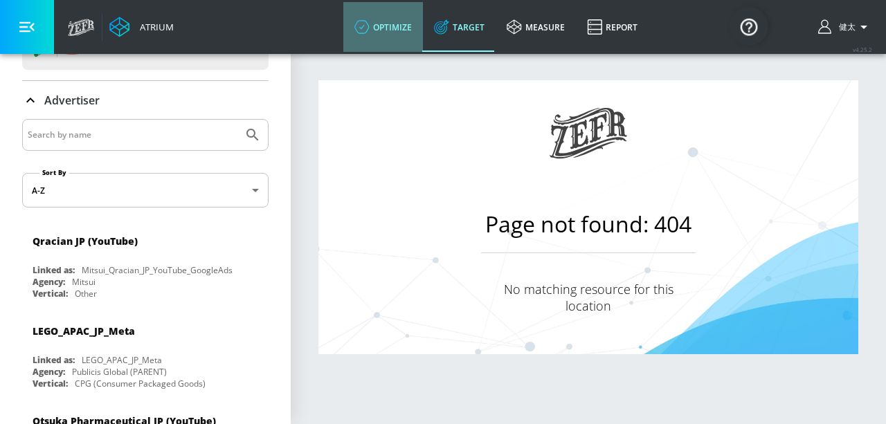
click at [396, 34] on link "optimize" at bounding box center [383, 27] width 80 height 50
click at [442, 33] on icon at bounding box center [441, 26] width 15 height 15
click at [379, 23] on link "optimize" at bounding box center [383, 27] width 80 height 50
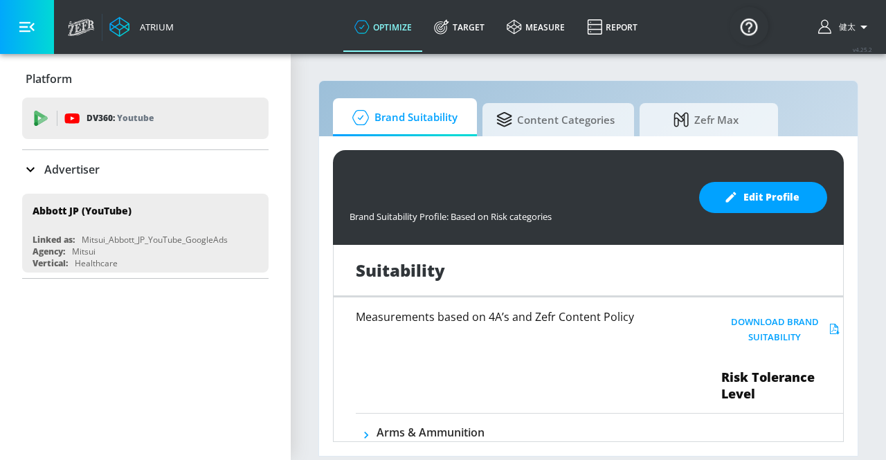
click at [42, 164] on div "Advertiser" at bounding box center [61, 169] width 78 height 17
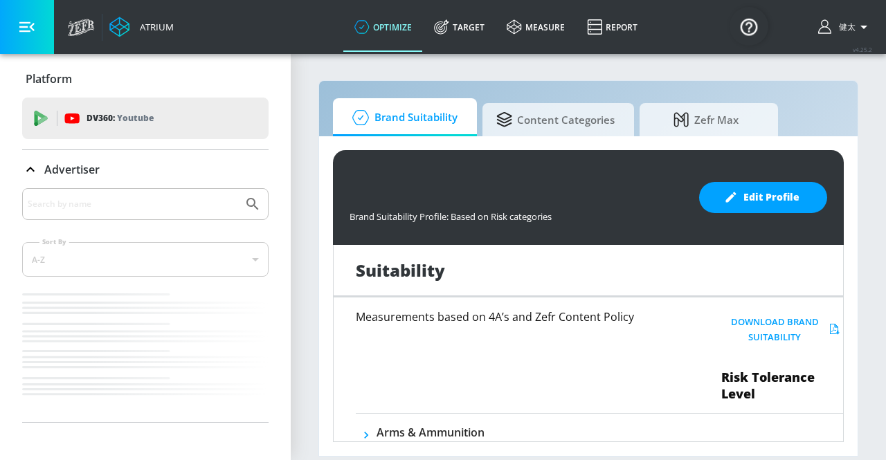
click at [31, 172] on icon at bounding box center [30, 169] width 17 height 17
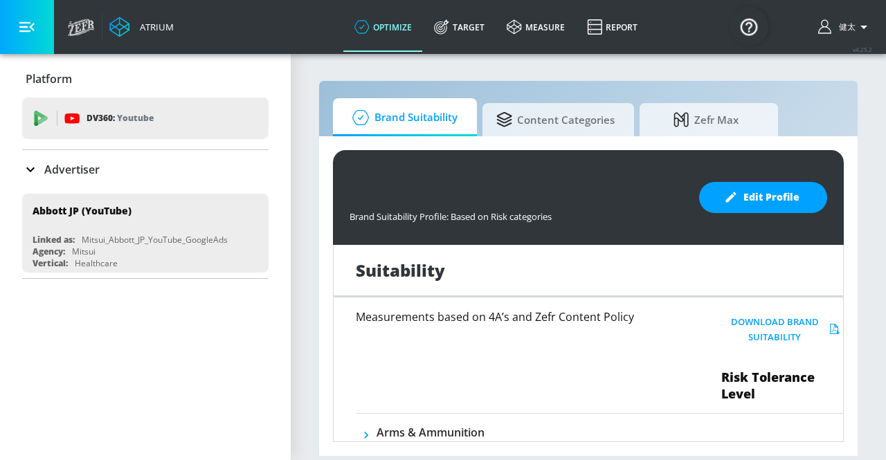
click at [31, 172] on icon at bounding box center [30, 169] width 17 height 17
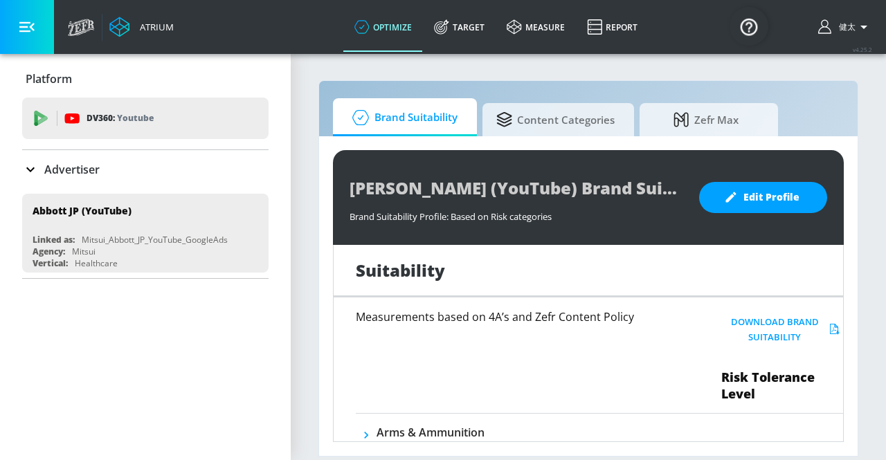
click at [36, 169] on icon at bounding box center [30, 169] width 17 height 17
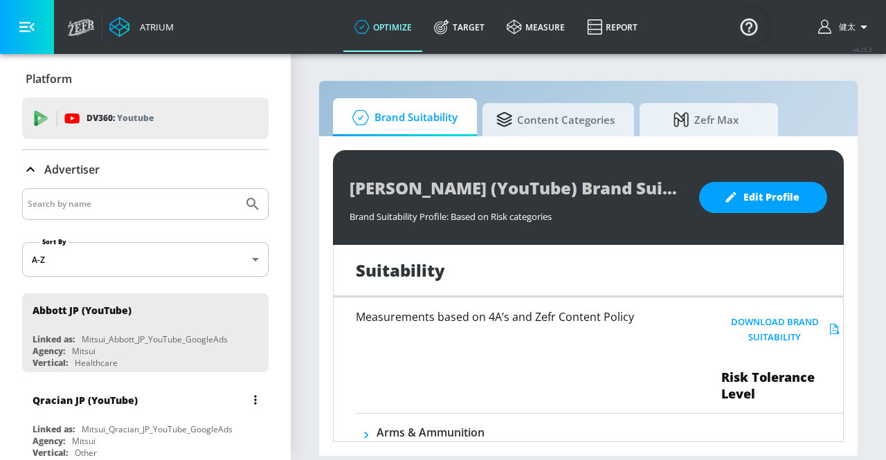
click at [119, 399] on div "Qracian JP (YouTube)" at bounding box center [85, 400] width 105 height 13
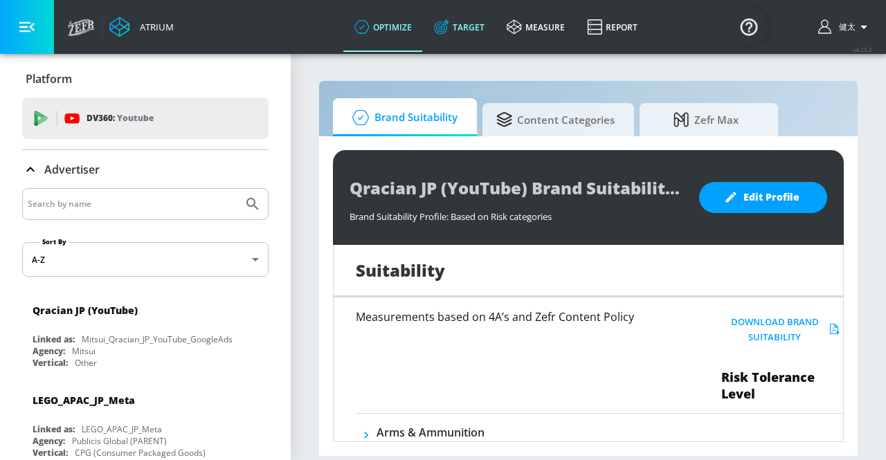
click at [475, 28] on link "Target" at bounding box center [459, 27] width 73 height 50
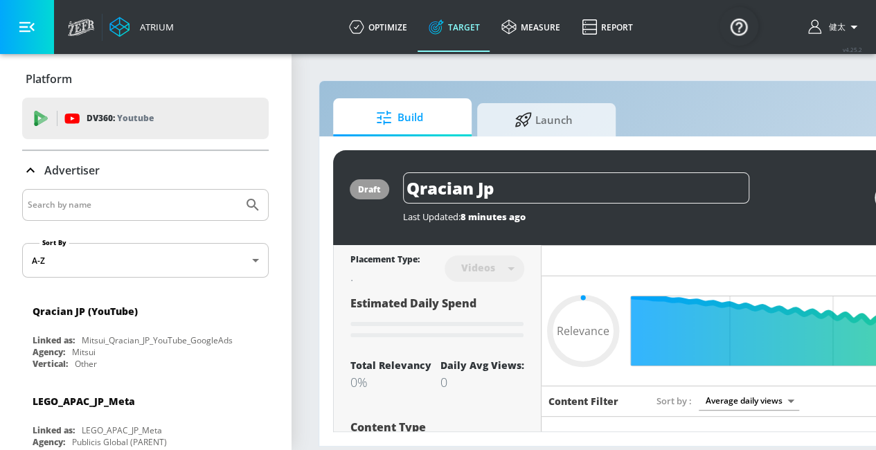
type input "0.05"
click at [30, 18] on button "button" at bounding box center [27, 27] width 54 height 54
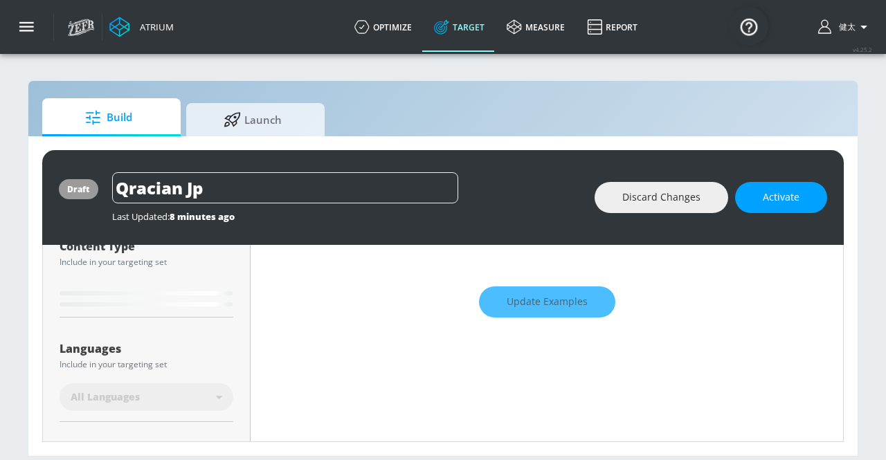
scroll to position [183, 0]
click at [510, 299] on div "Update Examples" at bounding box center [547, 300] width 593 height 48
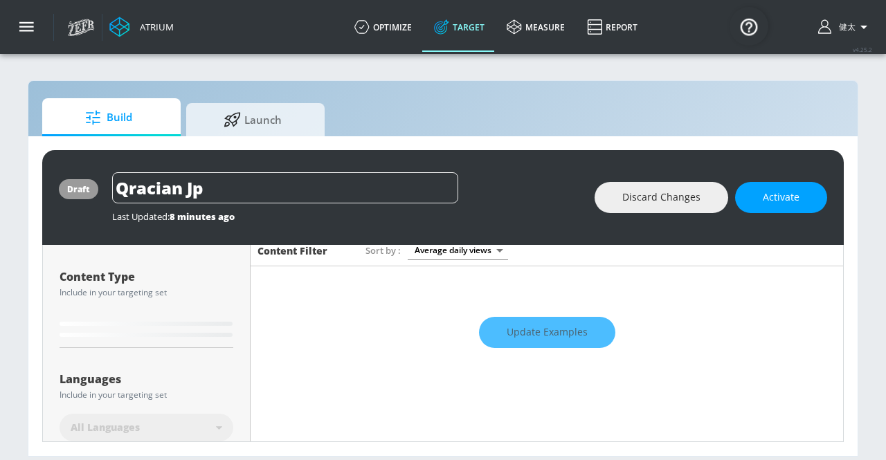
scroll to position [151, 0]
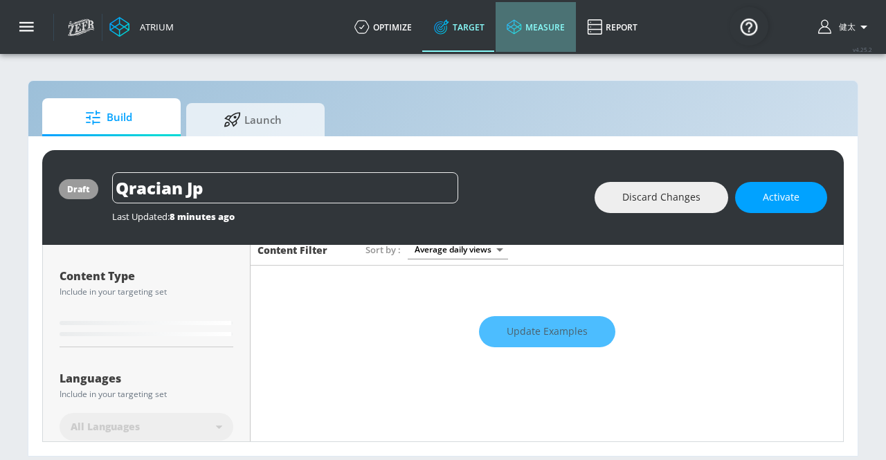
click at [556, 24] on link "measure" at bounding box center [536, 27] width 80 height 50
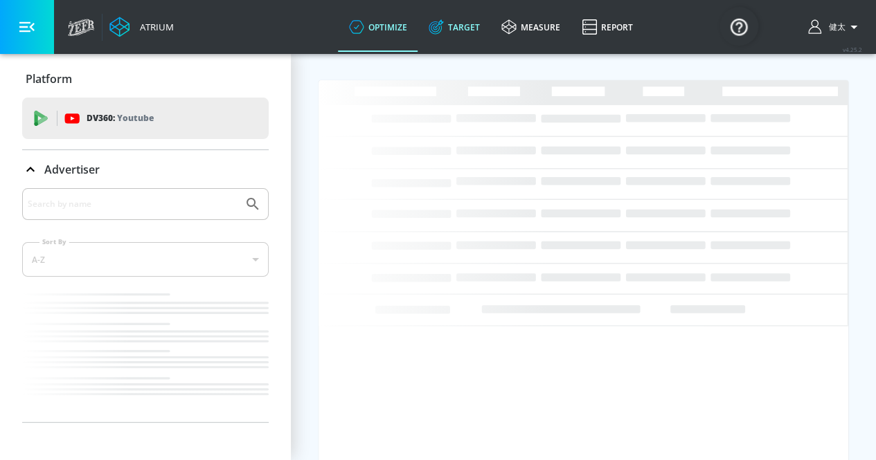
click at [465, 30] on link "Target" at bounding box center [453, 27] width 73 height 50
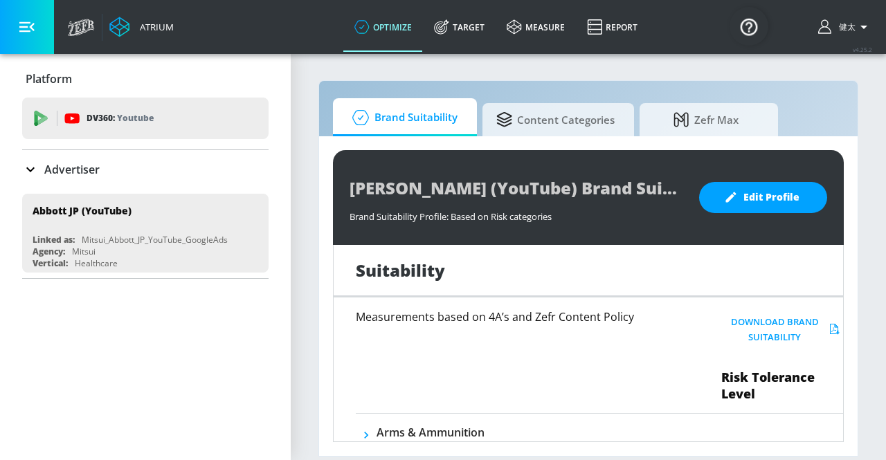
click at [36, 170] on icon at bounding box center [30, 169] width 17 height 17
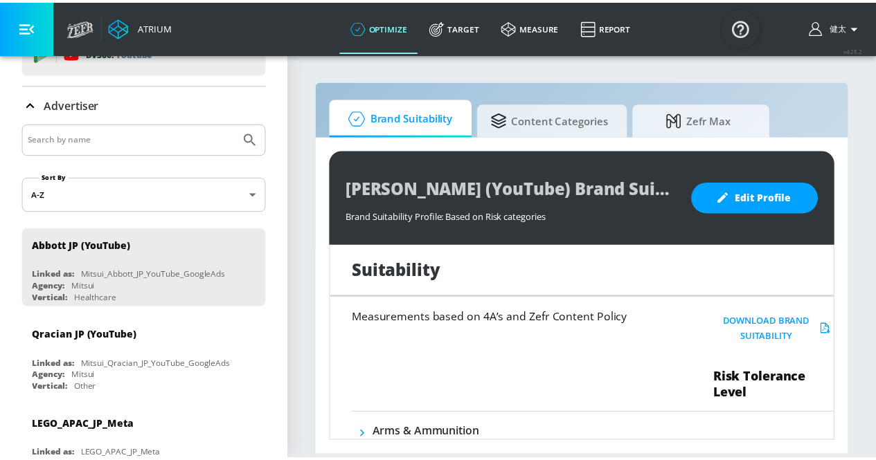
scroll to position [138, 0]
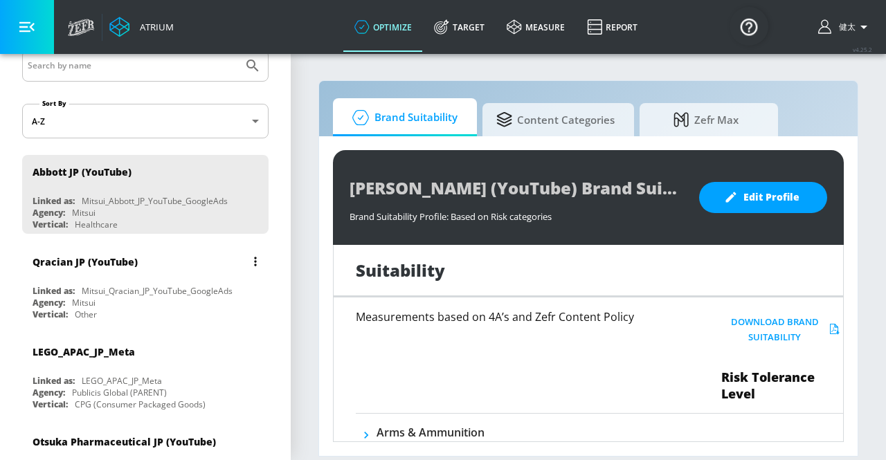
click at [138, 269] on div "Qracian JP (YouTube)" at bounding box center [149, 261] width 233 height 33
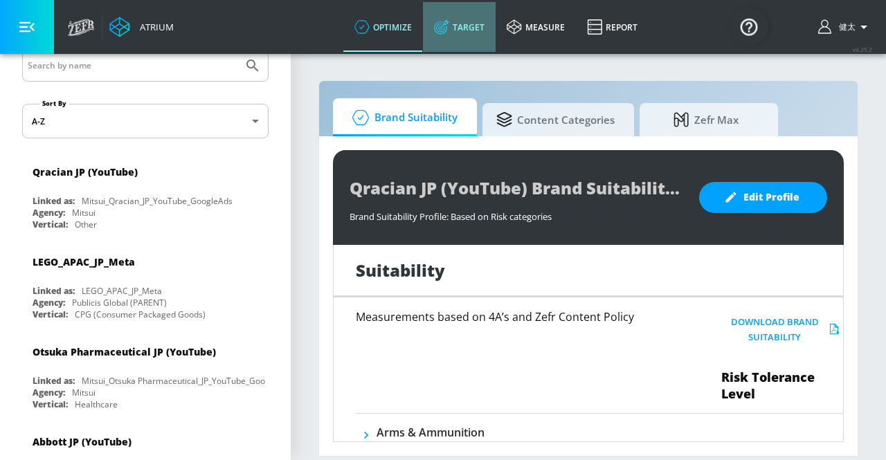
click at [478, 20] on link "Target" at bounding box center [459, 27] width 73 height 50
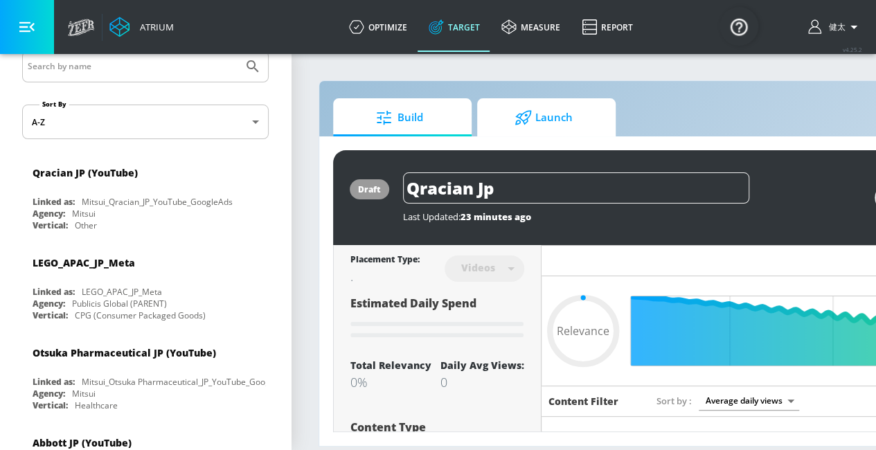
type input "0.05"
click at [526, 110] on icon at bounding box center [522, 117] width 17 height 15
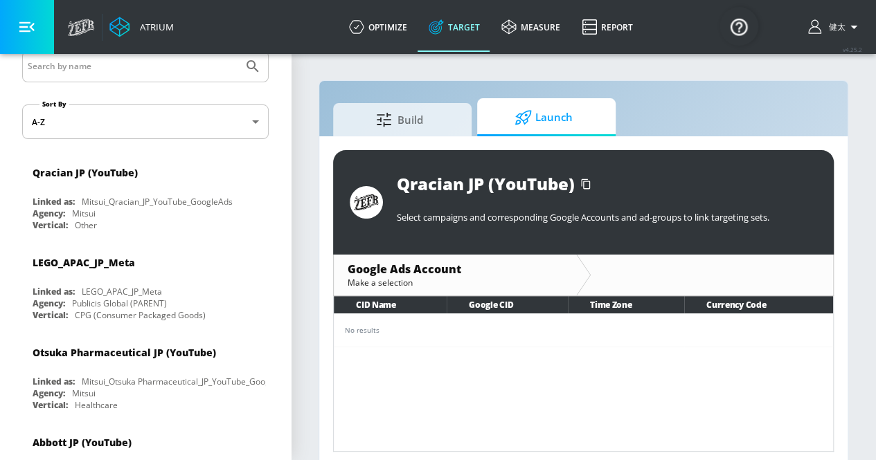
click at [358, 325] on div "No results" at bounding box center [583, 330] width 477 height 10
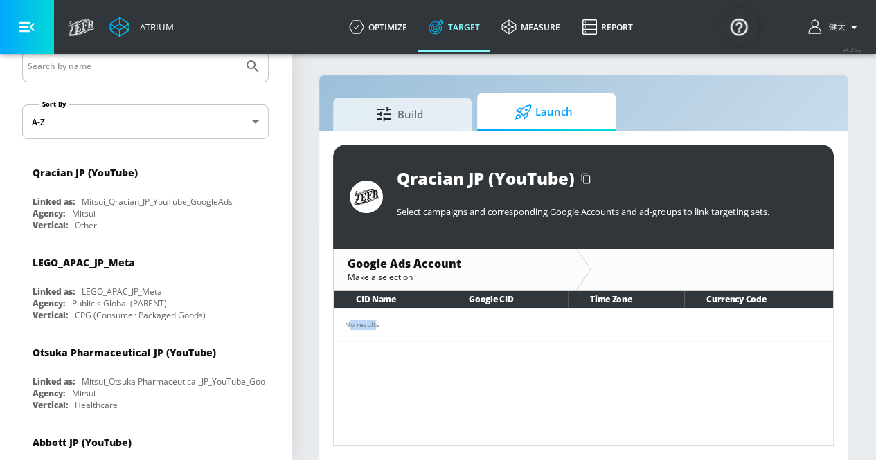
drag, startPoint x: 347, startPoint y: 323, endPoint x: 374, endPoint y: 325, distance: 27.1
click at [374, 325] on div "No results" at bounding box center [583, 325] width 477 height 10
click at [381, 325] on div "No results" at bounding box center [583, 325] width 477 height 10
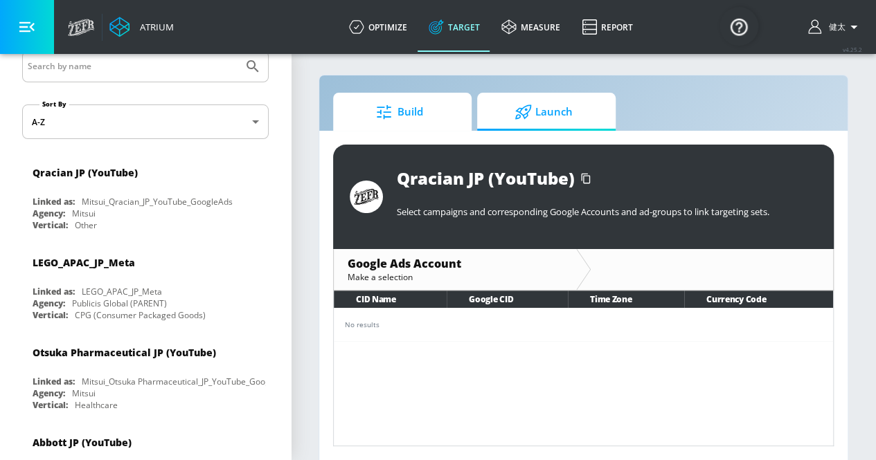
click at [425, 114] on span "Build" at bounding box center [399, 112] width 105 height 33
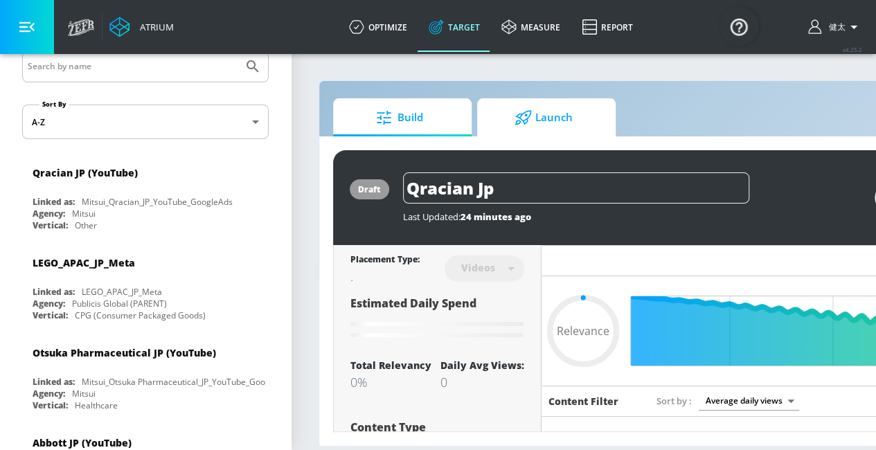
click at [523, 118] on icon at bounding box center [522, 117] width 17 height 15
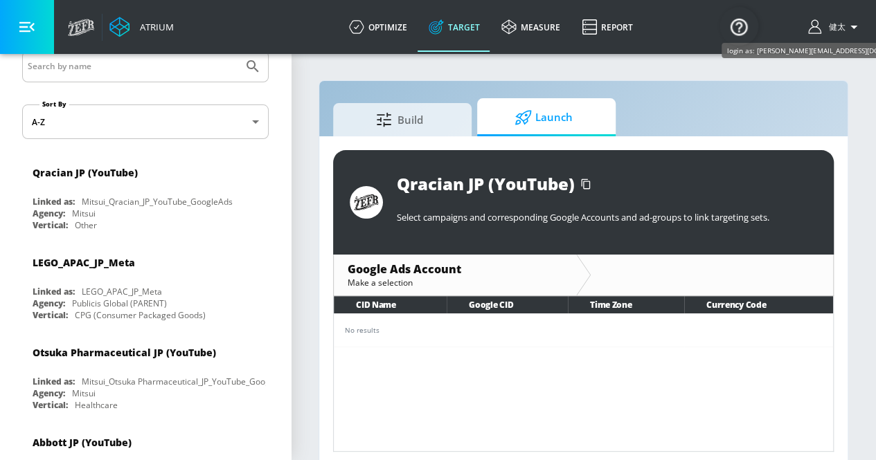
click at [837, 30] on span "健太" at bounding box center [834, 27] width 22 height 12
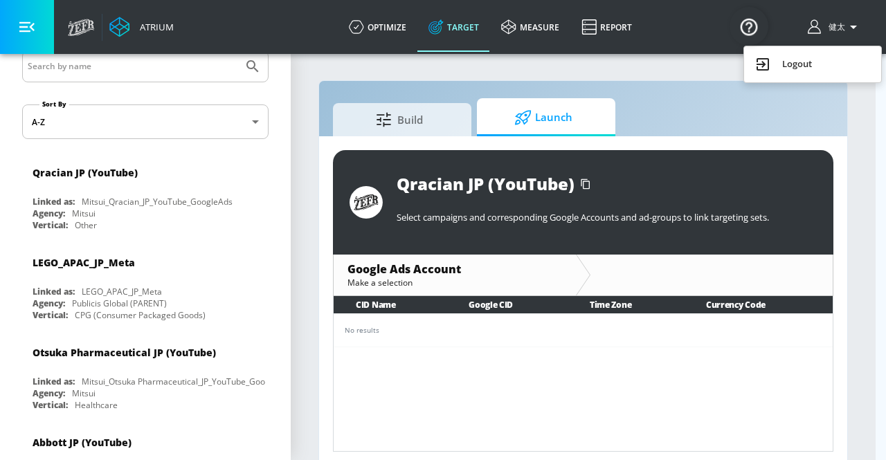
click at [804, 66] on div "Logout" at bounding box center [813, 64] width 116 height 17
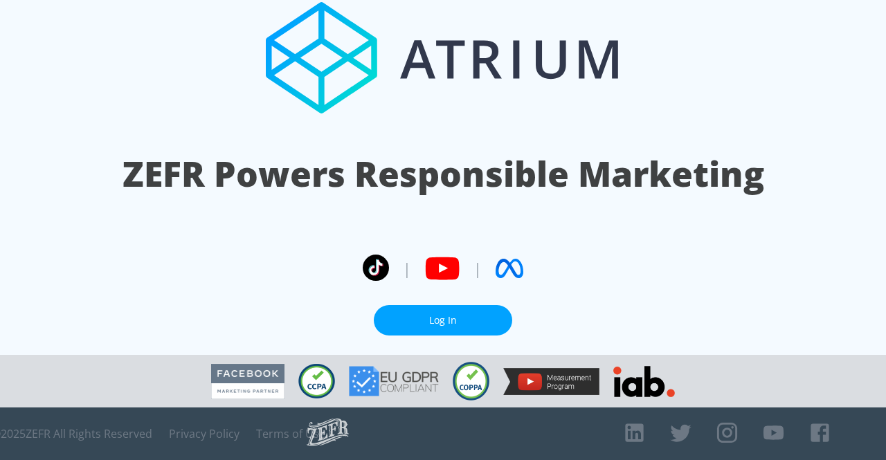
click at [468, 312] on link "Log In" at bounding box center [443, 320] width 138 height 31
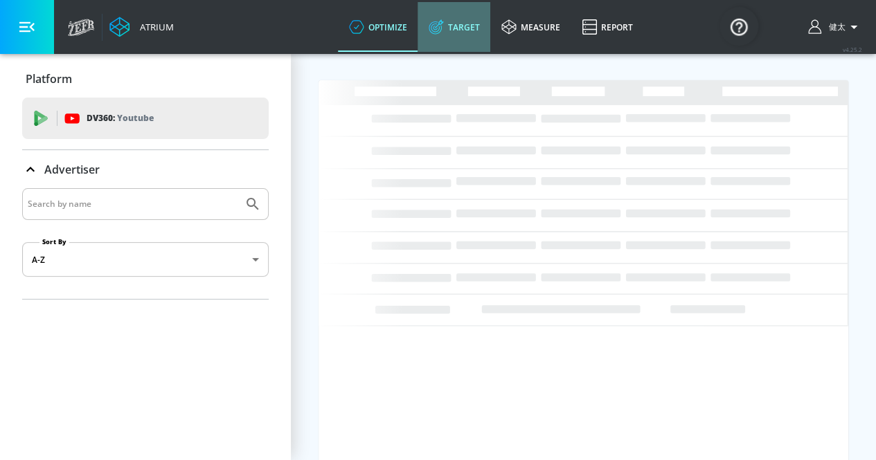
click at [456, 28] on link "Target" at bounding box center [453, 27] width 73 height 50
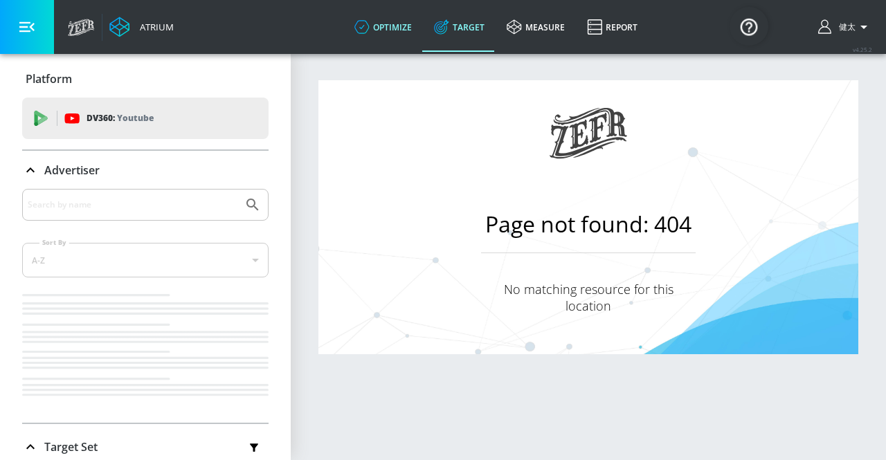
click at [384, 30] on link "optimize" at bounding box center [383, 27] width 80 height 50
click at [474, 30] on link "Target" at bounding box center [459, 27] width 73 height 50
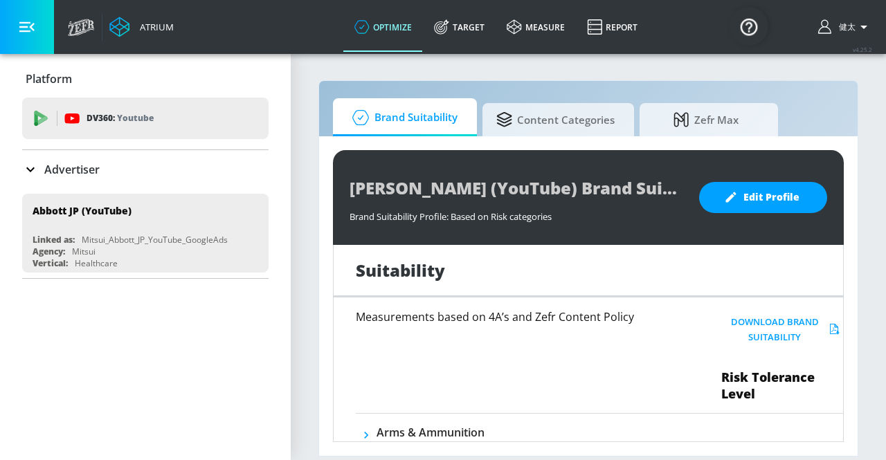
click at [48, 179] on div "Advertiser" at bounding box center [145, 169] width 246 height 39
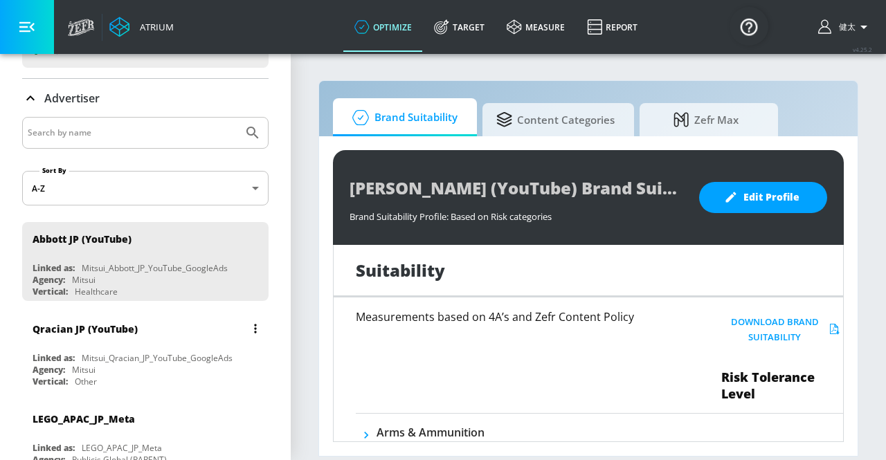
scroll to position [208, 0]
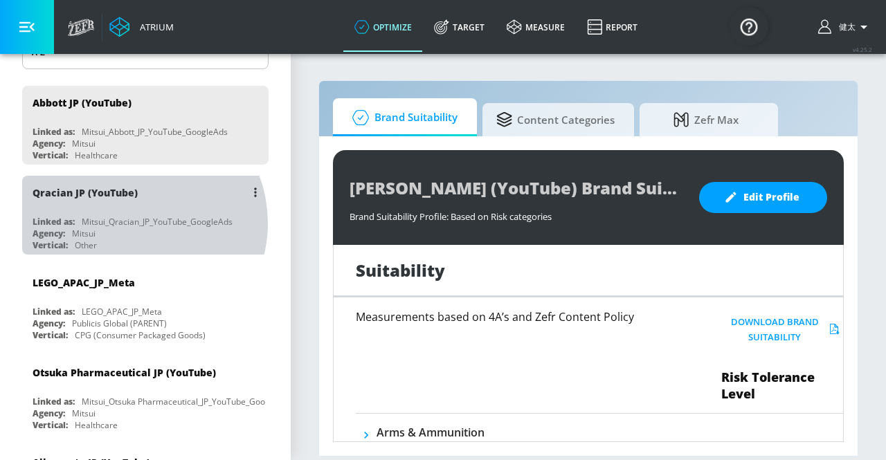
click at [132, 220] on div "Mitsui_Qracian_JP_YouTube_GoogleAds" at bounding box center [157, 222] width 151 height 12
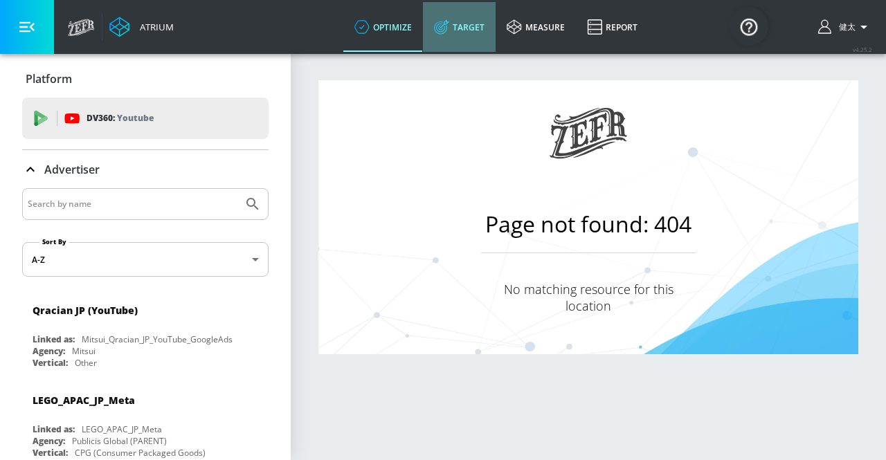
click at [465, 35] on link "Target" at bounding box center [459, 27] width 73 height 50
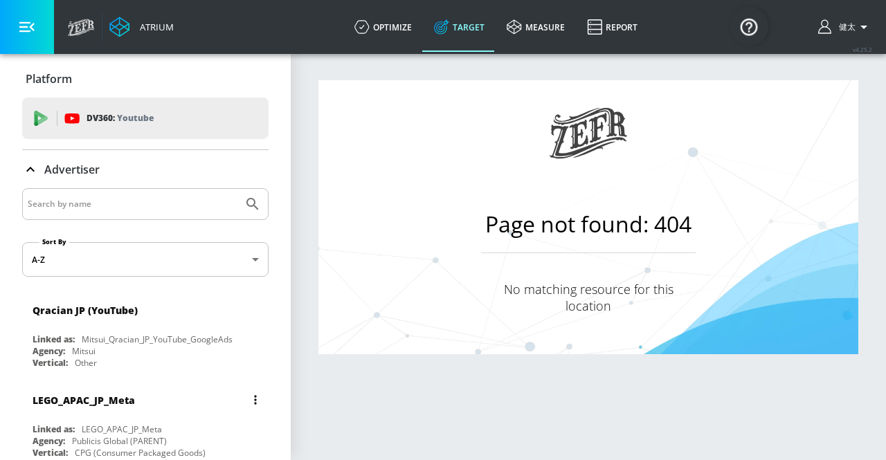
click at [88, 412] on div "LEGO_APAC_JP_Meta" at bounding box center [149, 400] width 233 height 33
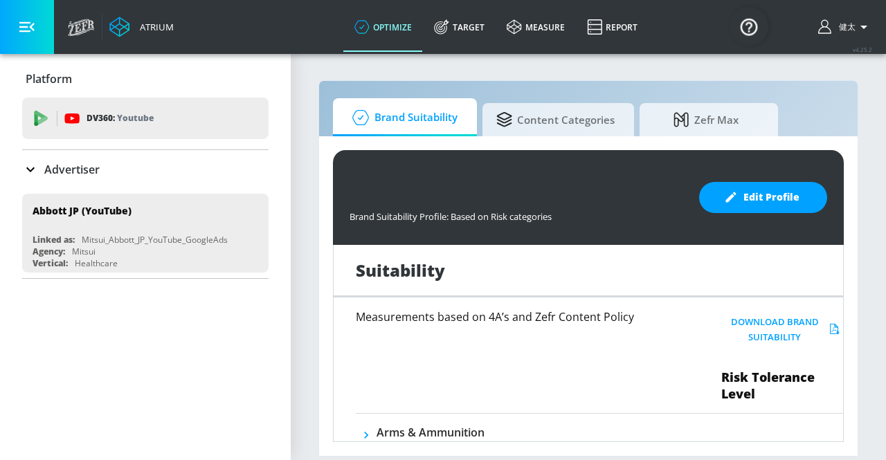
click at [38, 26] on button "button" at bounding box center [27, 27] width 54 height 54
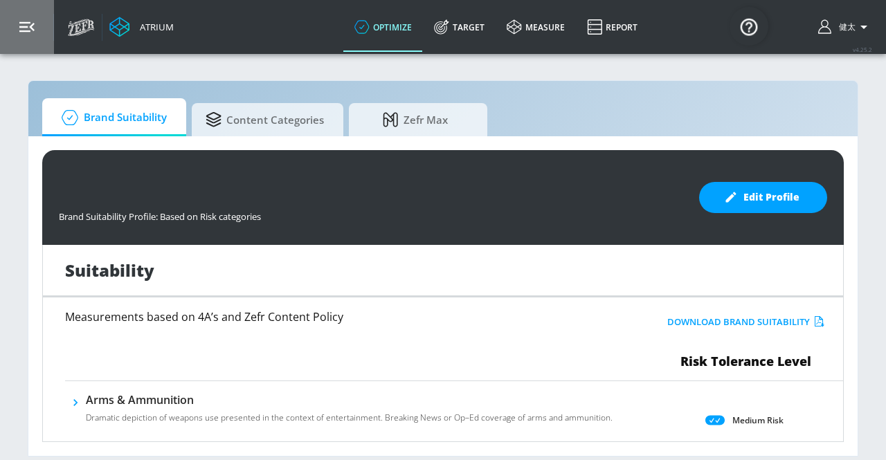
click at [38, 26] on button "button" at bounding box center [27, 27] width 54 height 54
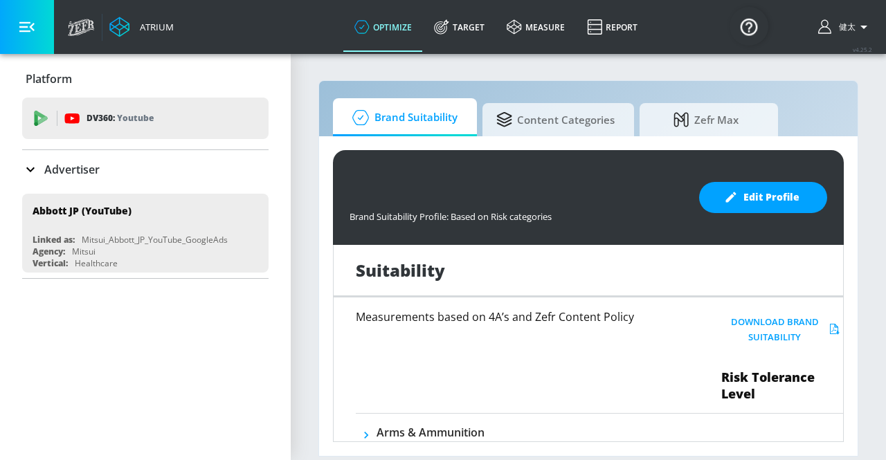
click at [28, 163] on icon at bounding box center [30, 169] width 17 height 17
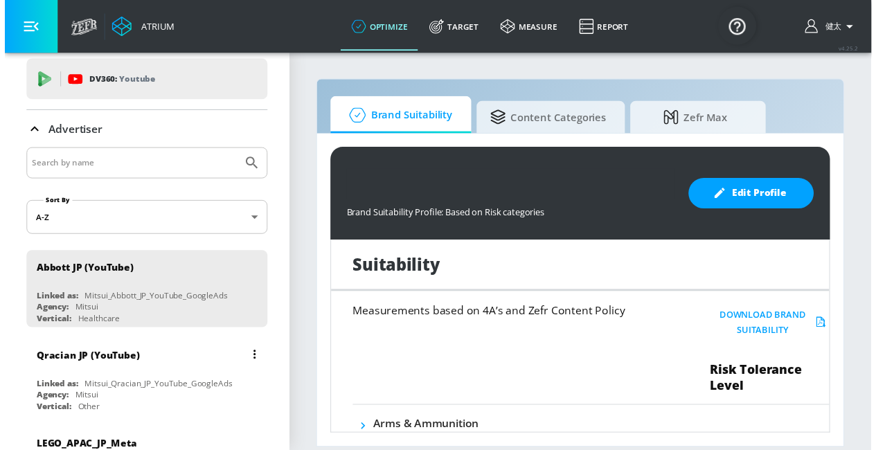
scroll to position [69, 0]
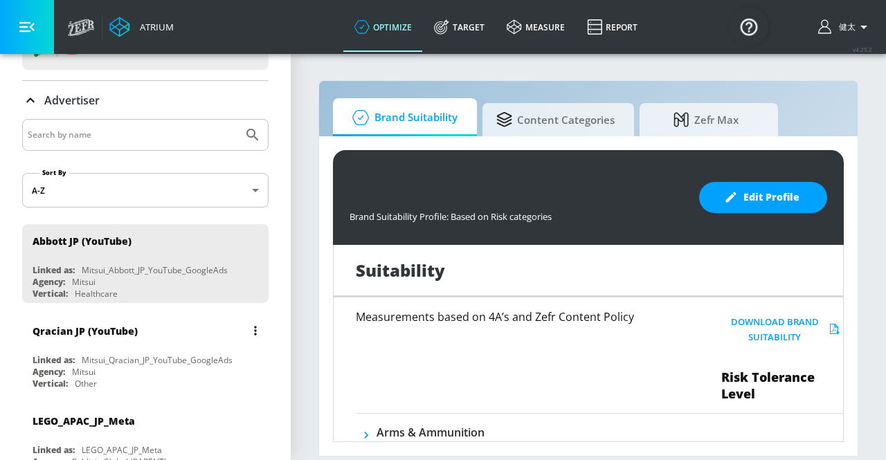
click at [118, 343] on div "Qracian JP (YouTube)" at bounding box center [149, 330] width 233 height 33
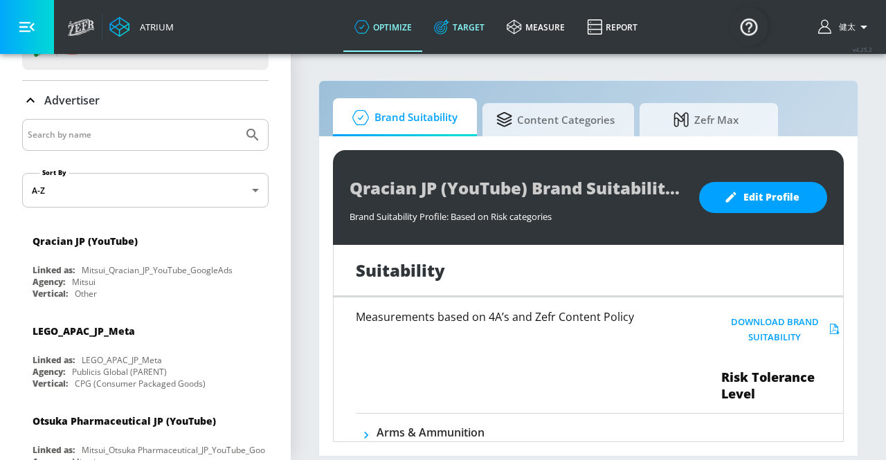
click at [462, 24] on link "Target" at bounding box center [459, 27] width 73 height 50
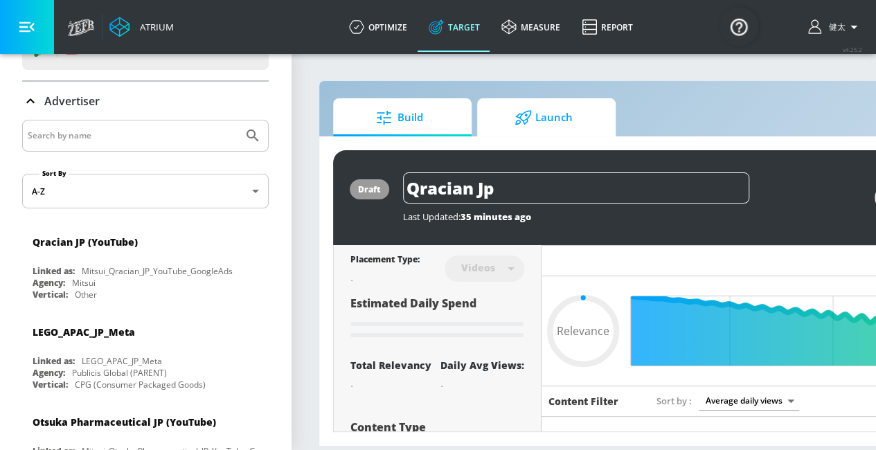
type input "0.52"
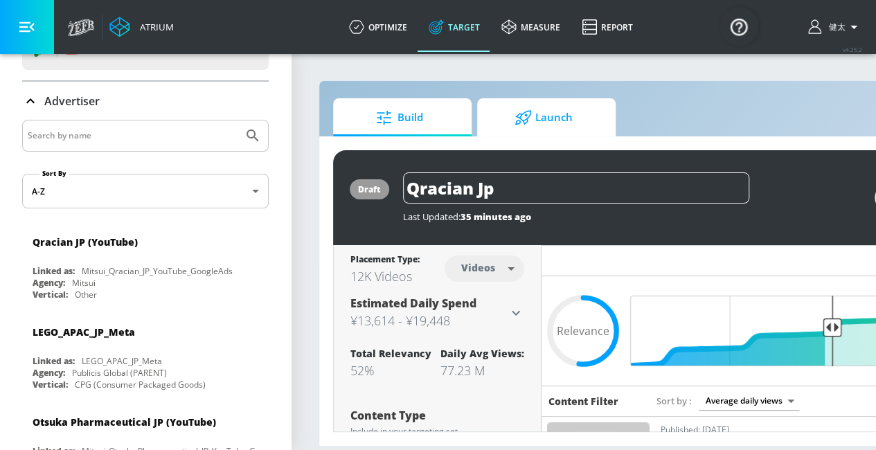
click at [548, 117] on span "Launch" at bounding box center [543, 117] width 105 height 33
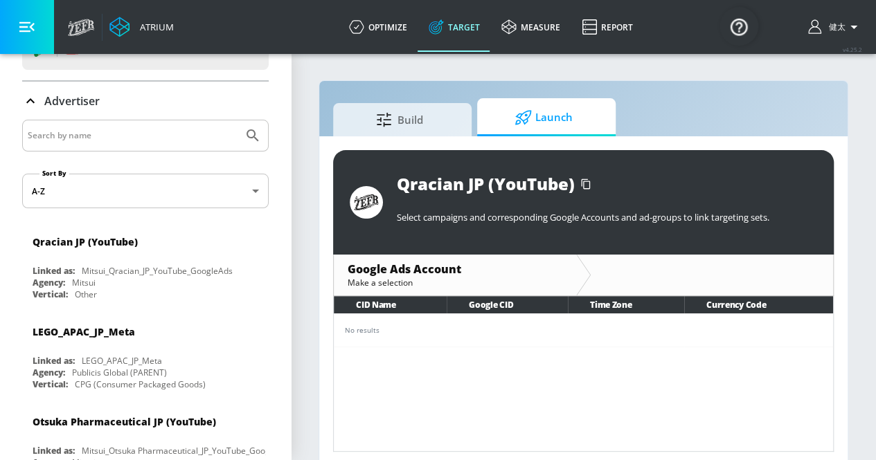
click at [539, 129] on span "Launch" at bounding box center [543, 117] width 105 height 33
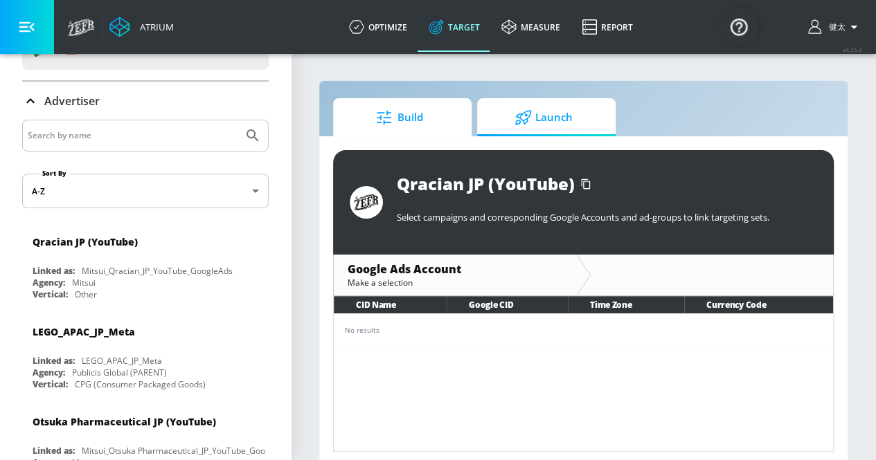
click at [425, 126] on span "Build" at bounding box center [399, 117] width 105 height 33
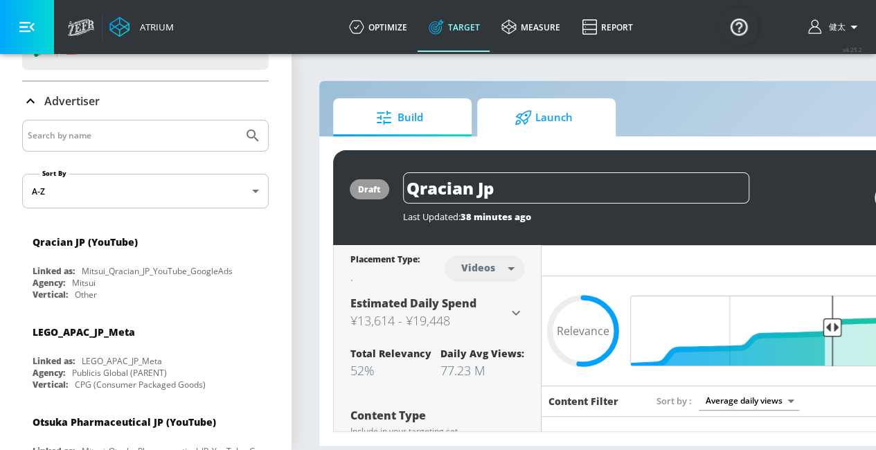
click at [554, 116] on span "Launch" at bounding box center [543, 117] width 105 height 33
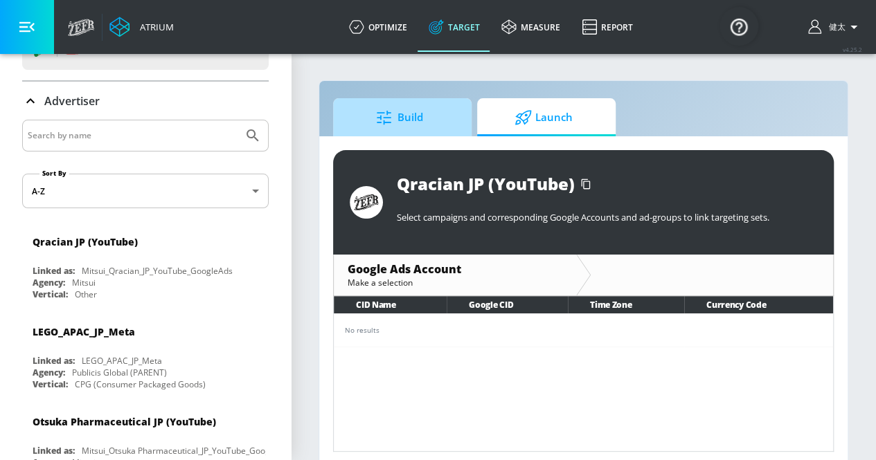
click at [427, 119] on span "Build" at bounding box center [399, 117] width 105 height 33
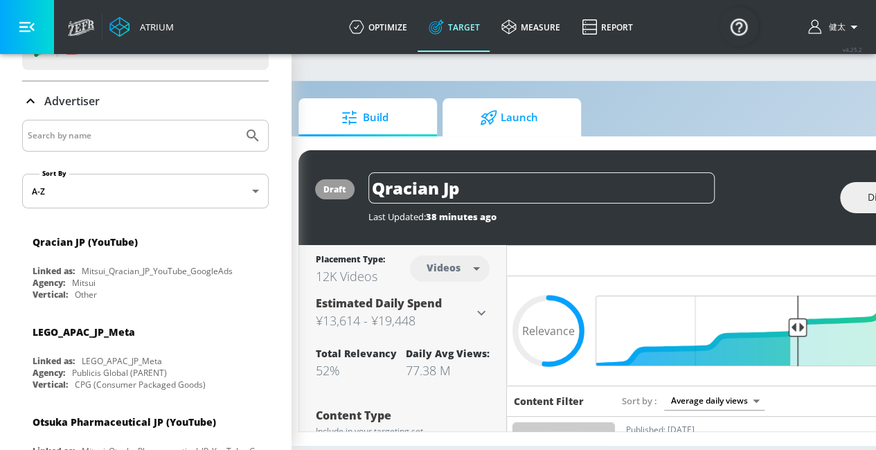
scroll to position [9, 35]
click at [519, 115] on span "Launch" at bounding box center [508, 117] width 105 height 33
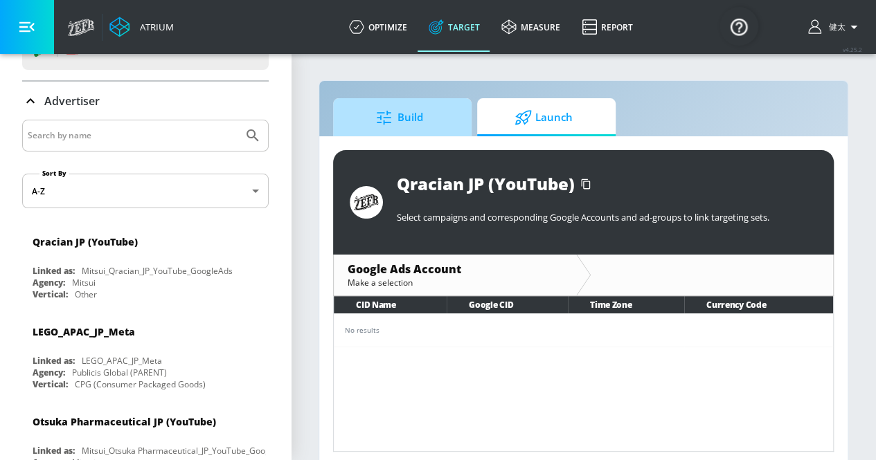
click at [444, 115] on span "Build" at bounding box center [399, 117] width 105 height 33
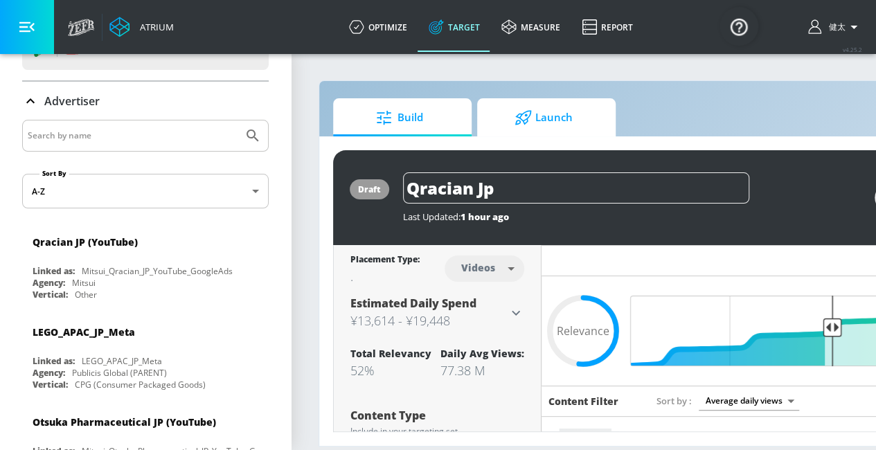
click at [536, 116] on span "Launch" at bounding box center [543, 117] width 105 height 33
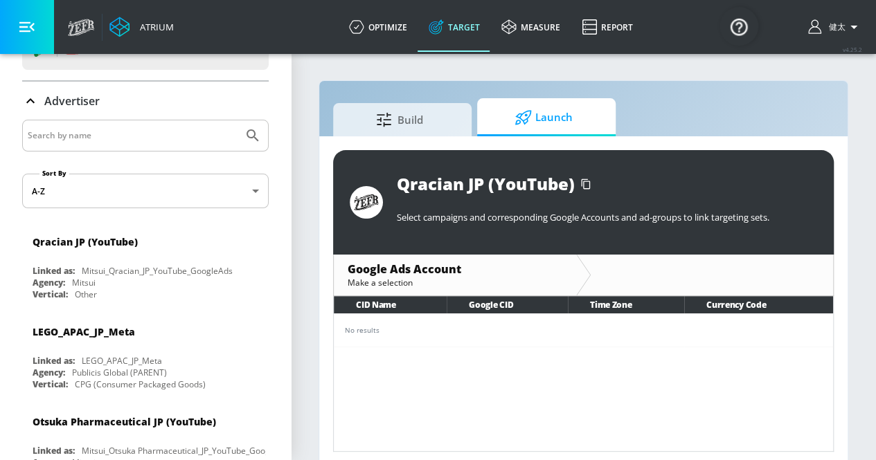
click at [604, 328] on div "No results" at bounding box center [583, 330] width 477 height 10
click at [375, 329] on div "No results" at bounding box center [583, 330] width 477 height 10
click at [395, 331] on div "No results" at bounding box center [583, 330] width 477 height 10
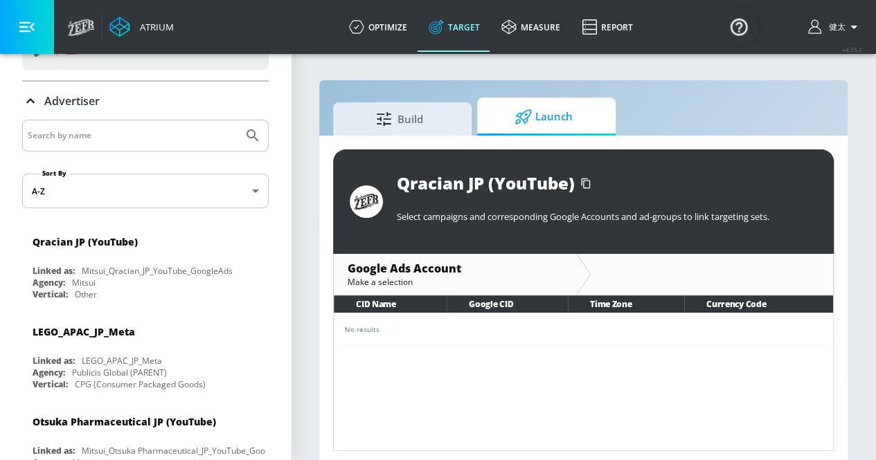
scroll to position [1, 0]
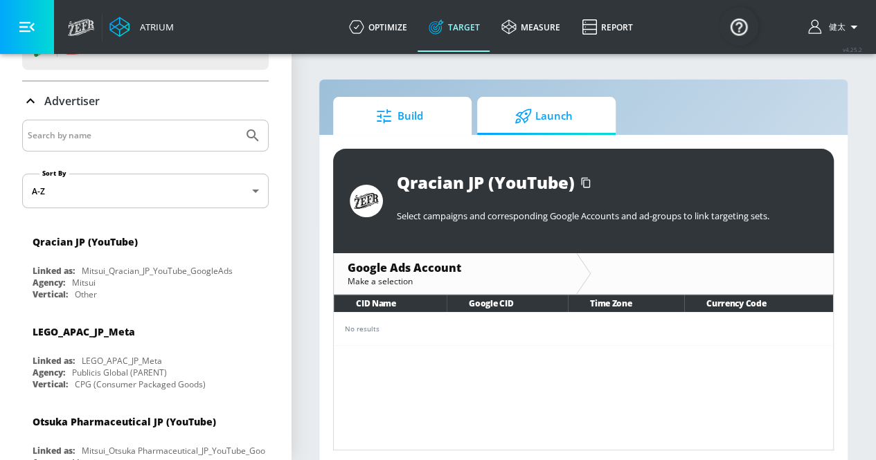
click at [409, 127] on span "Build" at bounding box center [399, 116] width 105 height 33
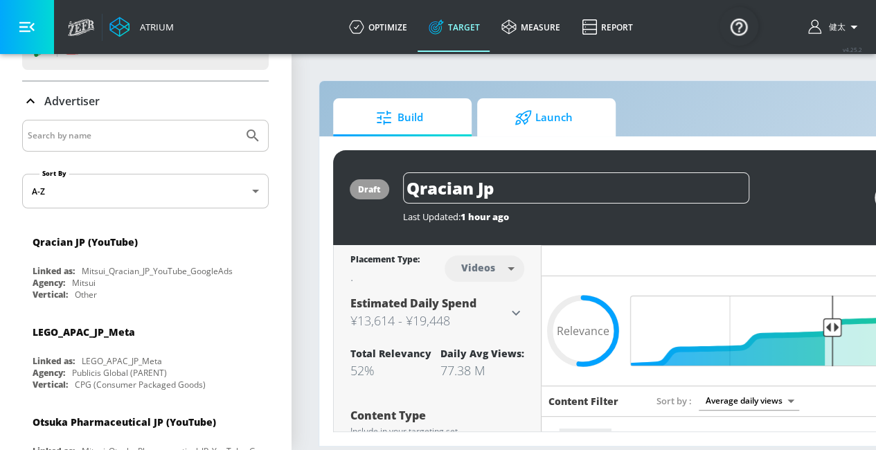
click at [525, 123] on icon at bounding box center [523, 117] width 16 height 15
